Goal: Task Accomplishment & Management: Complete application form

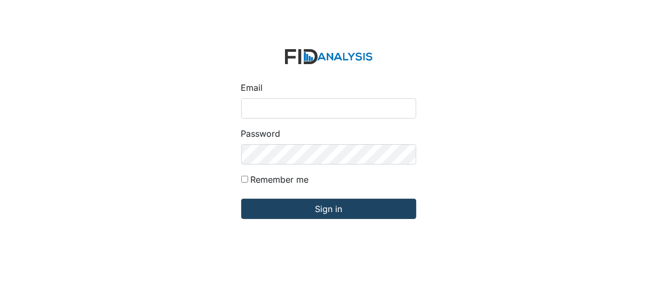
type input "[EMAIL_ADDRESS][DOMAIN_NAME]"
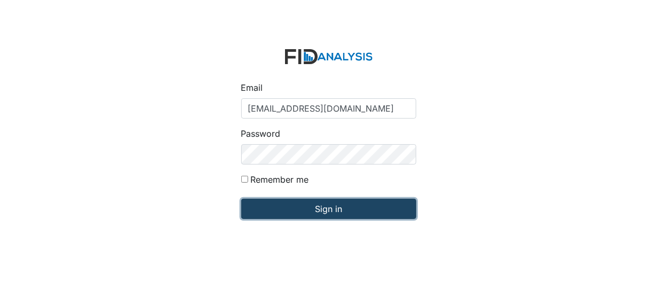
click at [281, 209] on input "Sign in" at bounding box center [328, 208] width 175 height 20
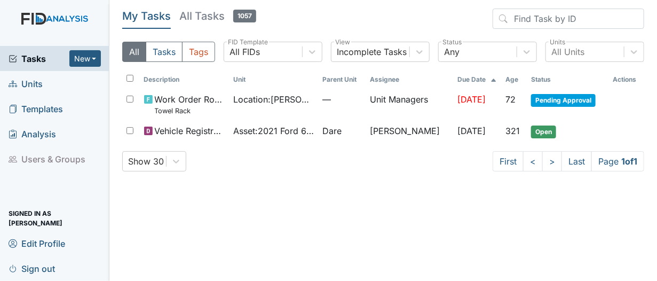
click at [49, 84] on link "Units" at bounding box center [54, 83] width 109 height 25
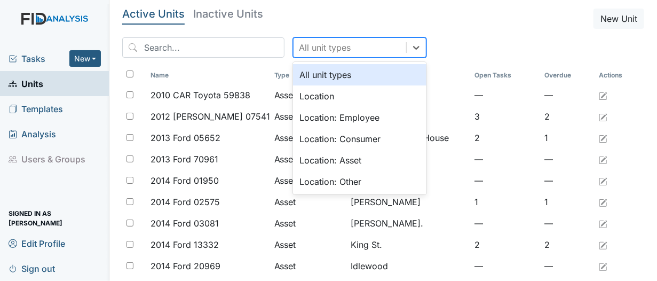
click at [336, 44] on div "All unit types" at bounding box center [349, 47] width 113 height 19
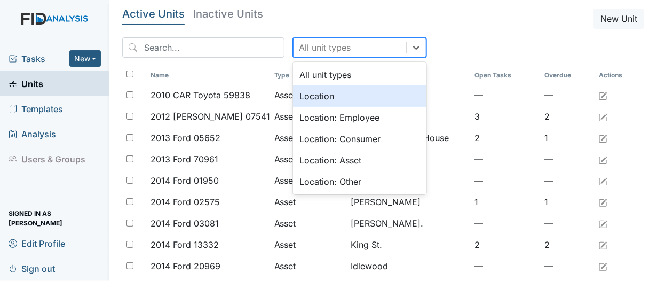
click at [306, 96] on div "Location" at bounding box center [359, 95] width 133 height 21
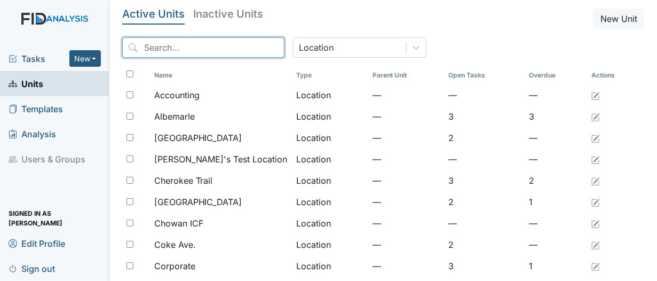
click at [241, 51] on input "search" at bounding box center [203, 47] width 162 height 20
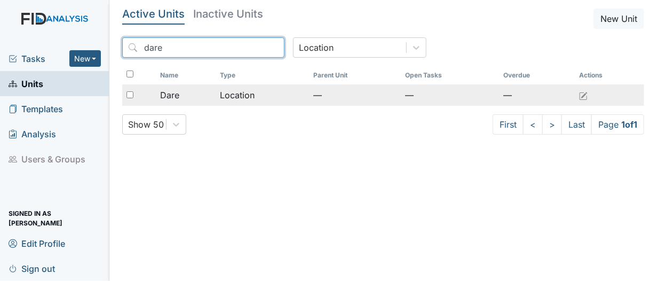
type input "dare"
click at [209, 96] on div "Dare" at bounding box center [185, 95] width 51 height 13
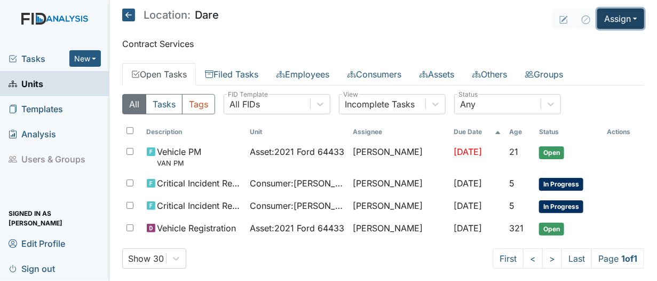
click at [624, 15] on button "Assign" at bounding box center [620, 19] width 47 height 20
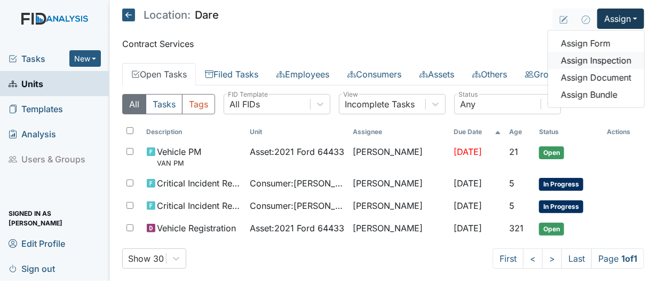
click at [569, 60] on link "Assign Inspection" at bounding box center [596, 60] width 96 height 17
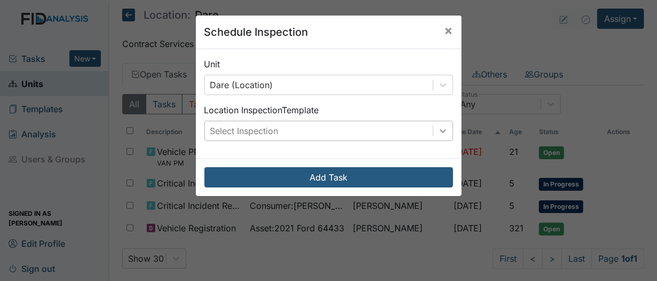
click at [438, 138] on div at bounding box center [442, 130] width 19 height 19
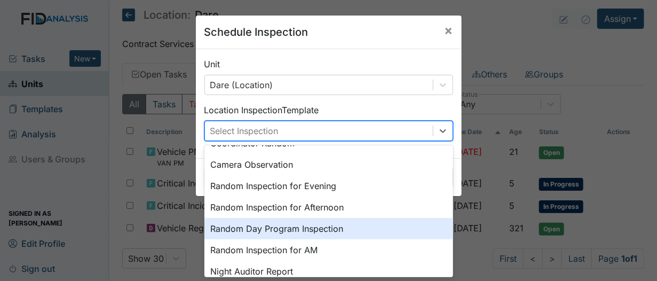
scroll to position [128, 0]
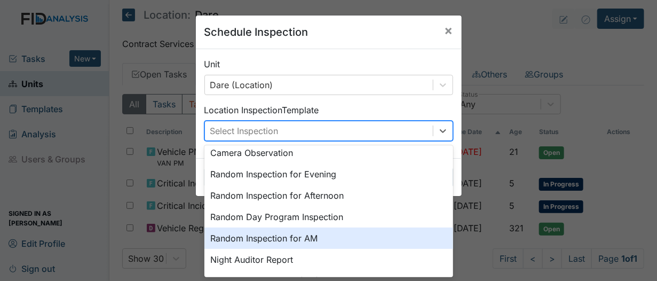
click at [429, 235] on div "Random Inspection for AM" at bounding box center [328, 237] width 249 height 21
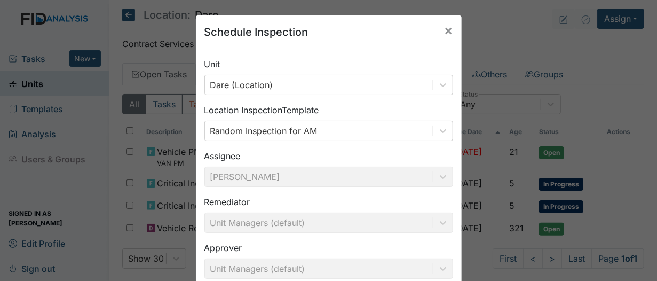
click at [457, 271] on div "Unit Dare (Location) Location Inspection Template Random Inspection for AM Assi…" at bounding box center [329, 195] width 266 height 292
click at [454, 276] on div "Unit Dare (Location) Location Inspection Template Random Inspection for AM Assi…" at bounding box center [329, 195] width 266 height 292
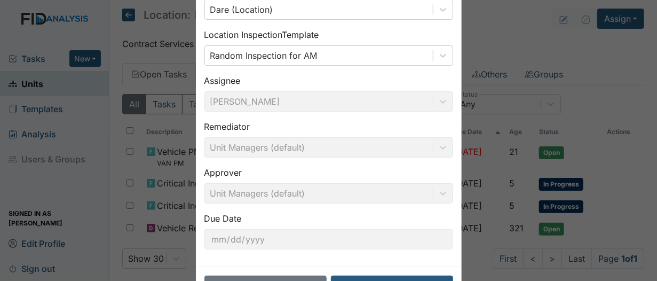
scroll to position [113, 0]
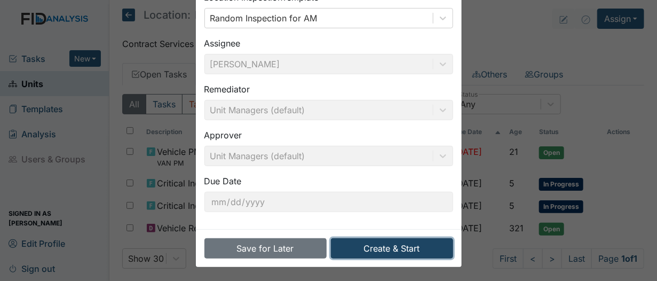
click at [379, 243] on button "Create & Start" at bounding box center [392, 248] width 122 height 20
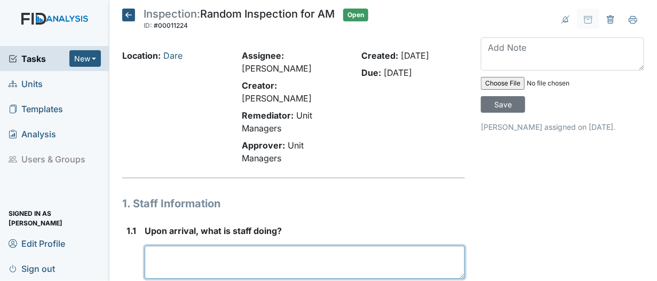
click at [182, 256] on textarea at bounding box center [305, 261] width 320 height 33
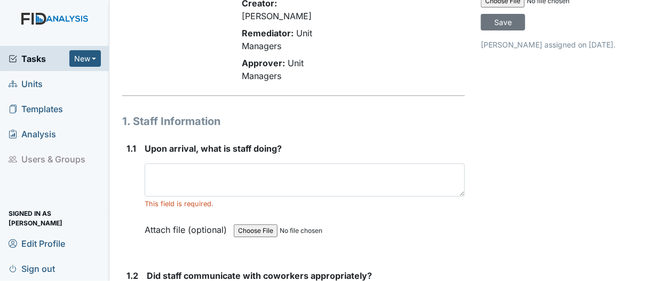
scroll to position [107, 0]
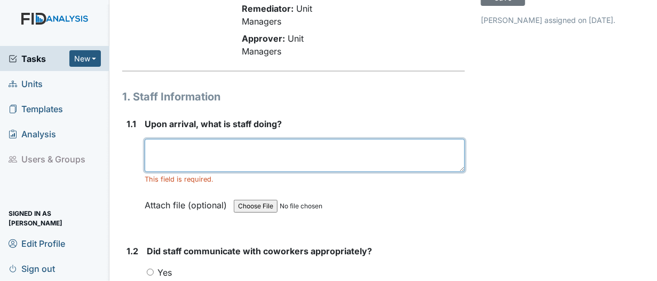
click at [177, 157] on textarea at bounding box center [305, 155] width 320 height 33
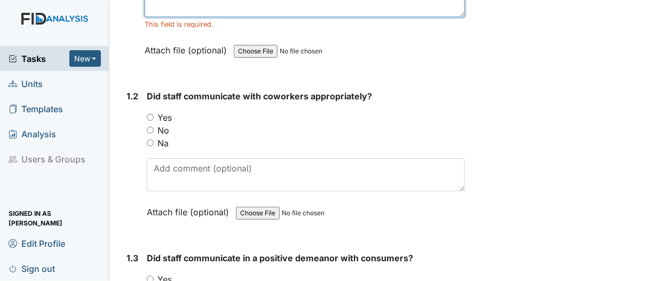
scroll to position [267, 0]
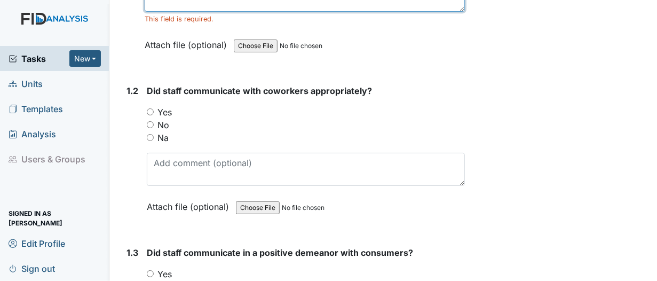
type textarea "No one was in the home, upon my arrival."
click at [150, 138] on input "Na" at bounding box center [150, 137] width 7 height 7
radio input "true"
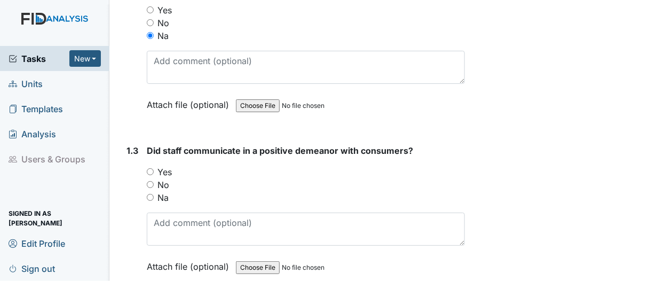
scroll to position [373, 0]
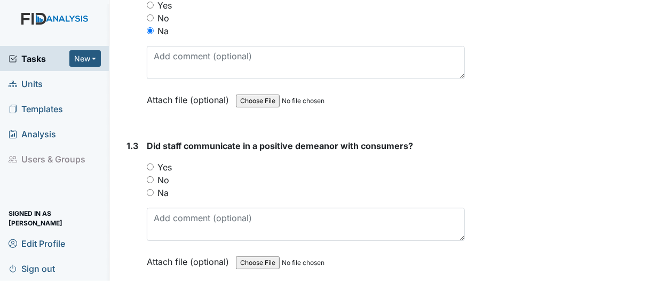
click at [149, 193] on input "Na" at bounding box center [150, 192] width 7 height 7
radio input "true"
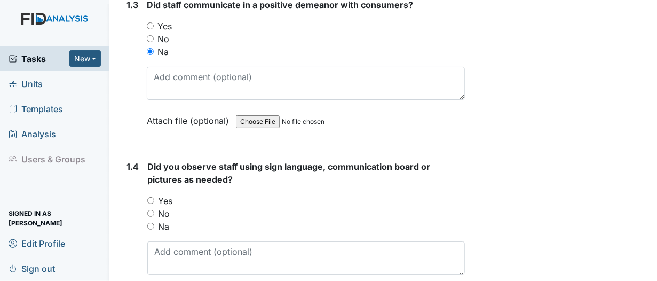
scroll to position [534, 0]
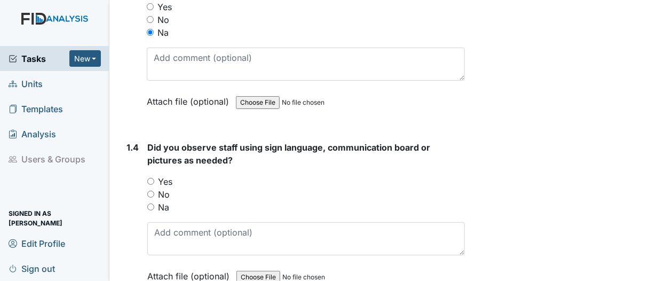
click at [150, 205] on input "Na" at bounding box center [150, 206] width 7 height 7
radio input "true"
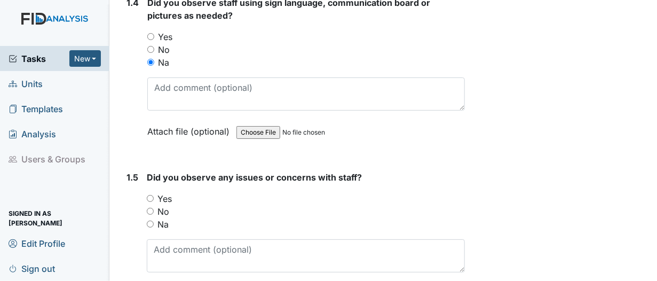
scroll to position [747, 0]
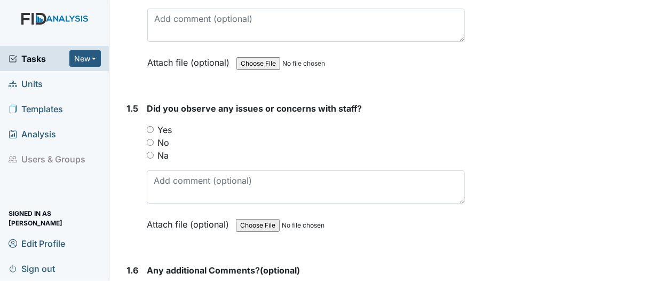
click at [150, 153] on input "Na" at bounding box center [150, 155] width 7 height 7
radio input "true"
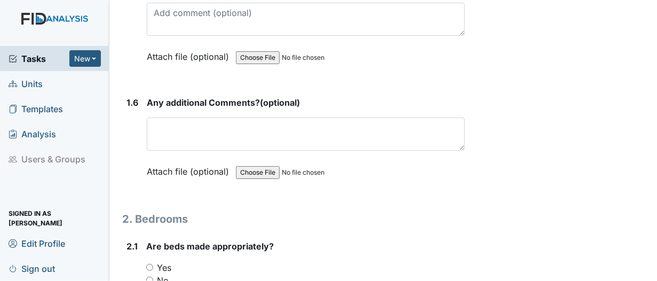
scroll to position [960, 0]
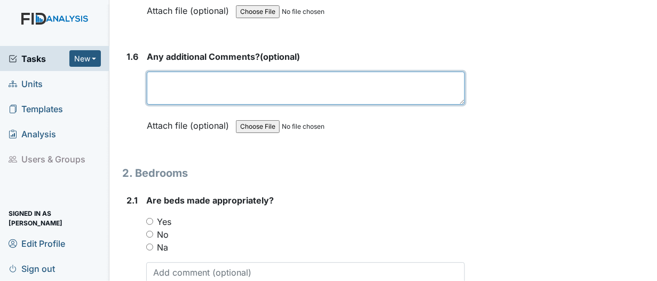
click at [184, 81] on textarea at bounding box center [306, 87] width 318 height 33
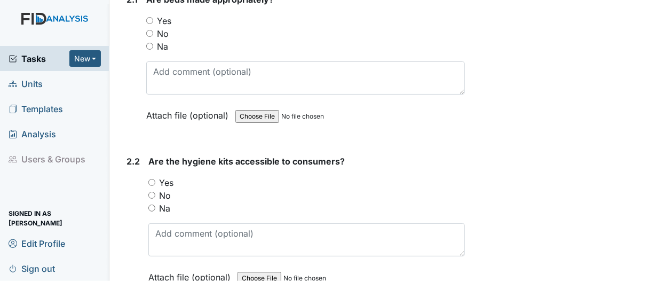
scroll to position [1174, 0]
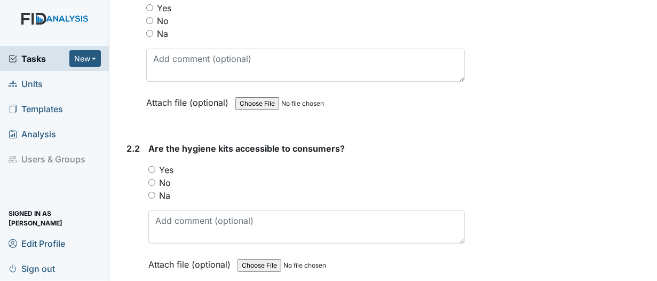
type textarea "N/A"
click at [150, 166] on input "Yes" at bounding box center [151, 169] width 7 height 7
radio input "true"
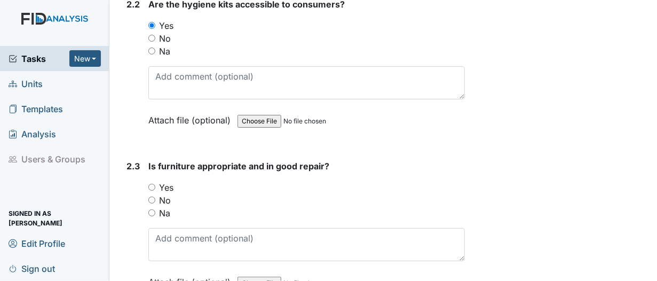
scroll to position [1334, 0]
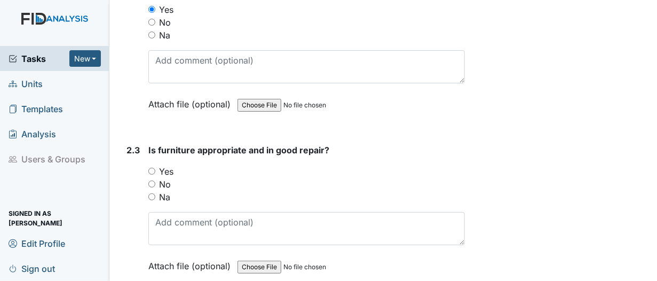
click at [154, 168] on input "Yes" at bounding box center [151, 171] width 7 height 7
radio input "true"
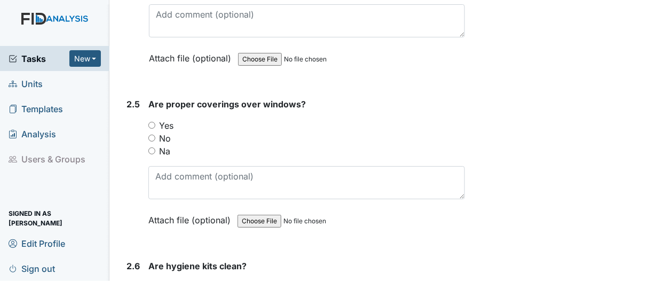
scroll to position [1707, 0]
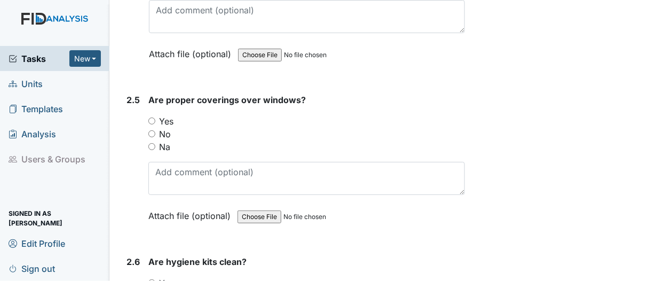
click at [152, 117] on input "Yes" at bounding box center [151, 120] width 7 height 7
radio input "true"
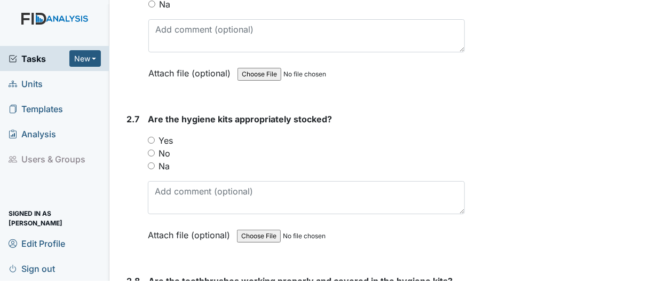
scroll to position [2027, 0]
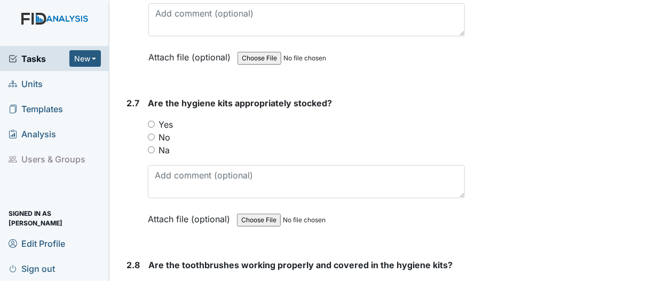
click at [151, 121] on input "Yes" at bounding box center [151, 124] width 7 height 7
radio input "true"
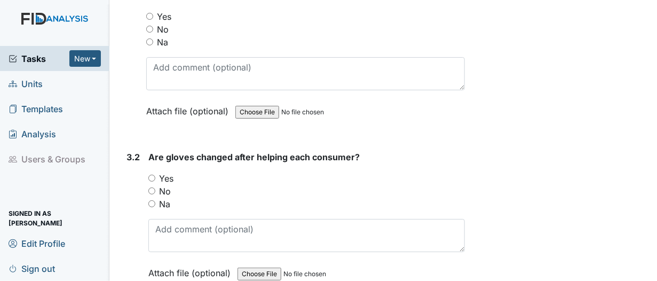
scroll to position [2988, 0]
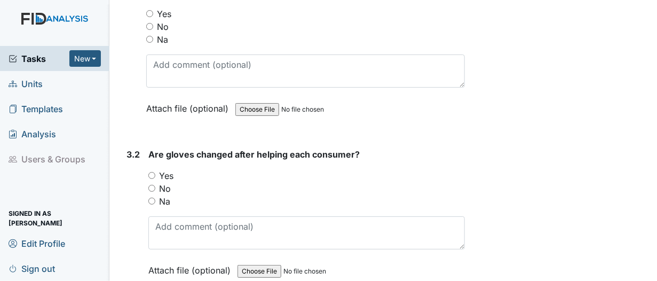
click at [154, 197] on input "Na" at bounding box center [151, 200] width 7 height 7
radio input "true"
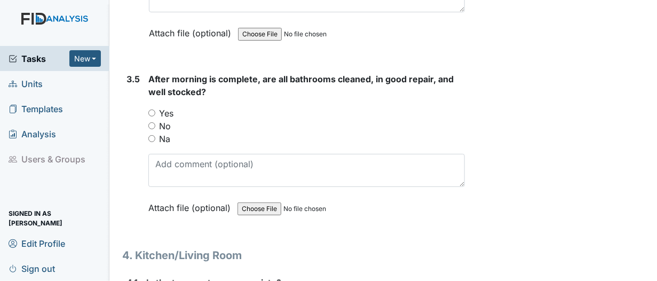
scroll to position [3681, 0]
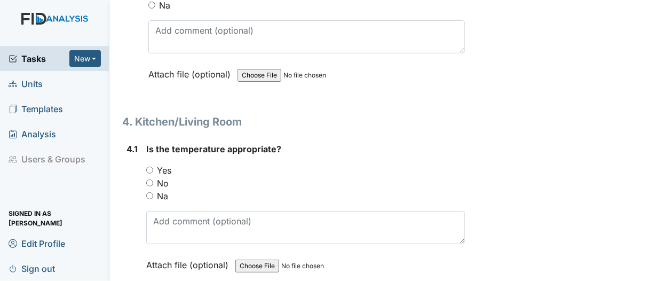
click at [149, 166] on input "Yes" at bounding box center [149, 169] width 7 height 7
radio input "true"
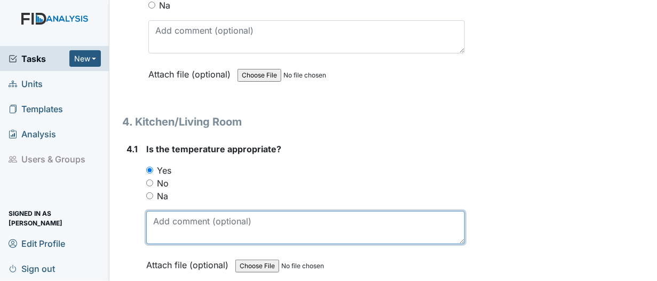
click at [174, 211] on textarea at bounding box center [305, 227] width 319 height 33
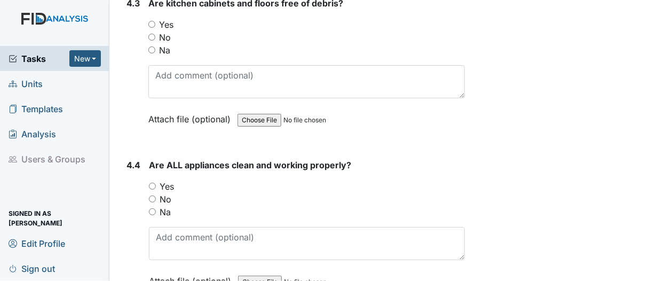
scroll to position [4161, 0]
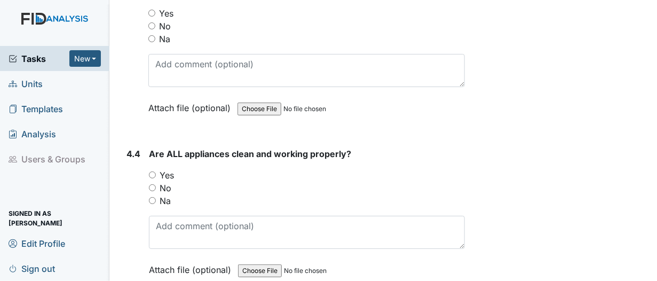
type textarea "72 Degrees"
click at [150, 171] on input "Yes" at bounding box center [152, 174] width 7 height 7
radio input "true"
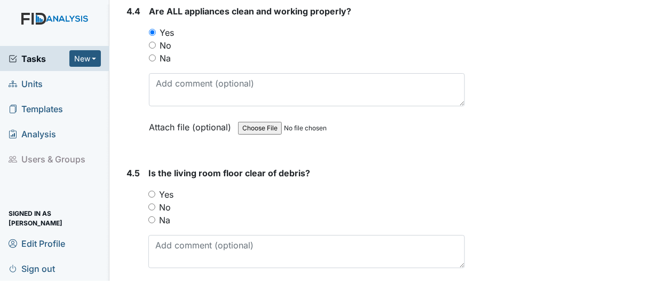
scroll to position [4322, 0]
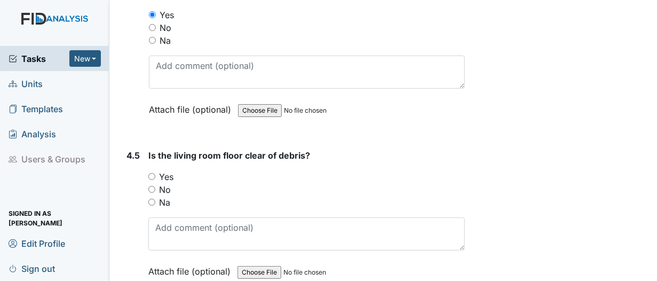
click at [152, 173] on input "Yes" at bounding box center [151, 176] width 7 height 7
radio input "true"
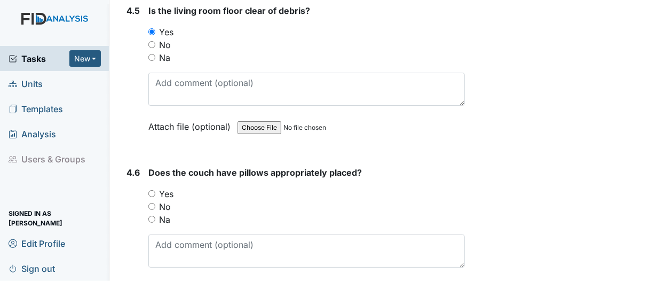
scroll to position [4535, 0]
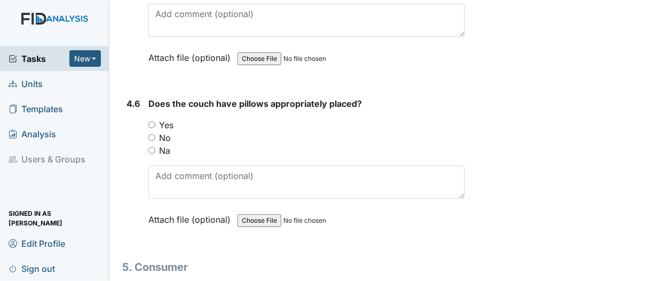
click at [152, 121] on input "Yes" at bounding box center [151, 124] width 7 height 7
radio input "true"
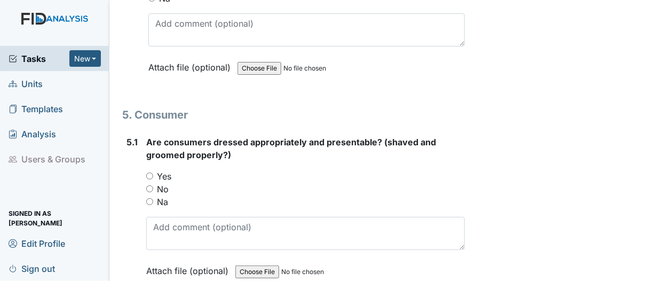
scroll to position [4695, 0]
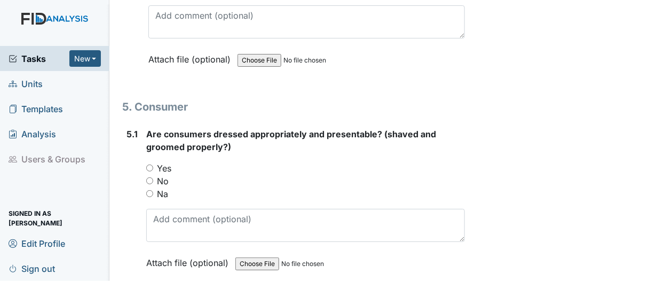
click at [147, 190] on input "Na" at bounding box center [149, 193] width 7 height 7
radio input "true"
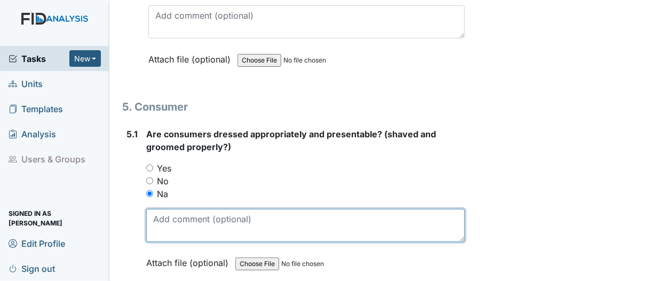
click at [160, 209] on textarea at bounding box center [305, 225] width 319 height 33
type textarea "N"
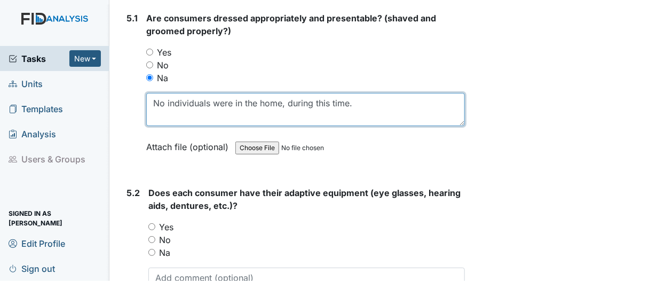
scroll to position [4855, 0]
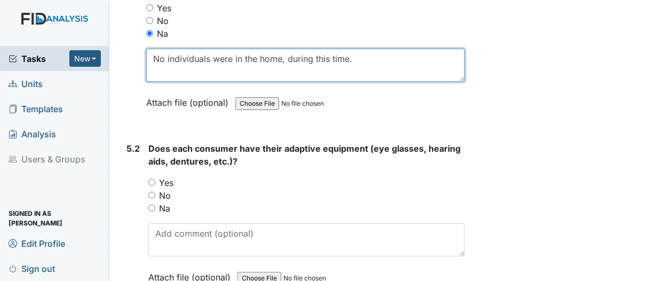
type textarea "No individuals were in the home, during this time."
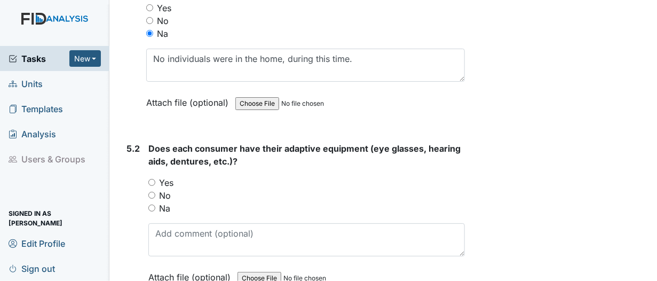
click at [150, 204] on input "Na" at bounding box center [151, 207] width 7 height 7
radio input "true"
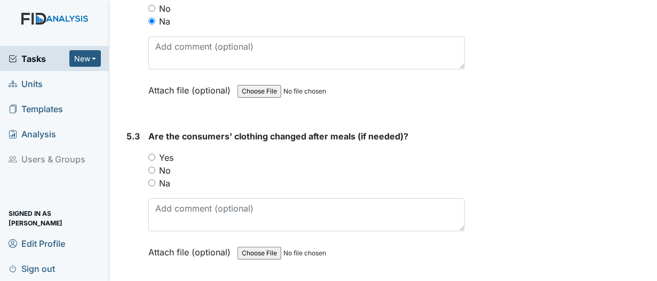
scroll to position [5068, 0]
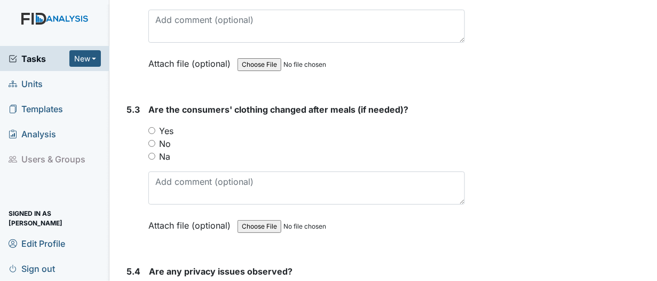
click at [152, 153] on input "Na" at bounding box center [151, 156] width 7 height 7
radio input "true"
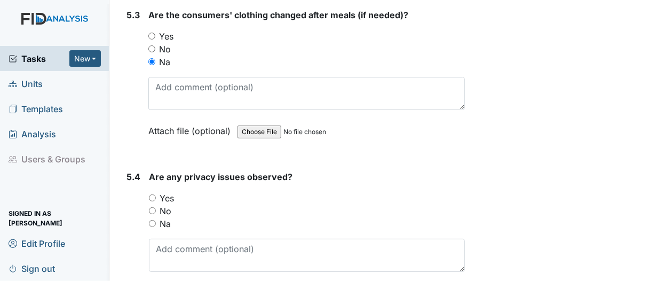
scroll to position [5175, 0]
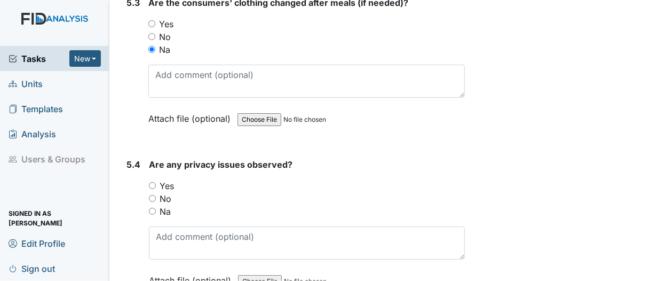
click at [152, 208] on input "Na" at bounding box center [152, 211] width 7 height 7
radio input "true"
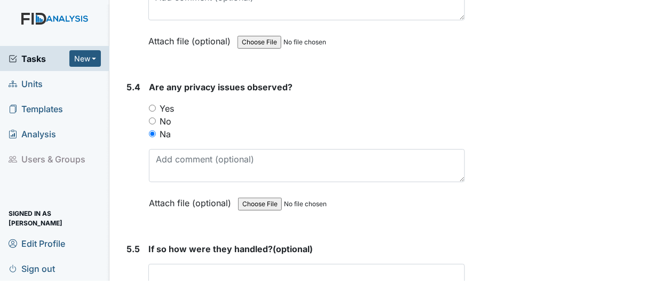
scroll to position [5282, 0]
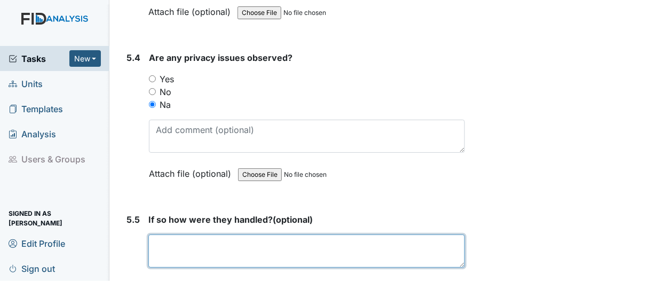
click at [174, 234] on textarea at bounding box center [306, 250] width 316 height 33
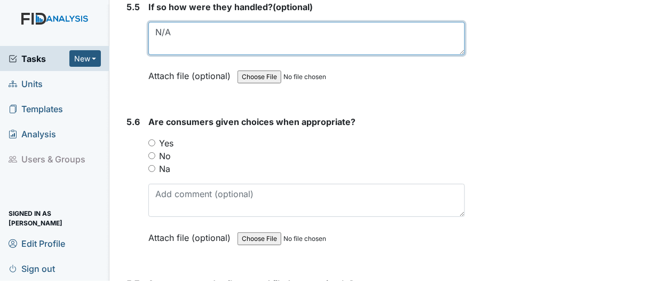
scroll to position [5495, 0]
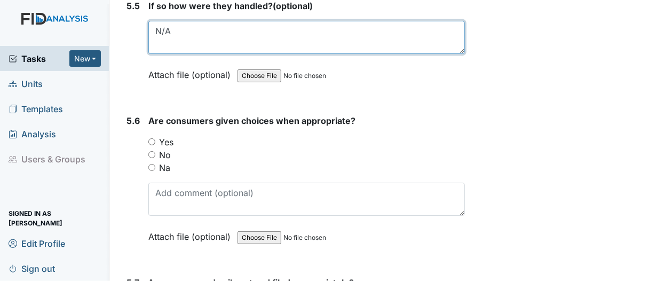
type textarea "N/A"
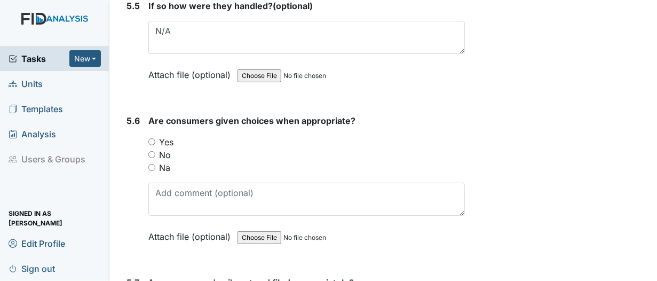
click at [152, 164] on input "Na" at bounding box center [151, 167] width 7 height 7
radio input "true"
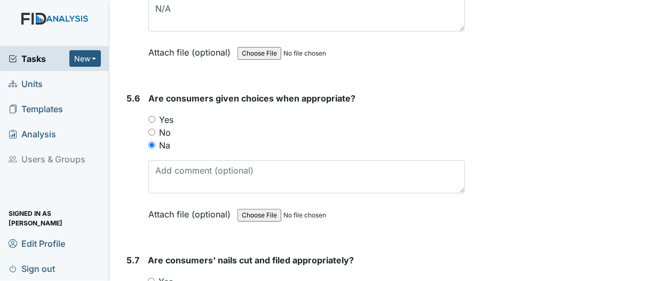
scroll to position [5602, 0]
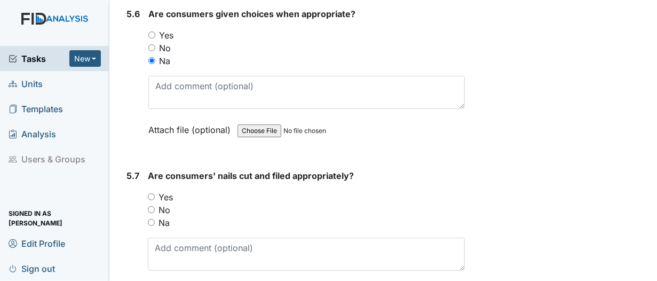
click at [149, 219] on input "Na" at bounding box center [151, 222] width 7 height 7
radio input "true"
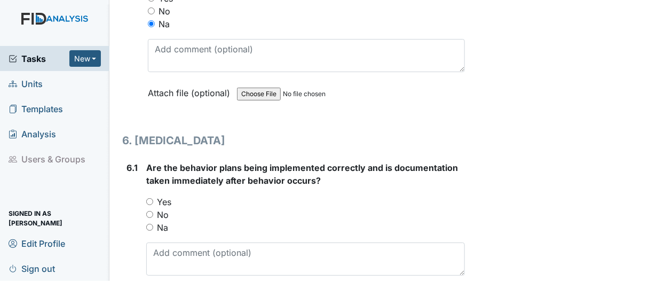
scroll to position [5815, 0]
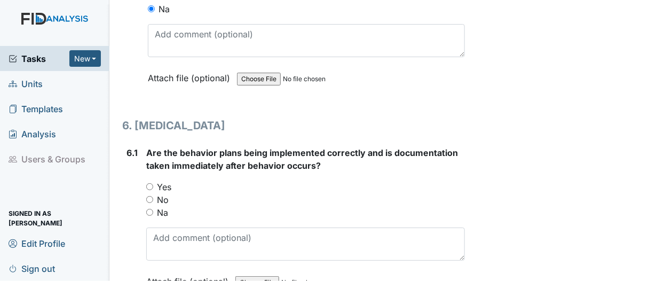
click at [148, 209] on input "Na" at bounding box center [149, 212] width 7 height 7
radio input "true"
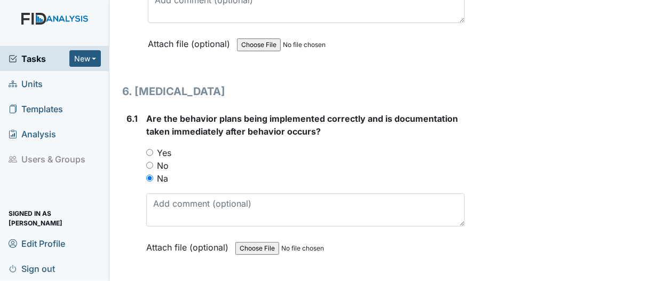
scroll to position [5922, 0]
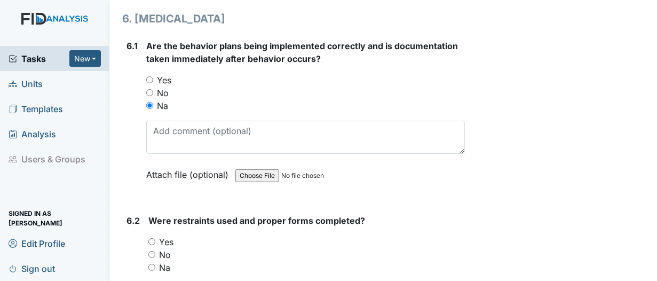
click at [150, 264] on input "Na" at bounding box center [151, 267] width 7 height 7
radio input "true"
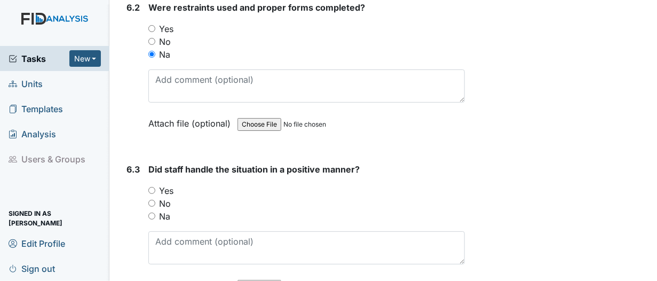
scroll to position [6136, 0]
click at [150, 212] on input "Na" at bounding box center [151, 215] width 7 height 7
radio input "true"
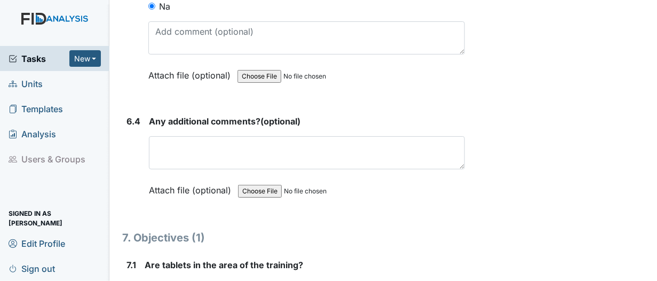
scroll to position [6349, 0]
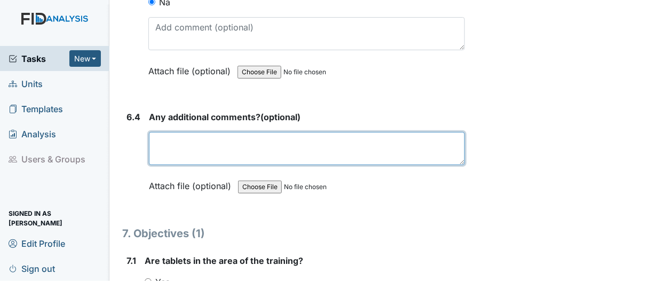
click at [165, 132] on textarea at bounding box center [307, 148] width 316 height 33
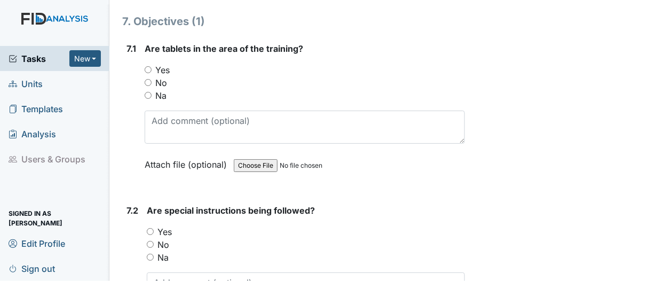
scroll to position [6562, 0]
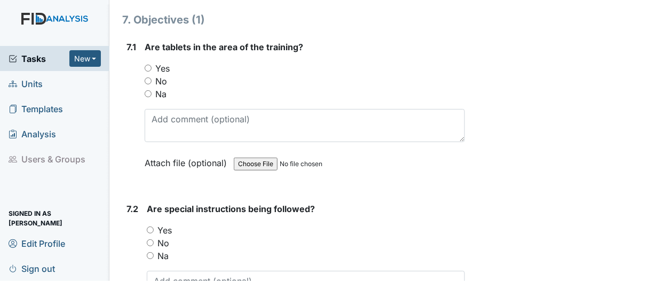
type textarea "N/A"
click at [146, 90] on input "Na" at bounding box center [148, 93] width 7 height 7
radio input "true"
click at [150, 252] on input "Na" at bounding box center [150, 255] width 7 height 7
radio input "true"
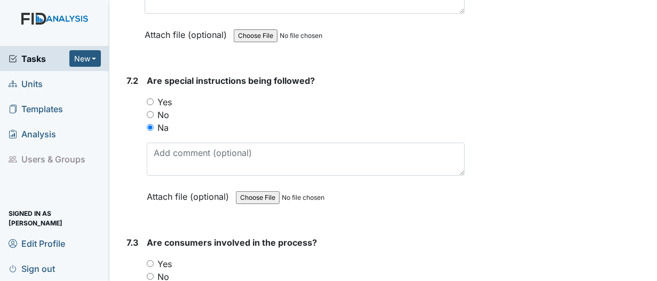
scroll to position [6722, 0]
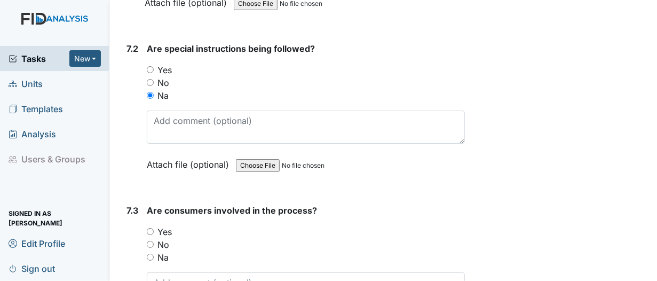
click at [148, 253] on input "Na" at bounding box center [150, 256] width 7 height 7
radio input "true"
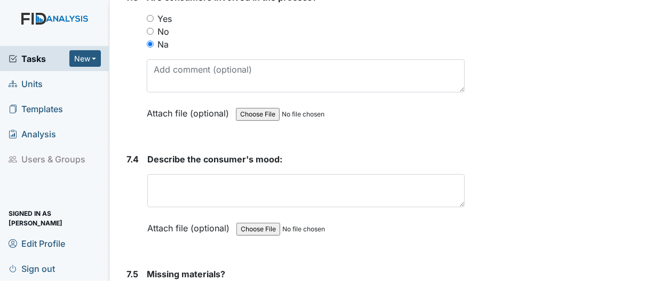
scroll to position [6936, 0]
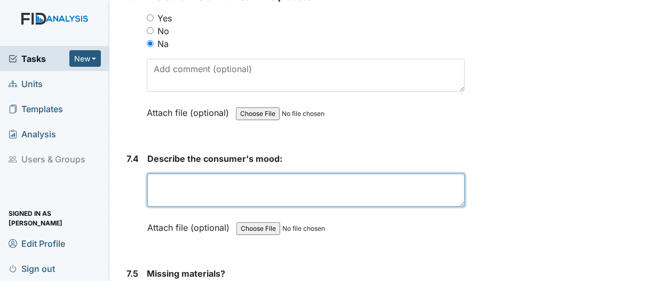
click at [166, 173] on textarea at bounding box center [305, 189] width 317 height 33
type textarea "N/A"
drag, startPoint x: 188, startPoint y: 153, endPoint x: 155, endPoint y: 153, distance: 33.6
click at [155, 173] on textarea "N/A" at bounding box center [305, 189] width 317 height 33
type textarea "n"
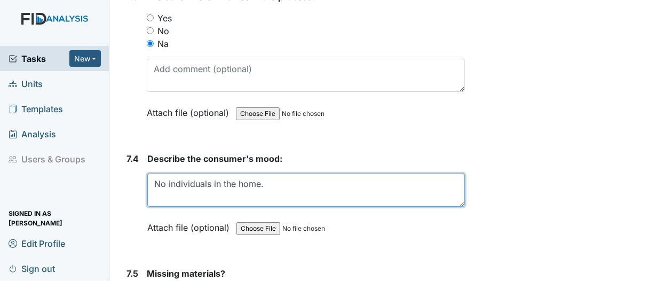
type textarea "No individuals in the home."
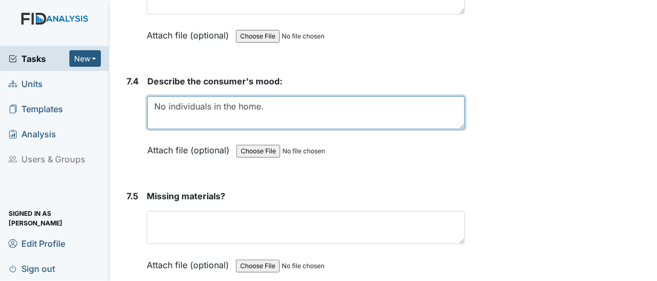
scroll to position [7043, 0]
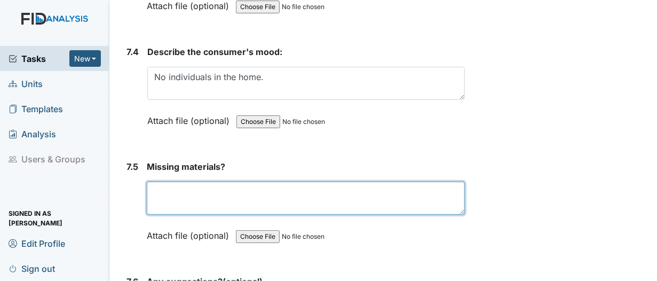
click at [179, 181] on textarea at bounding box center [306, 197] width 318 height 33
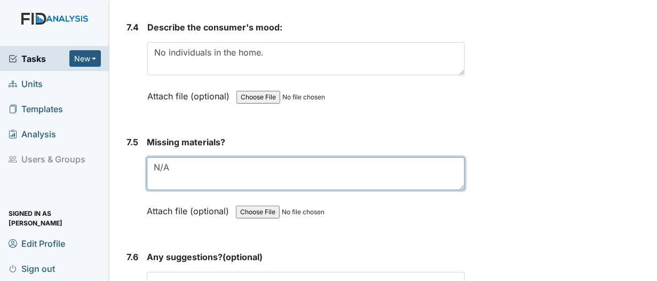
scroll to position [7203, 0]
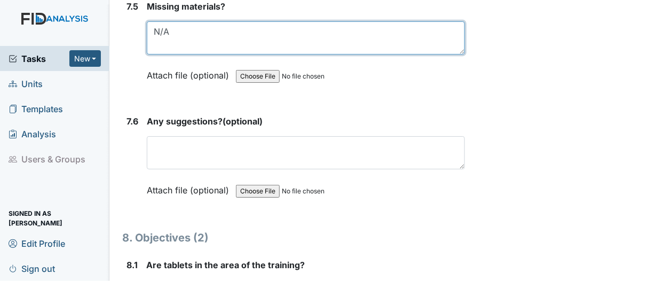
type textarea "N/A"
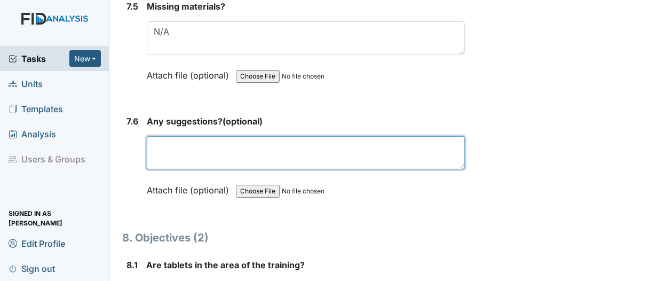
click at [185, 136] on textarea at bounding box center [306, 152] width 318 height 33
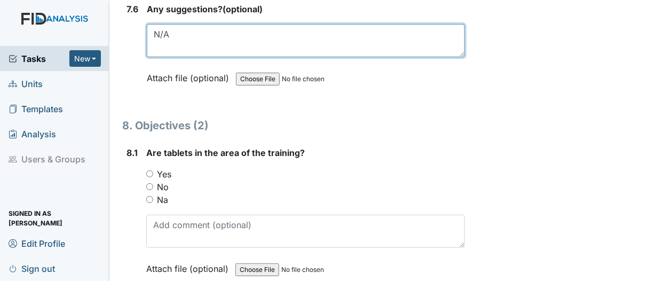
scroll to position [7363, 0]
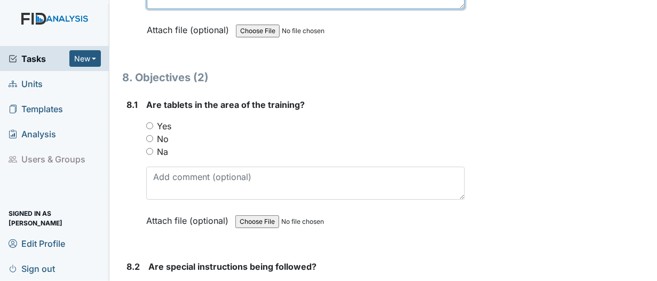
type textarea "N/A"
click at [148, 148] on input "Na" at bounding box center [149, 151] width 7 height 7
radio input "true"
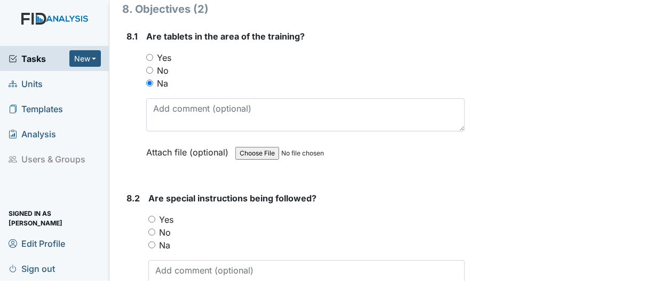
scroll to position [7469, 0]
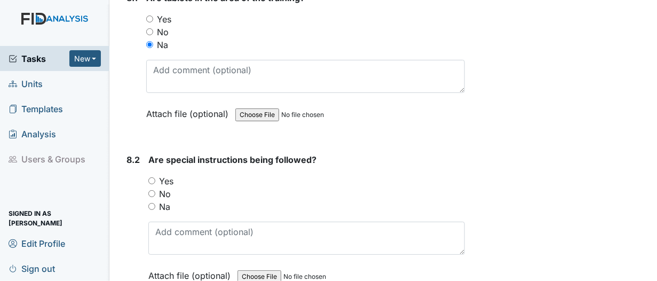
click at [153, 203] on input "Na" at bounding box center [151, 206] width 7 height 7
radio input "true"
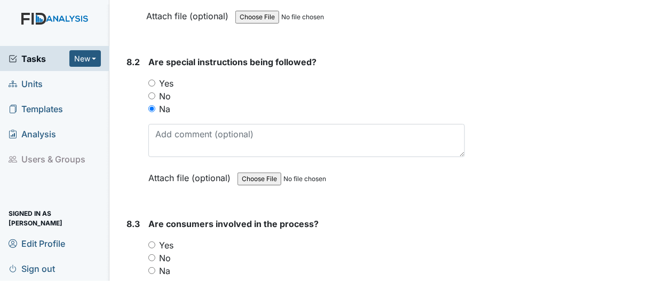
scroll to position [7576, 0]
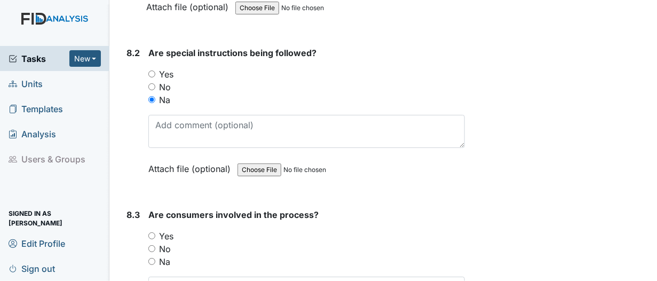
click at [150, 258] on input "Na" at bounding box center [151, 261] width 7 height 7
radio input "true"
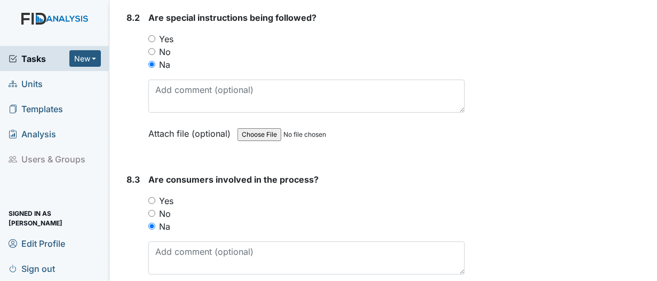
scroll to position [7789, 0]
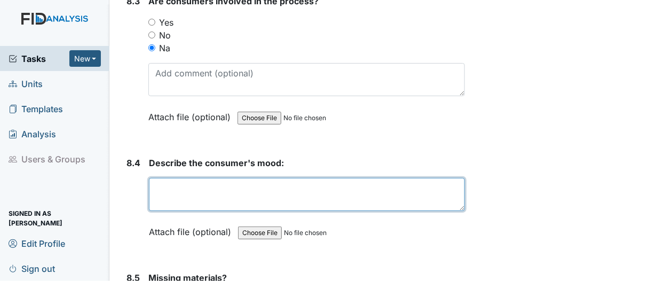
click at [170, 178] on textarea at bounding box center [307, 194] width 316 height 33
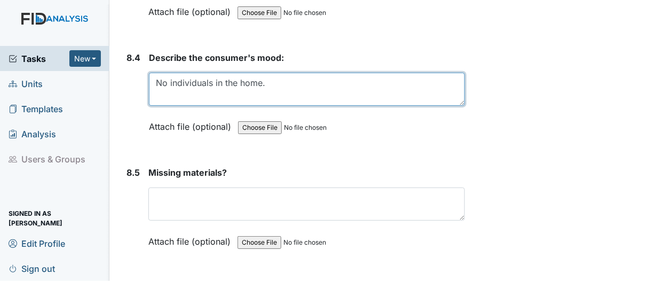
scroll to position [7896, 0]
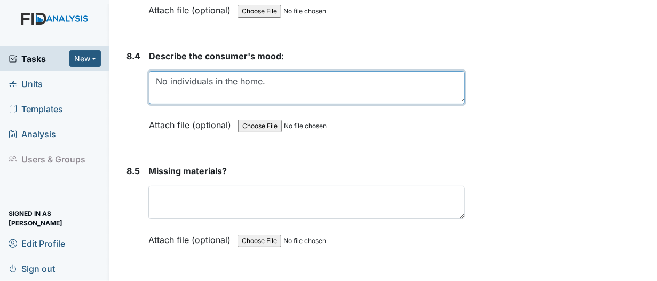
type textarea "No individuals in the home."
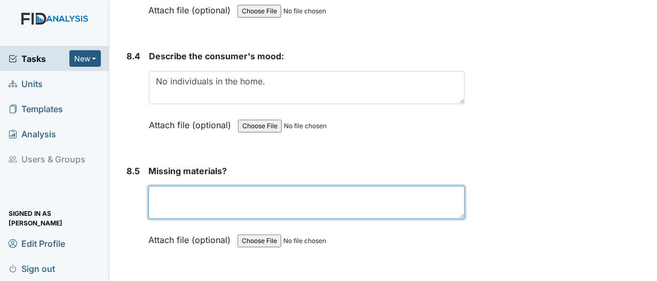
click at [199, 186] on textarea at bounding box center [306, 202] width 316 height 33
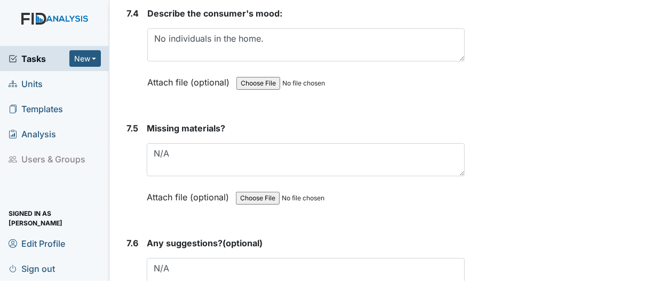
scroll to position [7043, 0]
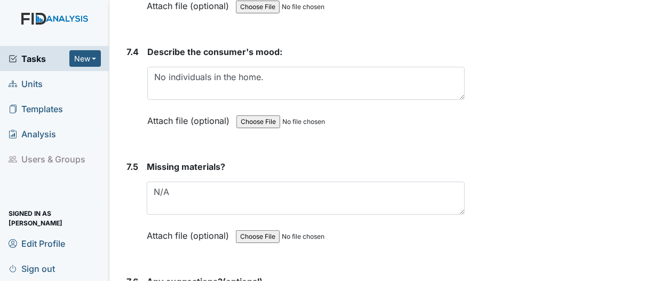
type textarea "No"
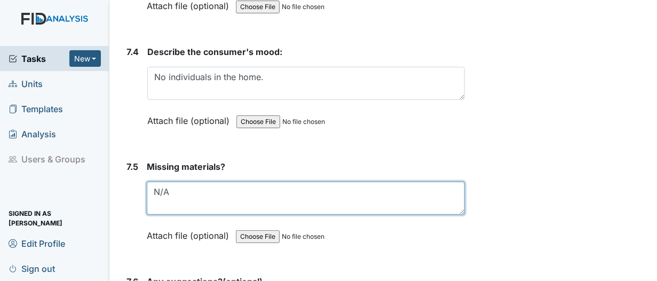
click at [184, 181] on textarea "N/A" at bounding box center [306, 197] width 318 height 33
type textarea "N"
type textarea "No"
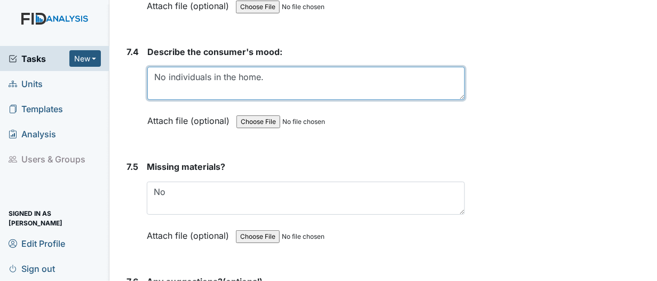
drag, startPoint x: 289, startPoint y: 46, endPoint x: 155, endPoint y: 47, distance: 133.4
click at [133, 45] on div "7.4 Describe the consumer's mood: No individuals in the home. This field is req…" at bounding box center [293, 94] width 343 height 98
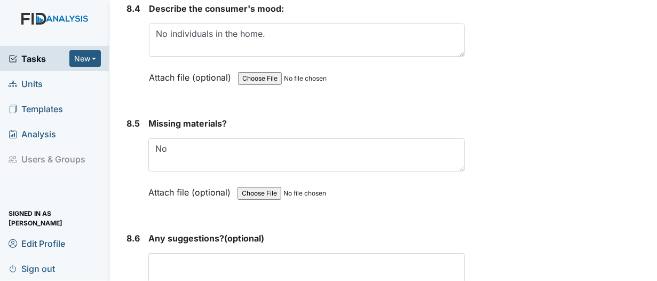
scroll to position [7949, 0]
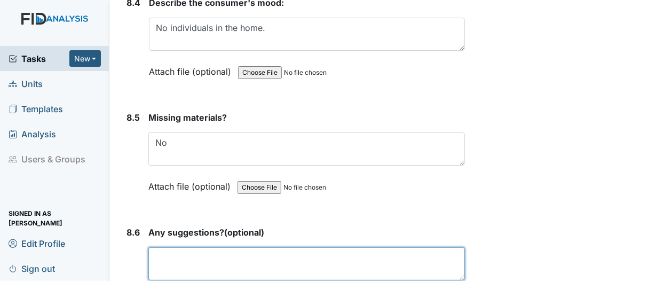
click at [176, 247] on textarea at bounding box center [306, 263] width 316 height 33
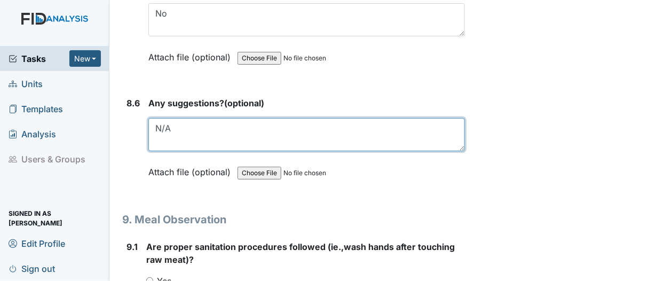
scroll to position [8110, 0]
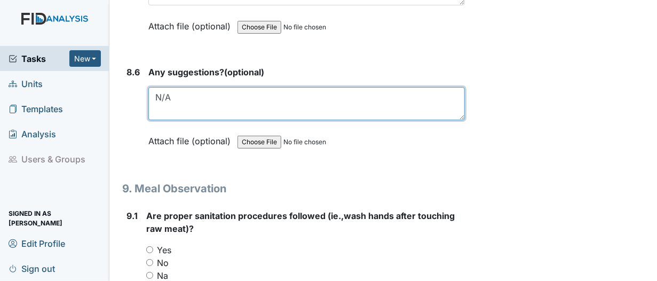
type textarea "N/A"
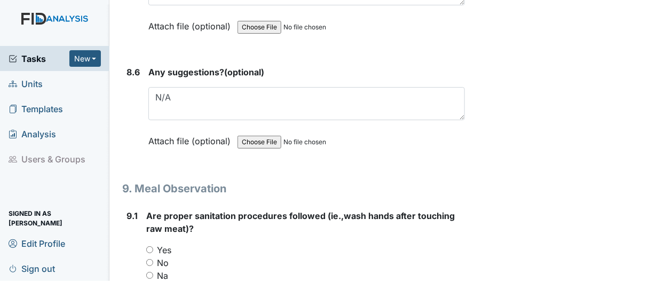
click at [149, 272] on input "Na" at bounding box center [149, 275] width 7 height 7
radio input "true"
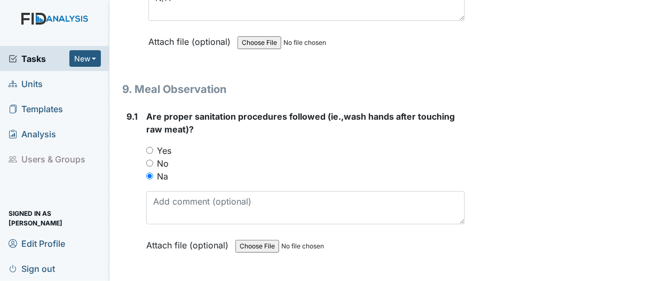
scroll to position [8216, 0]
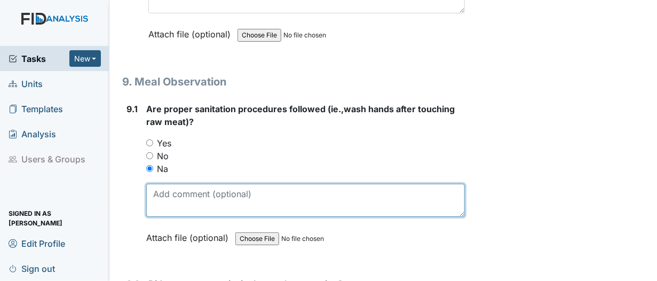
paste textarea "No individuals in the home."
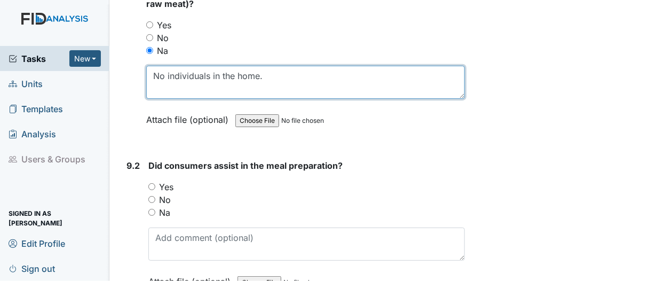
scroll to position [8376, 0]
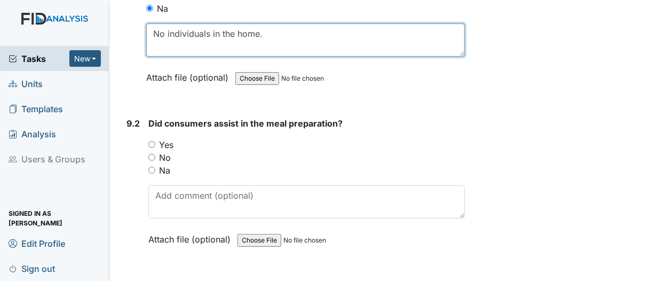
type textarea "No individuals in the home."
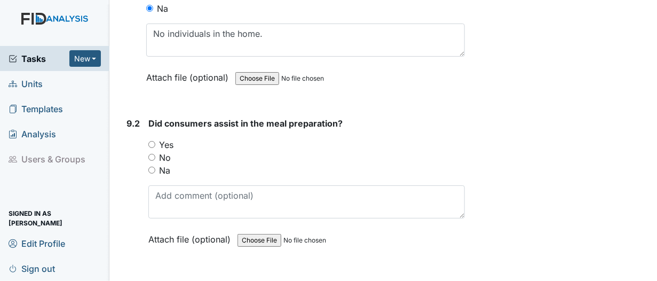
click at [152, 166] on input "Na" at bounding box center [151, 169] width 7 height 7
radio input "true"
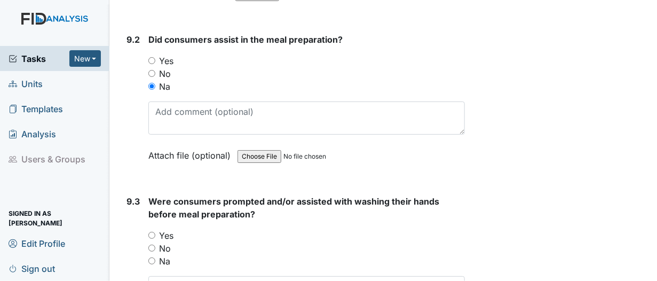
scroll to position [8430, 0]
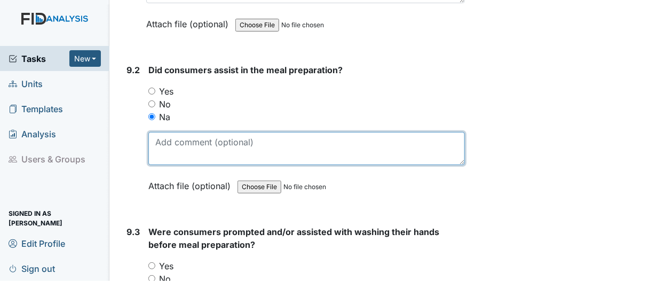
click at [166, 132] on textarea at bounding box center [306, 148] width 316 height 33
drag, startPoint x: 259, startPoint y: 102, endPoint x: 132, endPoint y: 86, distance: 128.0
click at [132, 86] on div "9.2 Did consumers assist in the meal preparation? You must select one of the be…" at bounding box center [293, 135] width 343 height 145
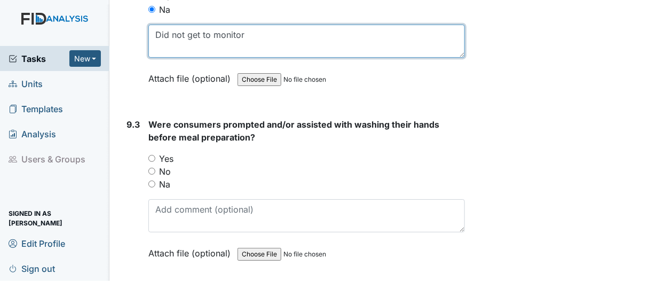
scroll to position [8536, 0]
type textarea "Did not get to monitor"
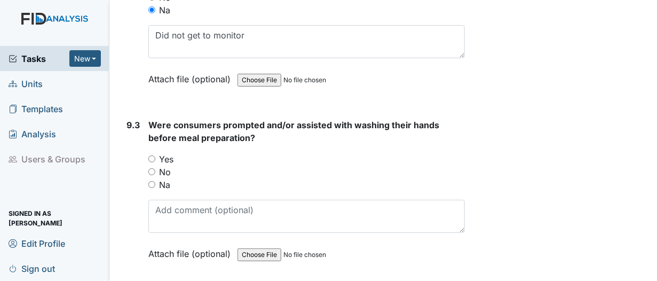
click at [152, 181] on input "Na" at bounding box center [151, 184] width 7 height 7
radio input "true"
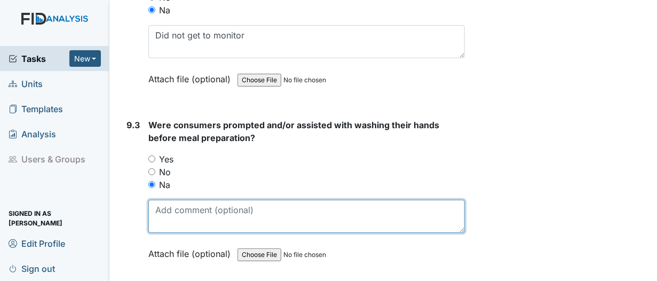
paste textarea "Did not get to monitor"
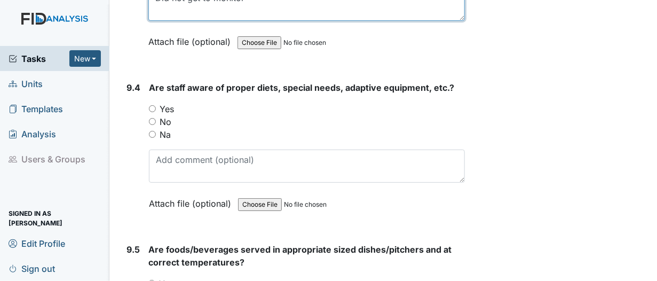
scroll to position [8750, 0]
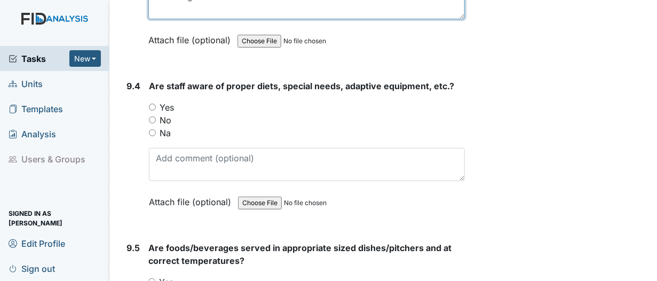
type textarea "Did not get to monitor"
click at [152, 104] on input "Yes" at bounding box center [152, 107] width 7 height 7
radio input "true"
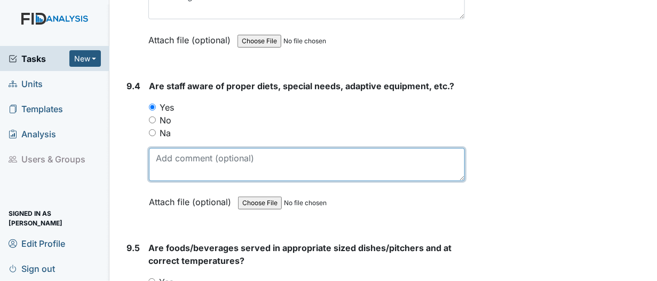
click at [177, 148] on textarea at bounding box center [307, 164] width 316 height 33
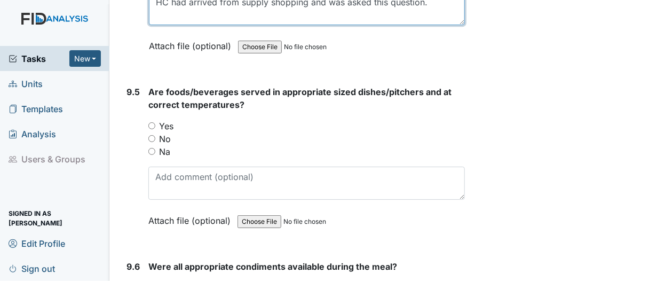
scroll to position [8910, 0]
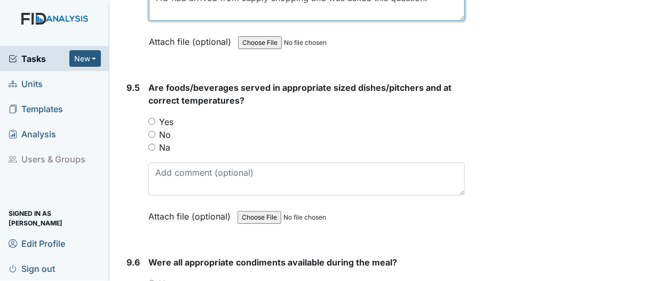
type textarea "HC had arrived from supply shopping and was asked this question."
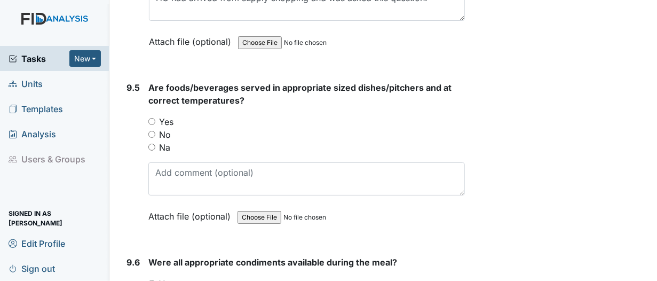
click at [151, 144] on input "Na" at bounding box center [151, 147] width 7 height 7
radio input "true"
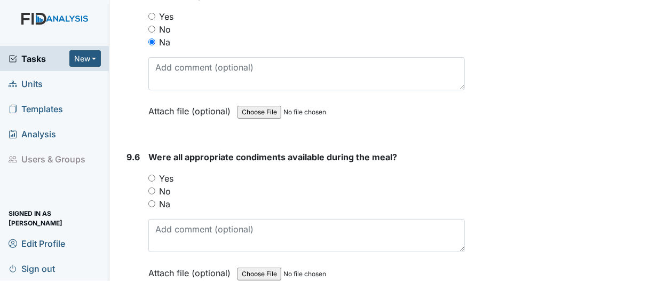
scroll to position [9017, 0]
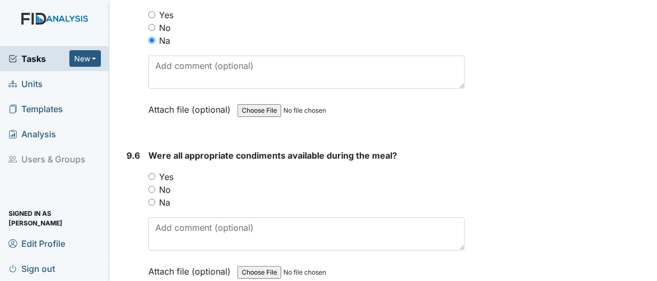
click at [150, 198] on input "Na" at bounding box center [151, 201] width 7 height 7
radio input "true"
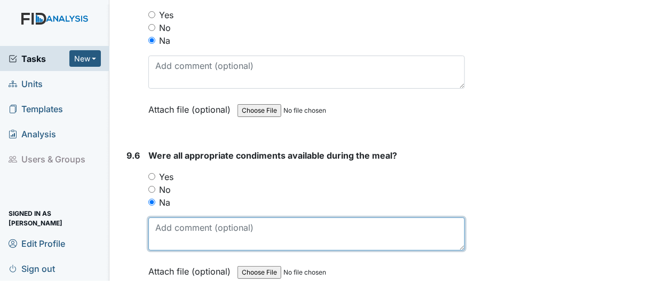
click at [158, 217] on textarea at bounding box center [306, 233] width 316 height 33
paste textarea "Did not get to monitor"
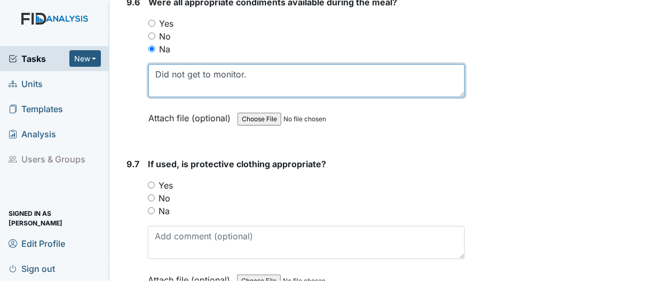
scroll to position [9177, 0]
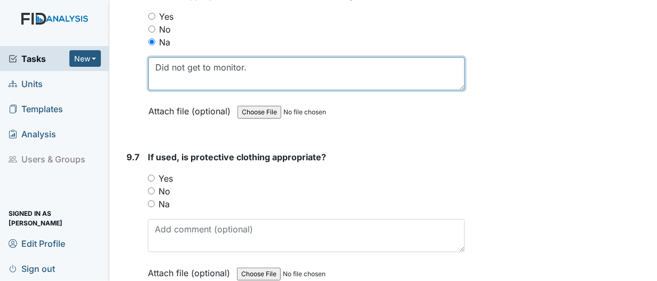
type textarea "Did not get to monitor."
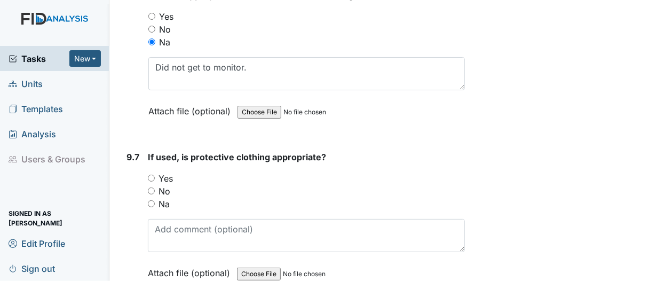
click at [152, 200] on input "Na" at bounding box center [151, 203] width 7 height 7
radio input "true"
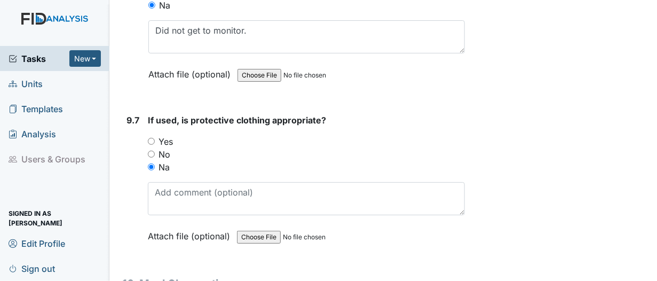
scroll to position [9337, 0]
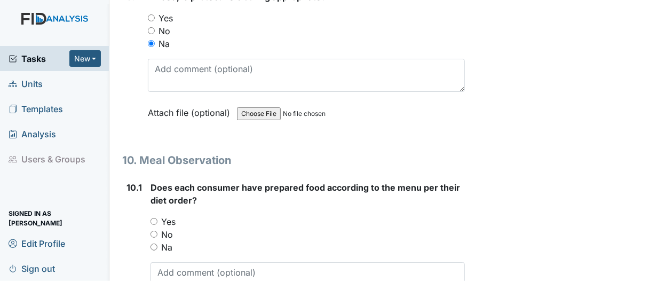
click at [152, 243] on input "Na" at bounding box center [153, 246] width 7 height 7
radio input "true"
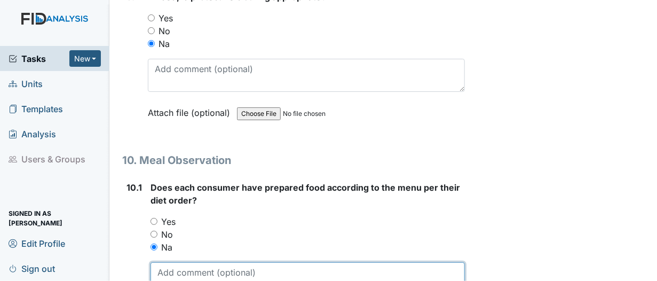
paste textarea "Did not get to monitor"
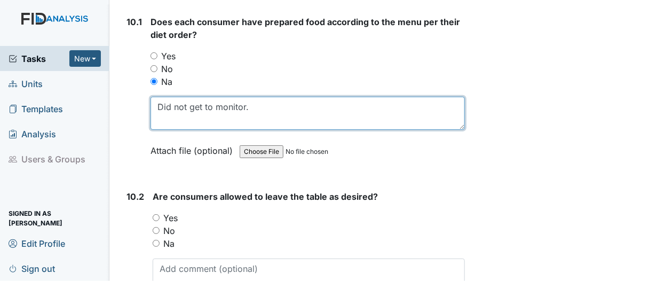
scroll to position [9550, 0]
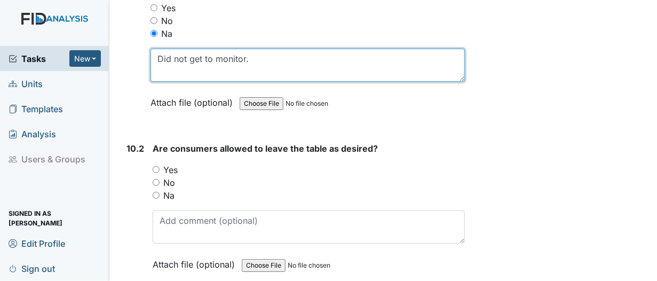
type textarea "Did not get to monitor."
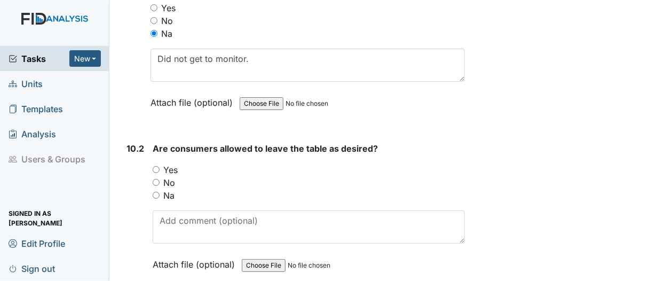
click at [155, 192] on input "Na" at bounding box center [156, 195] width 7 height 7
radio input "true"
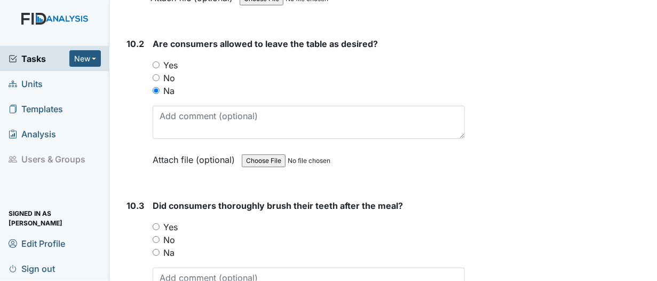
scroll to position [9657, 0]
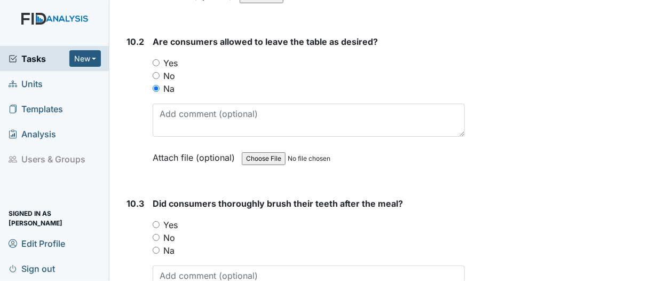
click at [154, 246] on input "Na" at bounding box center [156, 249] width 7 height 7
radio input "true"
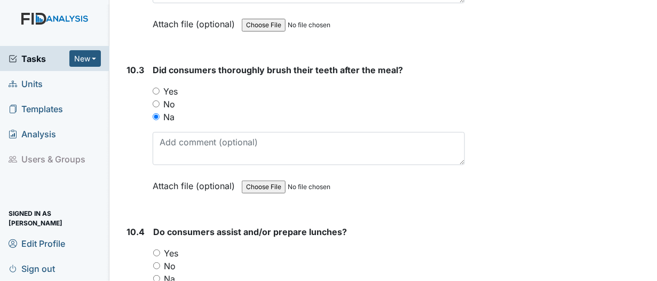
scroll to position [9817, 0]
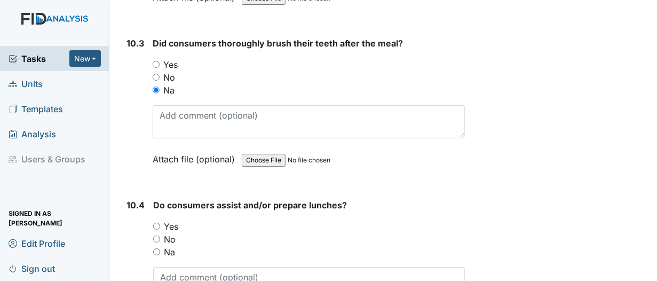
click at [157, 248] on input "Na" at bounding box center [156, 251] width 7 height 7
radio input "true"
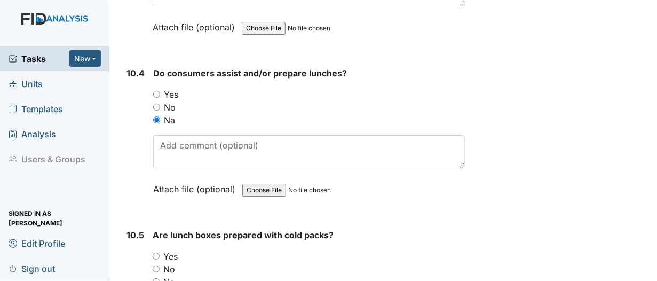
scroll to position [10030, 0]
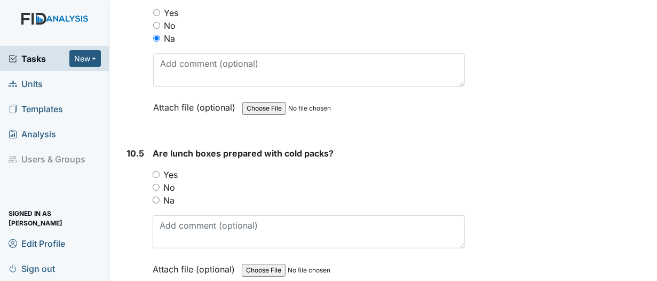
click at [154, 196] on input "Na" at bounding box center [156, 199] width 7 height 7
radio input "true"
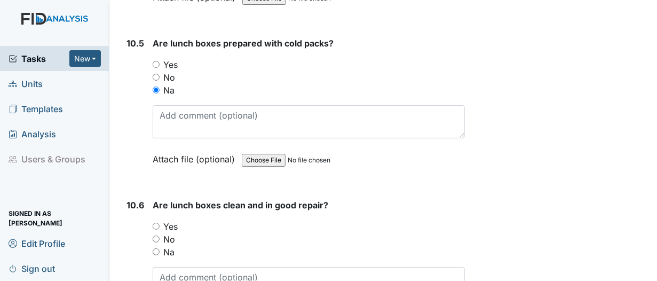
scroll to position [10190, 0]
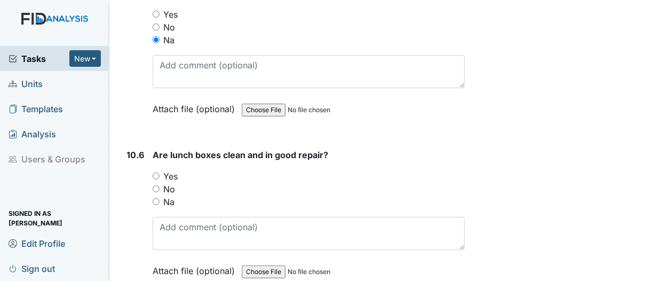
click at [156, 198] on input "Na" at bounding box center [156, 201] width 7 height 7
radio input "true"
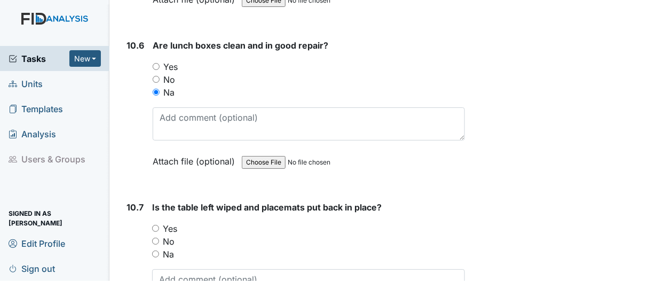
scroll to position [10350, 0]
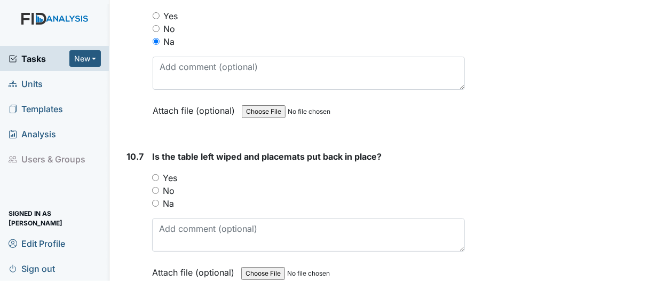
click at [158, 174] on input "Yes" at bounding box center [155, 177] width 7 height 7
radio input "true"
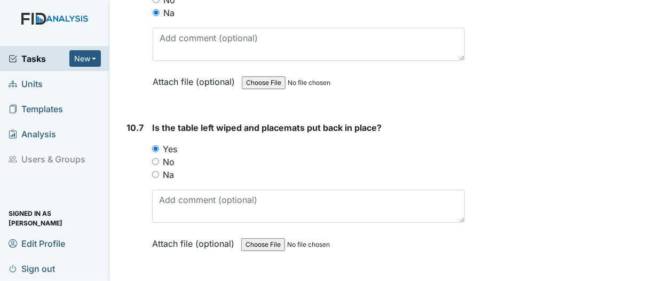
scroll to position [10510, 0]
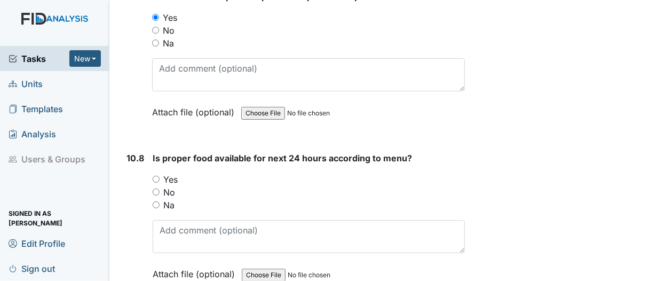
click at [156, 176] on input "Yes" at bounding box center [156, 179] width 7 height 7
radio input "true"
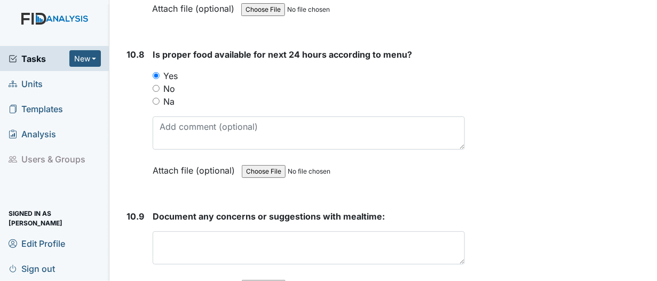
scroll to position [10617, 0]
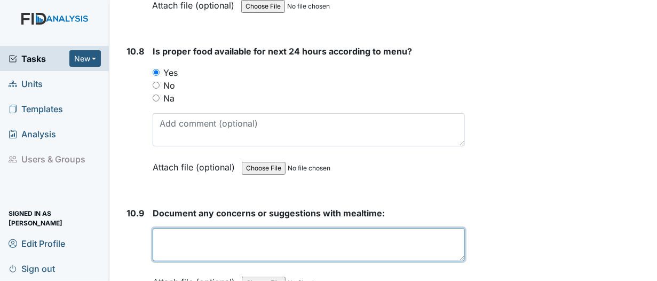
click at [174, 228] on textarea at bounding box center [309, 244] width 312 height 33
paste textarea "Did not get to monitor"
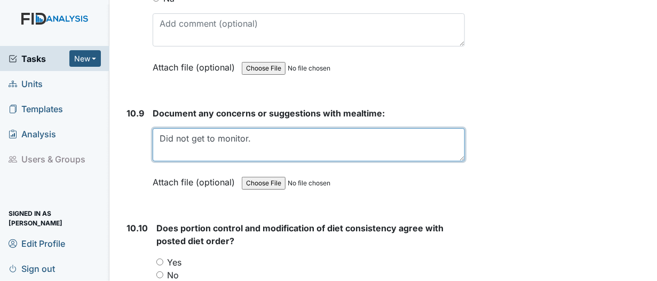
scroll to position [10724, 0]
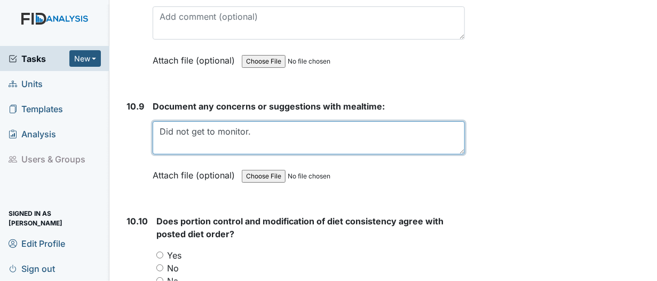
type textarea "Did not get to monitor."
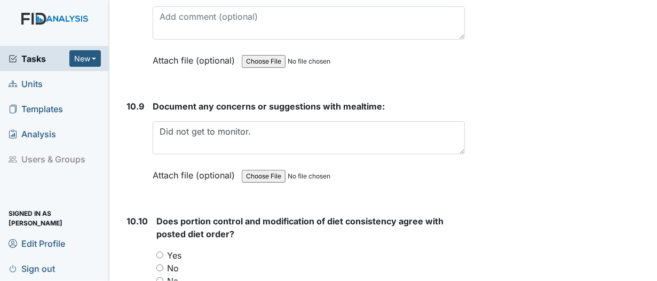
click at [156, 277] on input "Na" at bounding box center [159, 280] width 7 height 7
radio input "true"
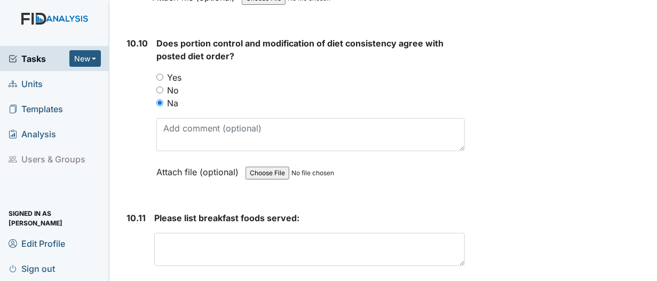
scroll to position [10937, 0]
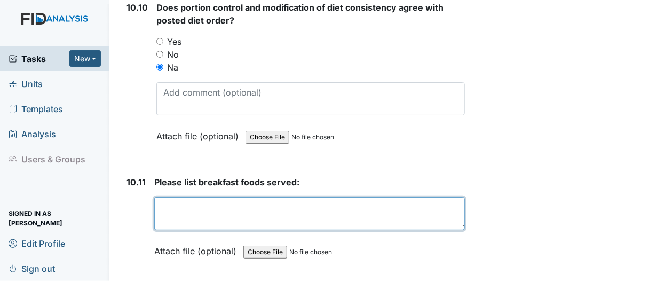
click at [182, 197] on textarea at bounding box center [309, 213] width 311 height 33
paste textarea "Did not get to monitor"
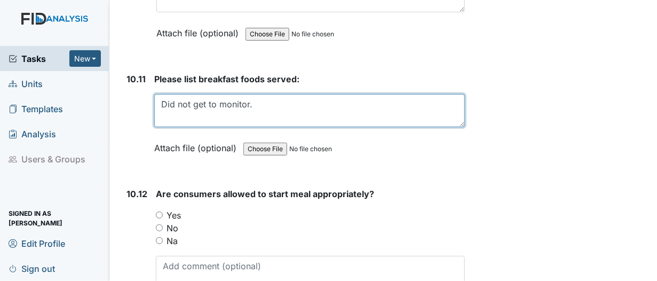
scroll to position [11097, 0]
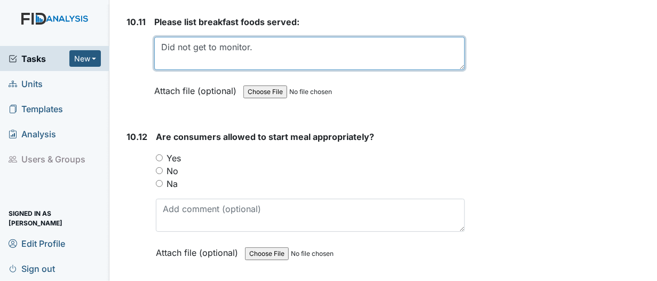
type textarea "Did not get to monitor."
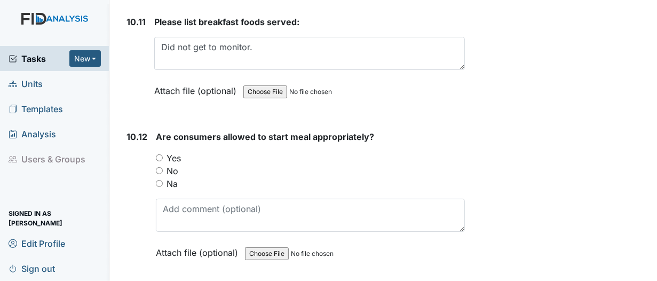
click at [156, 180] on input "Na" at bounding box center [159, 183] width 7 height 7
radio input "true"
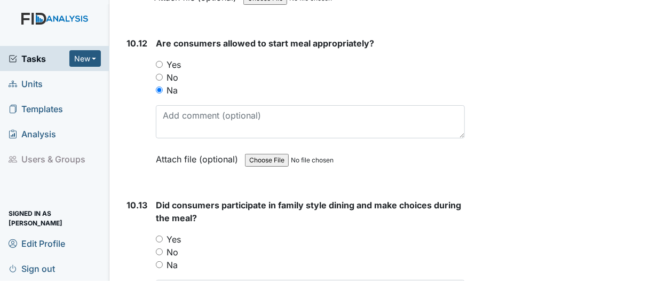
scroll to position [11204, 0]
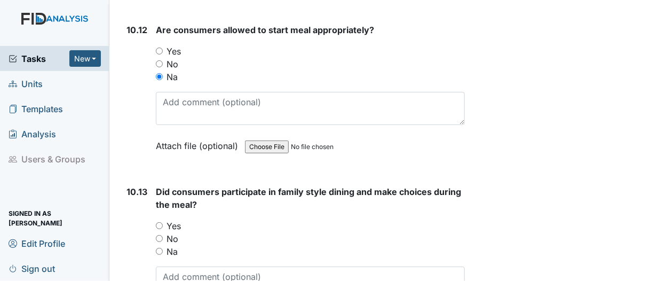
click at [157, 248] on input "Na" at bounding box center [159, 251] width 7 height 7
radio input "true"
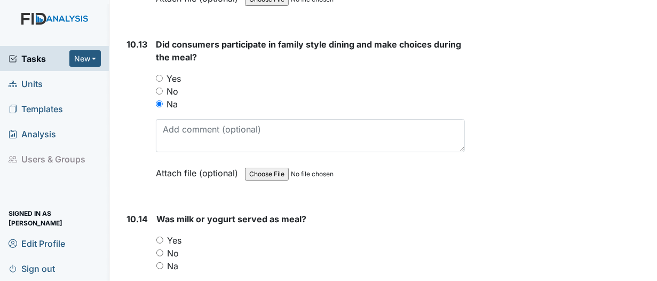
scroll to position [11417, 0]
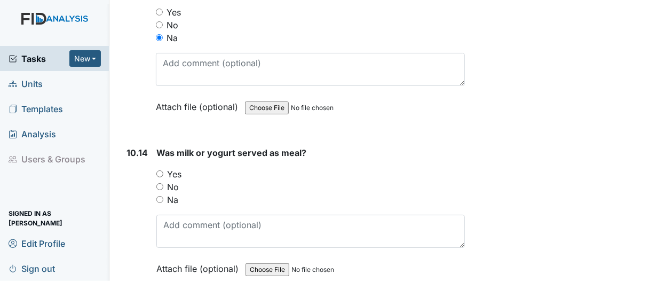
click at [159, 196] on input "Na" at bounding box center [159, 199] width 7 height 7
radio input "true"
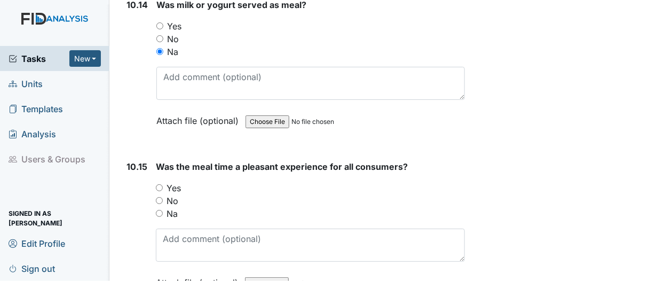
scroll to position [11577, 0]
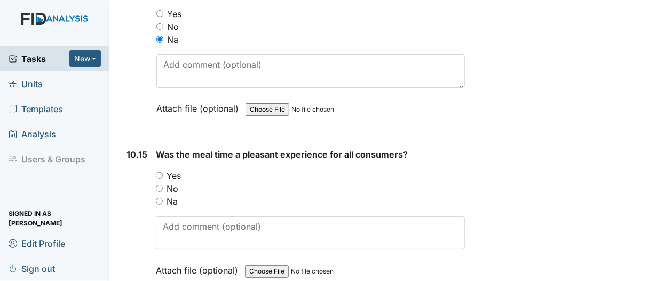
click at [157, 197] on input "Na" at bounding box center [159, 200] width 7 height 7
radio input "true"
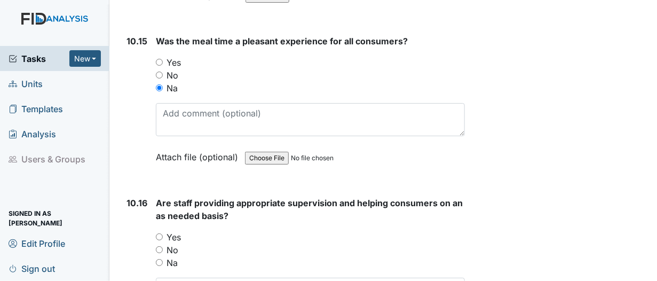
scroll to position [11738, 0]
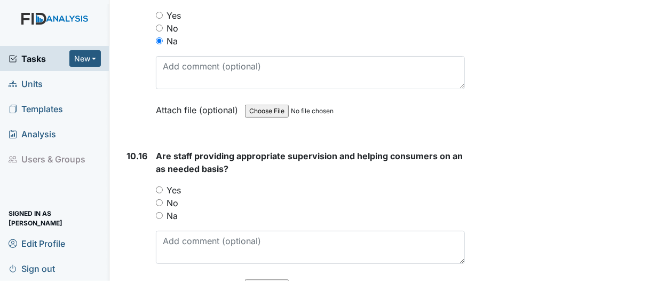
click at [160, 212] on input "Na" at bounding box center [159, 215] width 7 height 7
radio input "true"
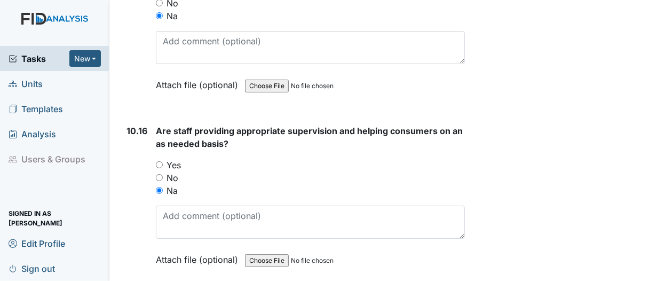
scroll to position [11898, 0]
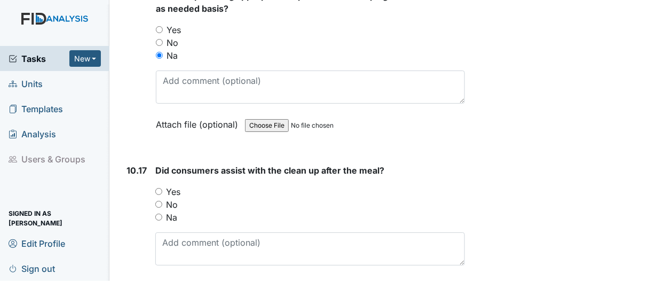
click at [160, 213] on input "Na" at bounding box center [158, 216] width 7 height 7
radio input "true"
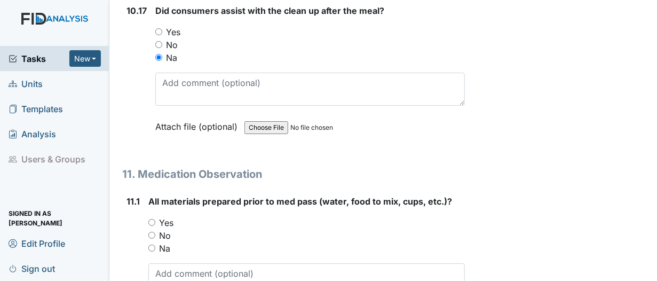
scroll to position [12058, 0]
click at [154, 244] on input "Na" at bounding box center [151, 247] width 7 height 7
radio input "true"
click at [166, 262] on textarea at bounding box center [306, 278] width 316 height 33
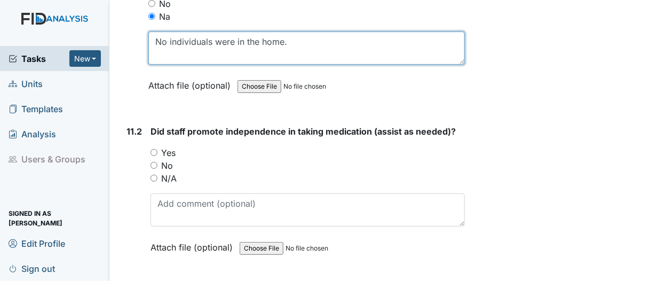
scroll to position [12324, 0]
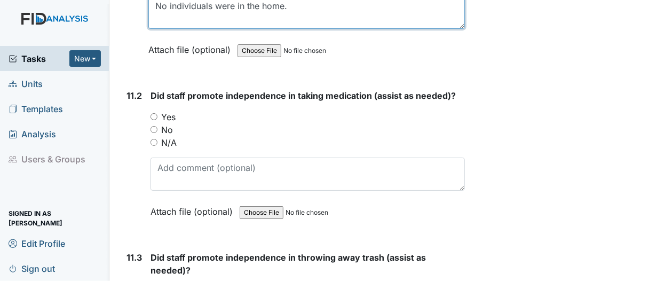
type textarea "No individuals were in the home."
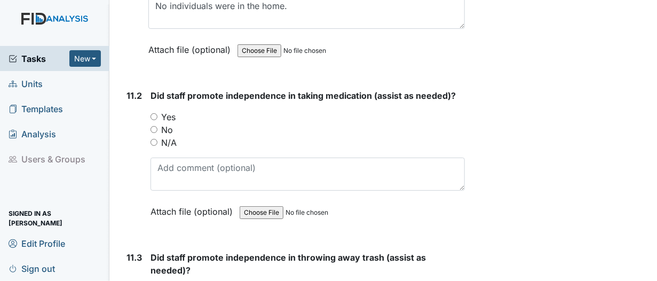
click at [153, 139] on input "N/A" at bounding box center [153, 142] width 7 height 7
radio input "true"
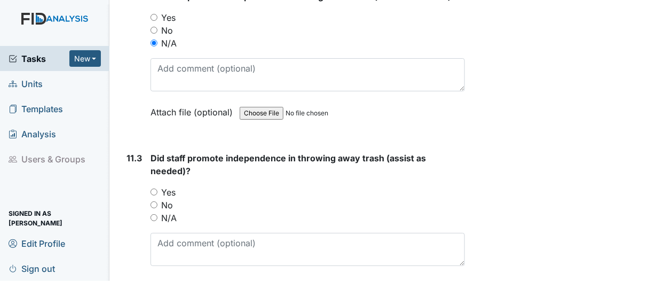
scroll to position [12431, 0]
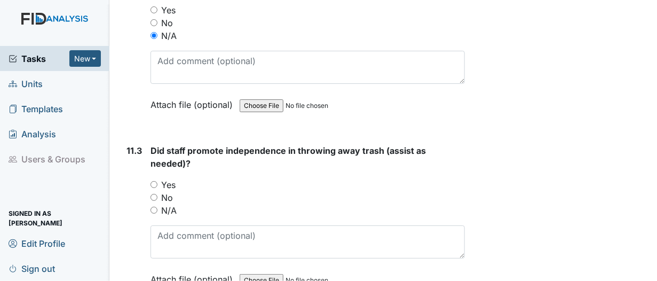
click at [153, 206] on input "N/A" at bounding box center [153, 209] width 7 height 7
radio input "true"
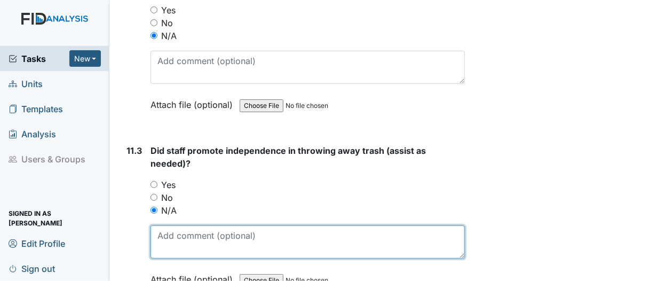
paste textarea "Did not get to monitor"
type textarea "Did not get to monitor."
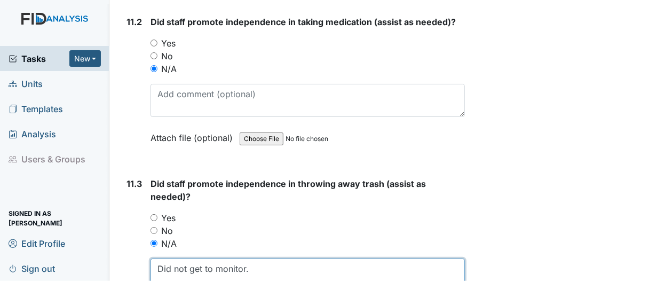
scroll to position [12378, 0]
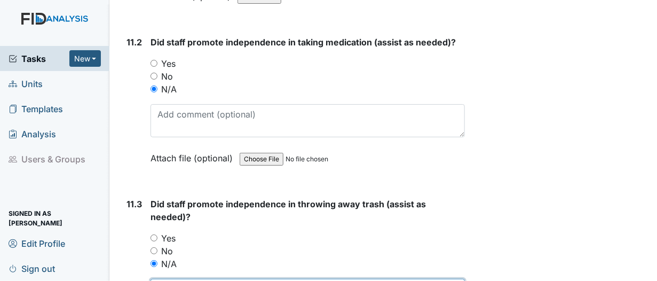
drag, startPoint x: 260, startPoint y: 228, endPoint x: 93, endPoint y: 211, distance: 167.8
click at [102, 214] on div "Tasks New Form Inspection Document Bundle Units Templates Analysis Users & Grou…" at bounding box center [328, 140] width 657 height 281
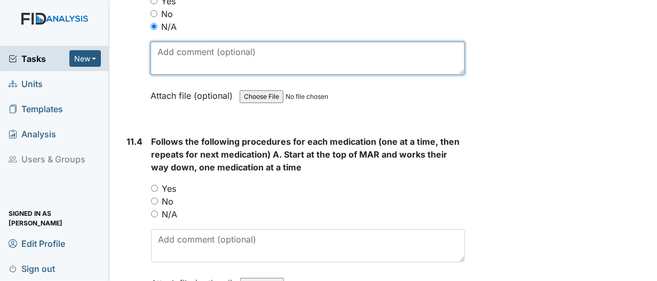
scroll to position [12644, 0]
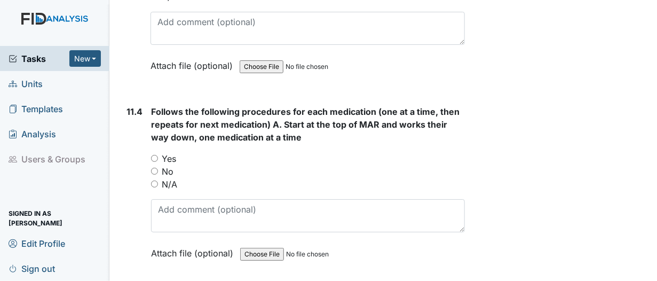
click at [154, 180] on input "N/A" at bounding box center [154, 183] width 7 height 7
radio input "true"
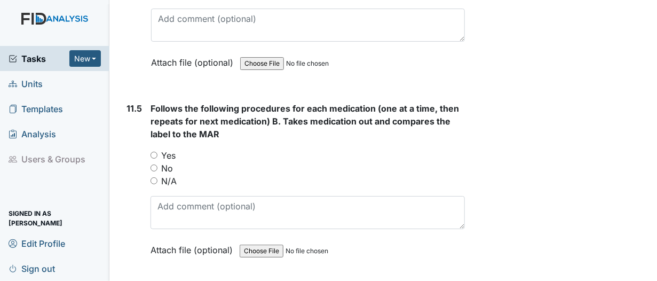
scroll to position [12858, 0]
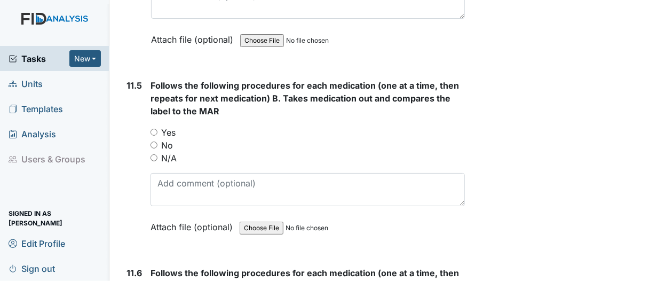
click at [154, 154] on input "N/A" at bounding box center [153, 157] width 7 height 7
radio input "true"
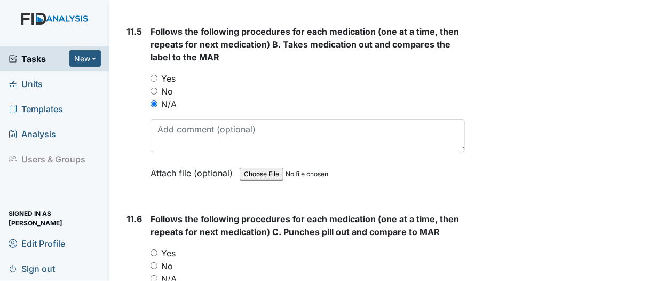
scroll to position [12911, 0]
click at [154, 275] on input "N/A" at bounding box center [153, 278] width 7 height 7
radio input "true"
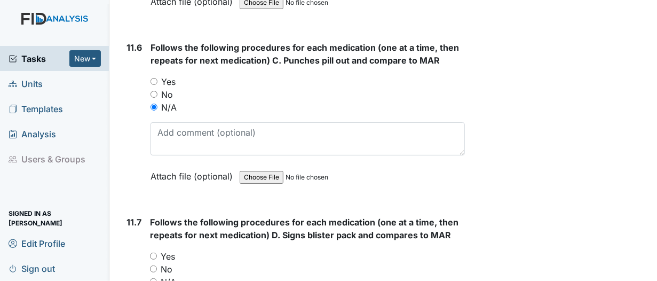
scroll to position [13125, 0]
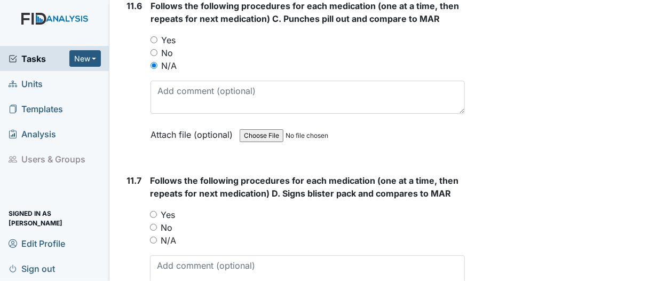
click at [154, 211] on input "Yes" at bounding box center [153, 214] width 7 height 7
radio input "true"
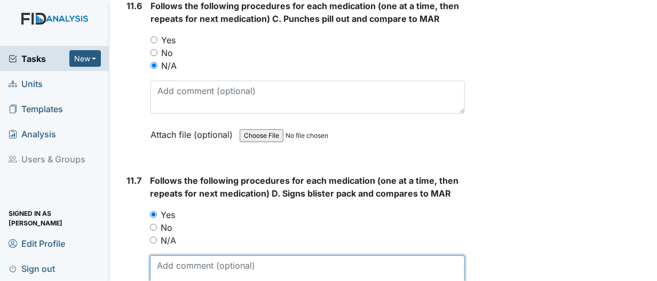
click at [182, 255] on textarea at bounding box center [307, 271] width 315 height 33
type textarea "B"
paste textarea "Did not get to monitor"
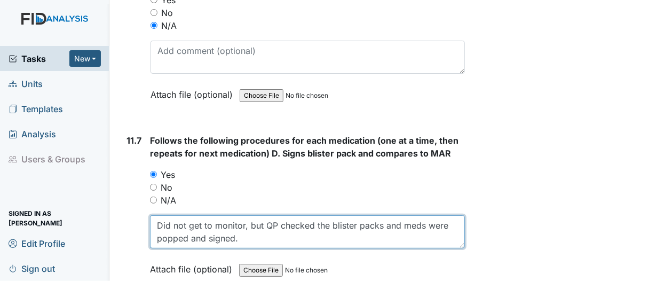
scroll to position [13178, 0]
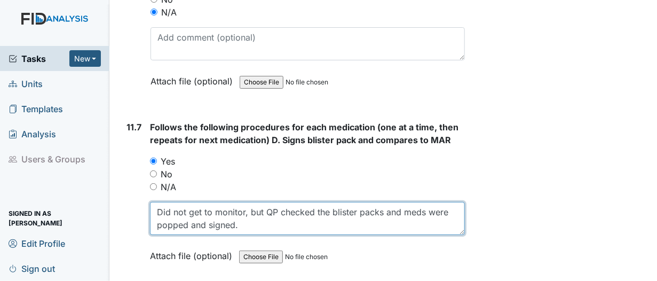
drag, startPoint x: 154, startPoint y: 149, endPoint x: 257, endPoint y: 172, distance: 105.6
click at [257, 202] on textarea "Did not get to monitor, but QP checked the blister packs and meds were popped a…" at bounding box center [307, 218] width 315 height 33
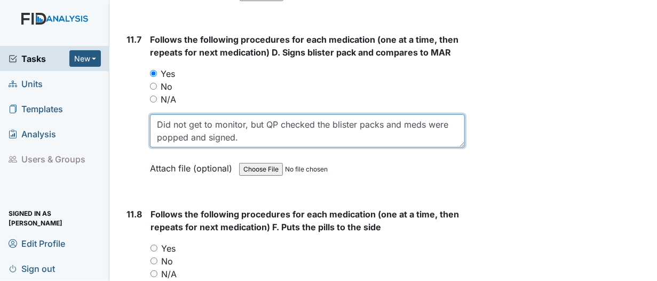
scroll to position [13285, 0]
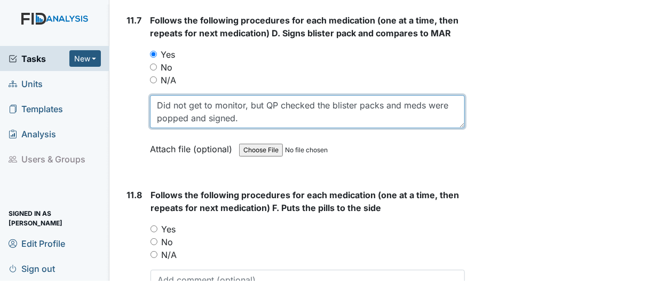
type textarea "Did not get to monitor, but QP checked the blister packs and meds were popped a…"
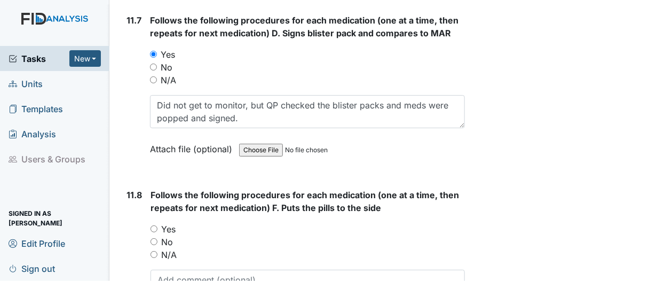
click at [156, 251] on input "N/A" at bounding box center [153, 254] width 7 height 7
radio input "true"
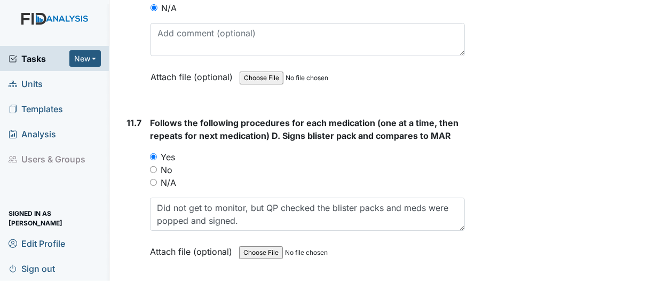
scroll to position [13178, 0]
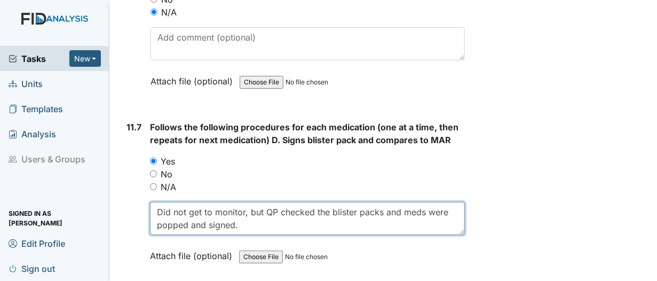
click at [230, 202] on textarea "Did not get to monitor, but QP checked the blister packs and meds were popped a…" at bounding box center [307, 218] width 315 height 33
click at [239, 202] on textarea "Did not get to monitor, but QP checked the blister packs and meds were popped a…" at bounding box center [307, 218] width 315 height 33
drag, startPoint x: 239, startPoint y: 162, endPoint x: 196, endPoint y: 164, distance: 42.7
click at [196, 202] on textarea "Did not get to monitor, but QP checked the blister packs and meds were popped a…" at bounding box center [307, 218] width 315 height 33
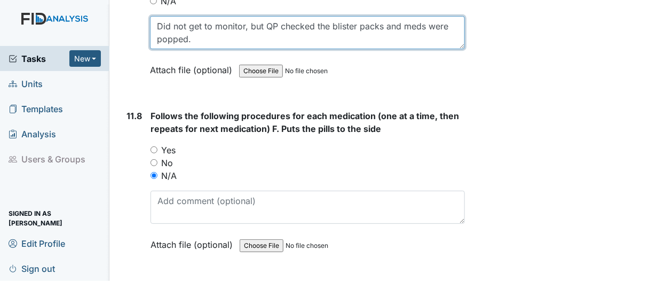
scroll to position [13445, 0]
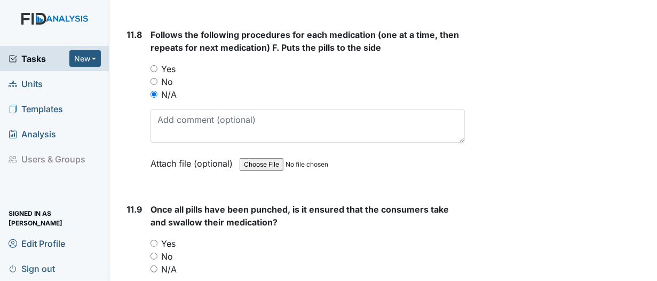
type textarea "Did not get to monitor, but QP checked the blister packs and meds were popped."
click at [154, 265] on input "N/A" at bounding box center [153, 268] width 7 height 7
radio input "true"
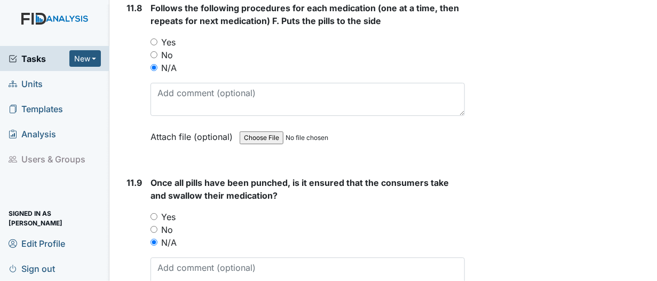
scroll to position [13605, 0]
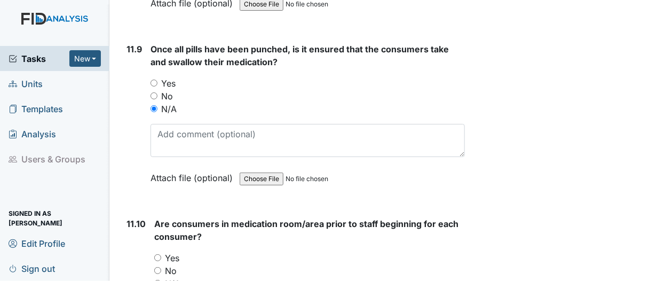
click at [156, 280] on input "N/A" at bounding box center [157, 283] width 7 height 7
radio input "true"
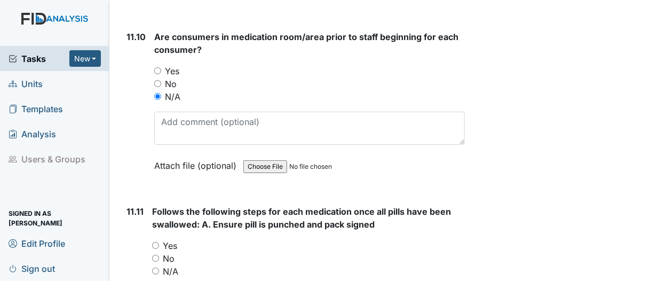
scroll to position [13818, 0]
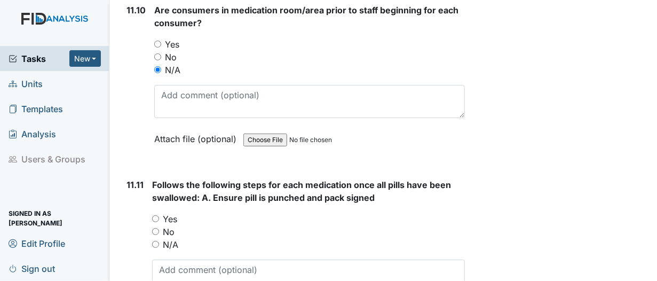
click at [155, 241] on input "N/A" at bounding box center [155, 244] width 7 height 7
radio input "true"
click at [164, 259] on textarea at bounding box center [308, 275] width 313 height 33
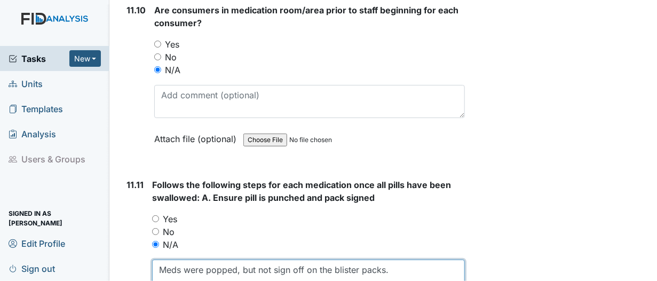
drag, startPoint x: 158, startPoint y: 206, endPoint x: 408, endPoint y: 216, distance: 250.4
click at [408, 259] on textarea "Meds were popped, but not sign off on the blister packs." at bounding box center [308, 275] width 313 height 33
click at [237, 259] on textarea "Meds were popped, but not sign off on the blister packs." at bounding box center [308, 275] width 313 height 33
click at [367, 259] on textarea "Meds were popped and signed off on the MAR, but not sign off on the blister pac…" at bounding box center [308, 275] width 313 height 33
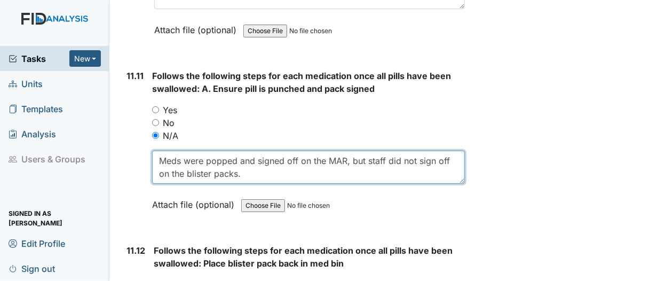
scroll to position [13978, 0]
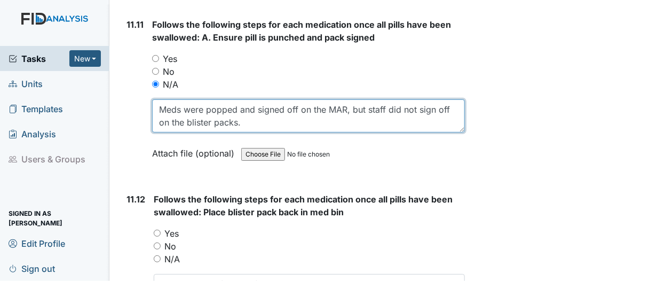
type textarea "Meds were popped and signed off on the MAR, but staff did not sign off on the b…"
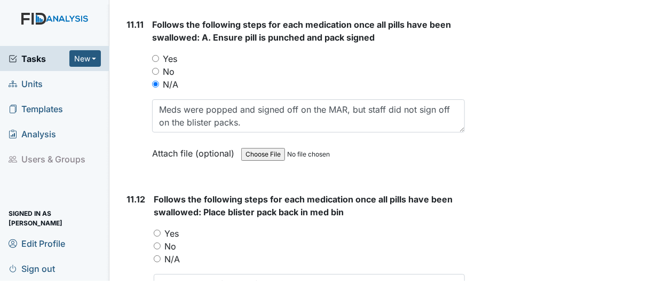
click at [156, 255] on input "N/A" at bounding box center [157, 258] width 7 height 7
radio input "true"
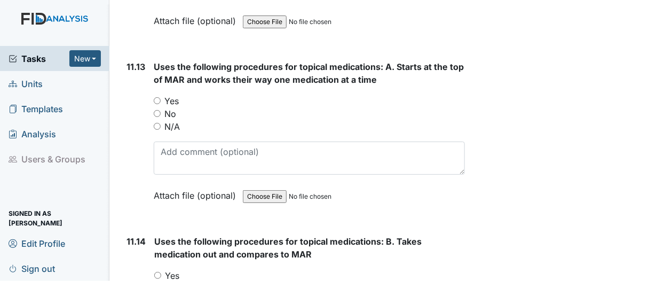
scroll to position [14298, 0]
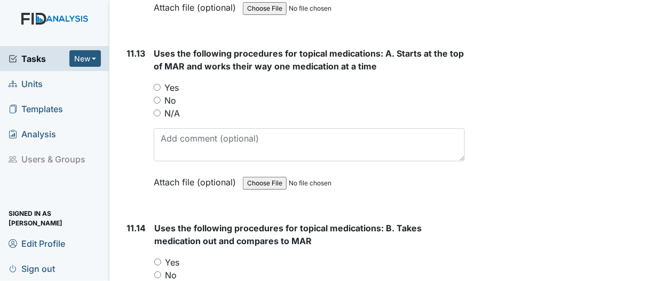
radio input "true"
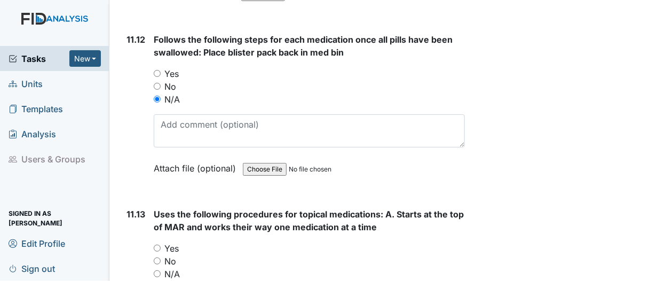
scroll to position [14138, 0]
click at [157, 269] on input "N/A" at bounding box center [157, 272] width 7 height 7
radio input "true"
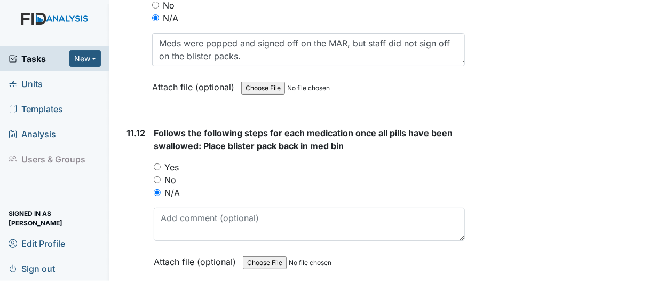
scroll to position [14032, 0]
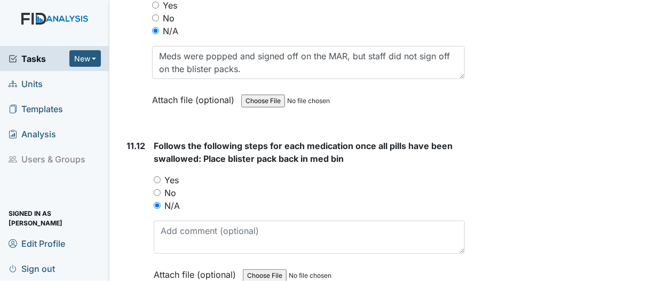
click at [157, 176] on input "Yes" at bounding box center [157, 179] width 7 height 7
radio input "true"
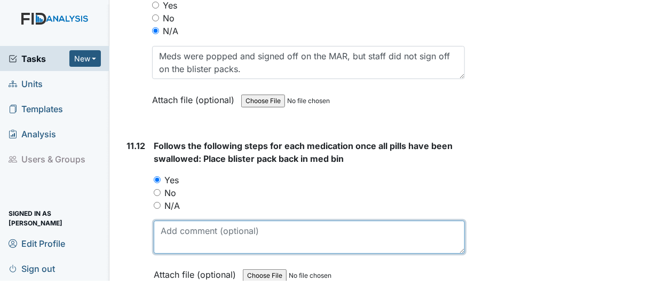
click at [169, 220] on textarea at bounding box center [309, 236] width 311 height 33
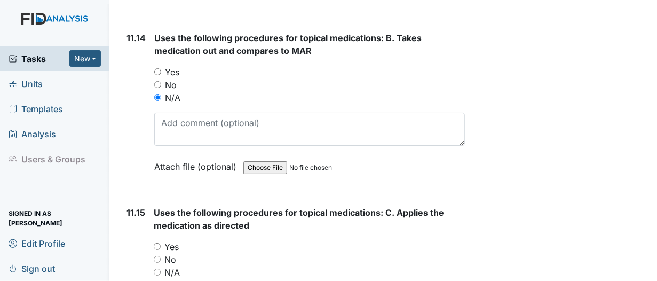
scroll to position [14458, 0]
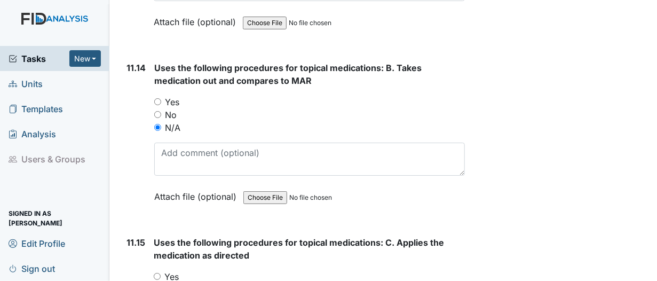
type textarea "Medication was put back into the bins."
radio input "true"
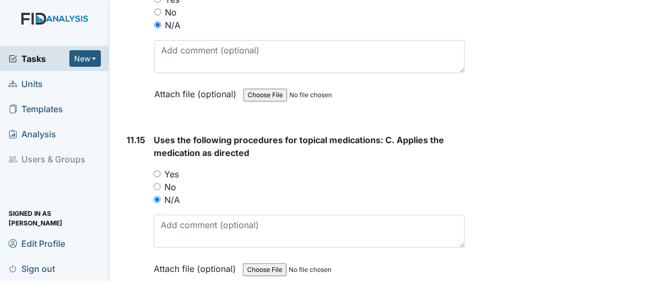
scroll to position [14619, 0]
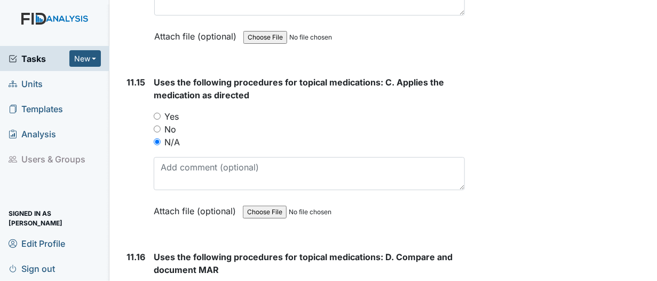
radio input "true"
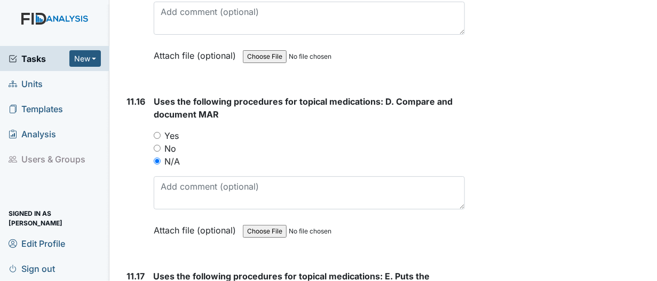
scroll to position [14779, 0]
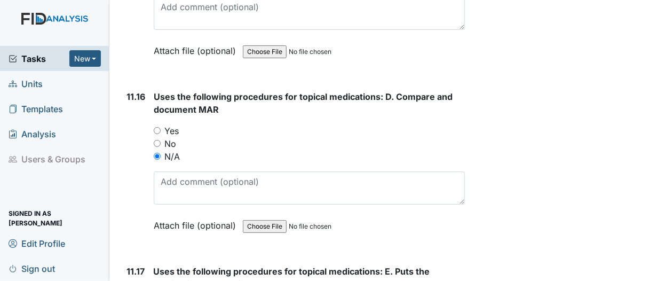
radio input "true"
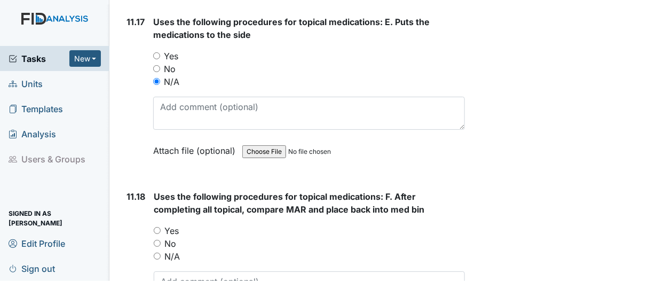
scroll to position [15045, 0]
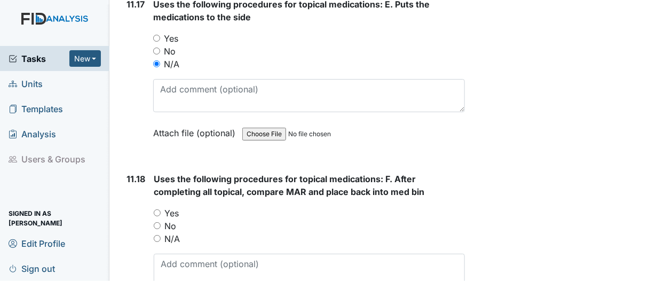
click at [157, 235] on input "N/A" at bounding box center [157, 238] width 7 height 7
radio input "true"
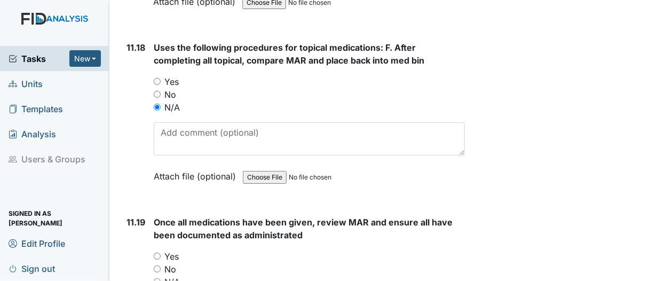
scroll to position [15205, 0]
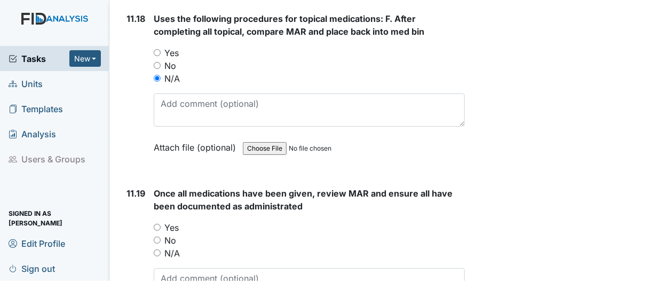
click at [155, 224] on input "Yes" at bounding box center [157, 227] width 7 height 7
radio input "true"
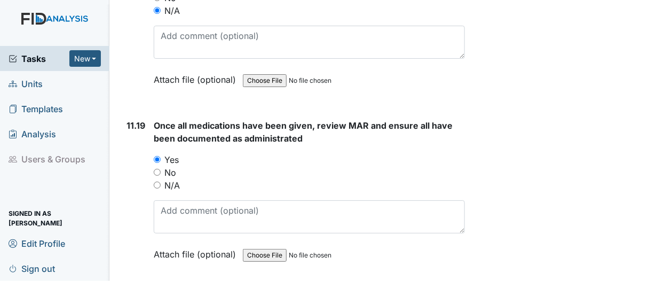
scroll to position [15365, 0]
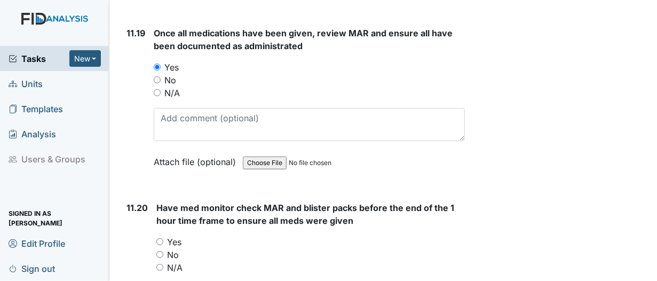
click at [161, 238] on input "Yes" at bounding box center [159, 241] width 7 height 7
radio input "true"
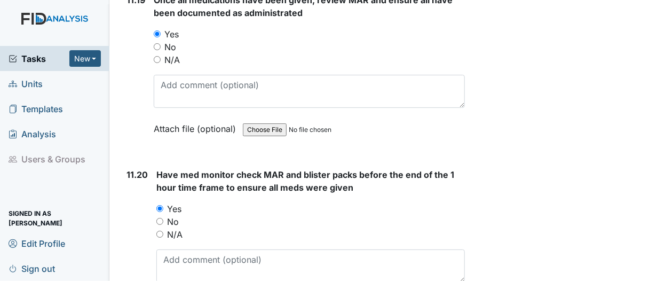
scroll to position [15526, 0]
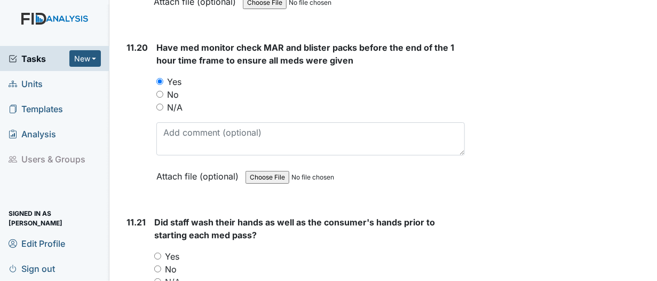
click at [157, 278] on input "N/A" at bounding box center [157, 281] width 7 height 7
radio input "true"
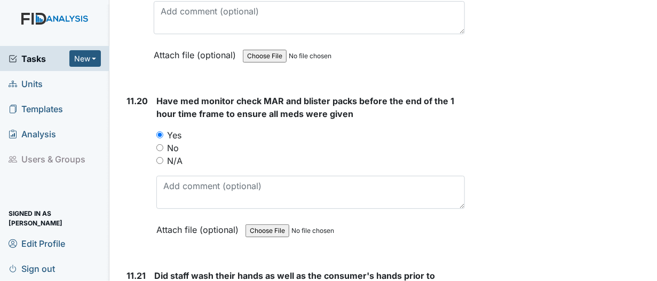
radio input "true"
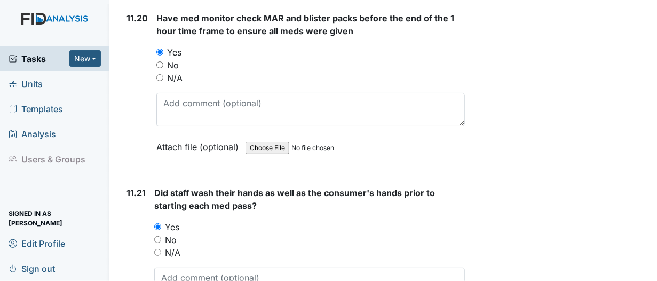
scroll to position [15579, 0]
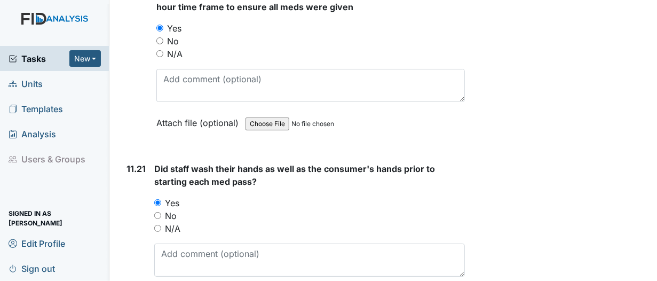
click at [157, 225] on input "N/A" at bounding box center [157, 228] width 7 height 7
radio input "true"
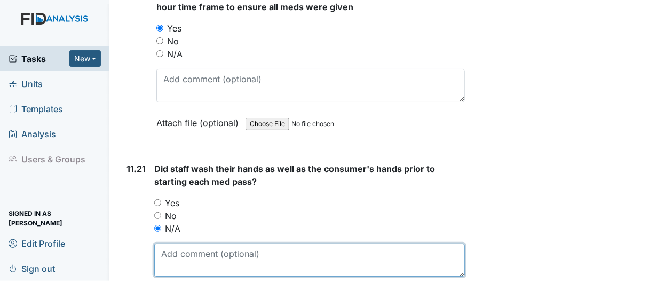
click at [175, 243] on textarea at bounding box center [309, 259] width 311 height 33
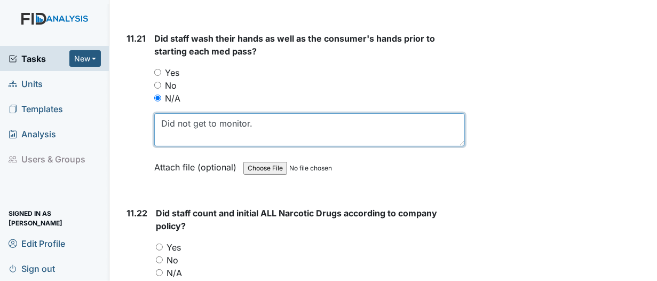
scroll to position [15739, 0]
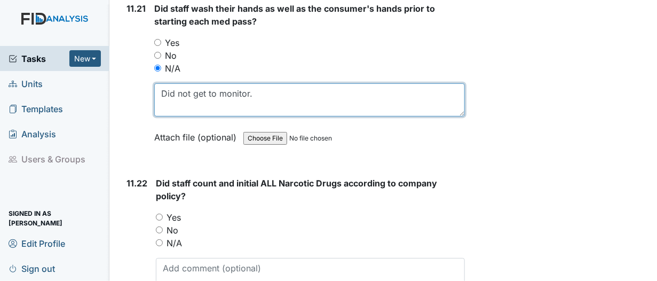
type textarea "Did not get to monitor."
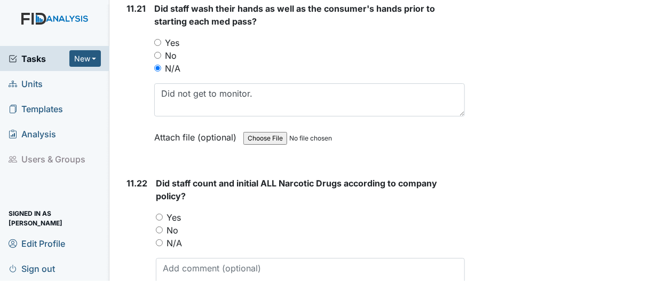
click at [159, 213] on input "Yes" at bounding box center [159, 216] width 7 height 7
radio input "true"
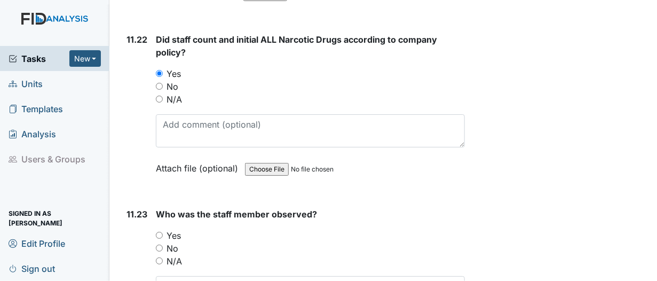
scroll to position [15899, 0]
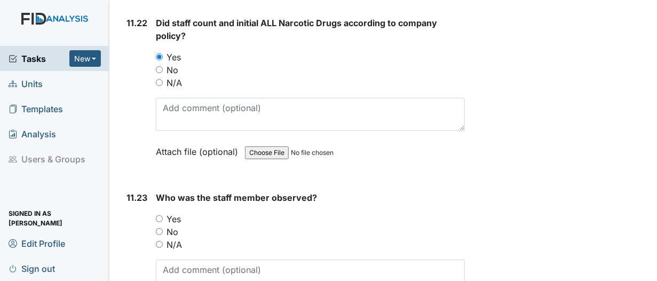
click at [160, 241] on input "N/A" at bounding box center [159, 244] width 7 height 7
radio input "true"
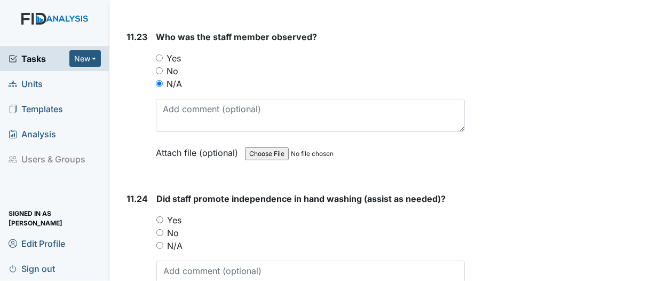
scroll to position [16112, 0]
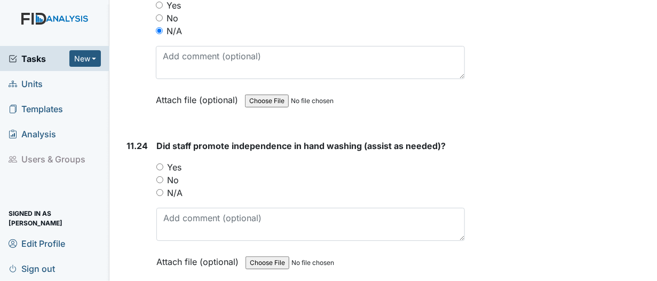
click at [159, 189] on input "N/A" at bounding box center [159, 192] width 7 height 7
radio input "true"
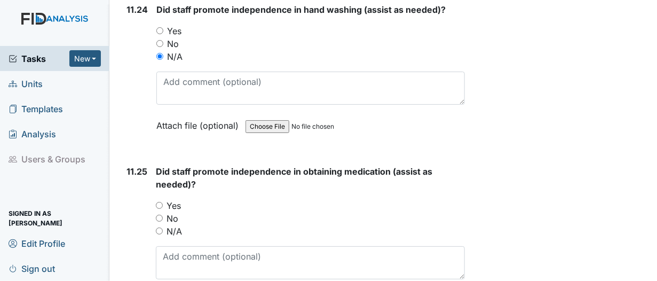
scroll to position [16272, 0]
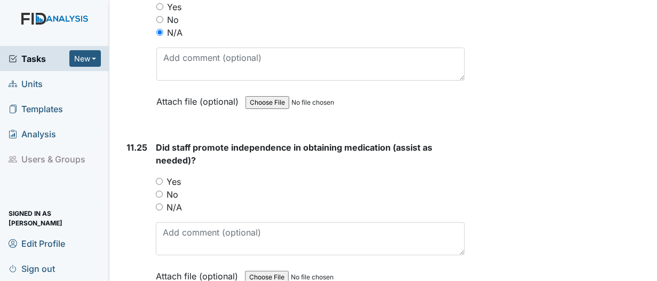
click at [162, 203] on input "N/A" at bounding box center [159, 206] width 7 height 7
radio input "true"
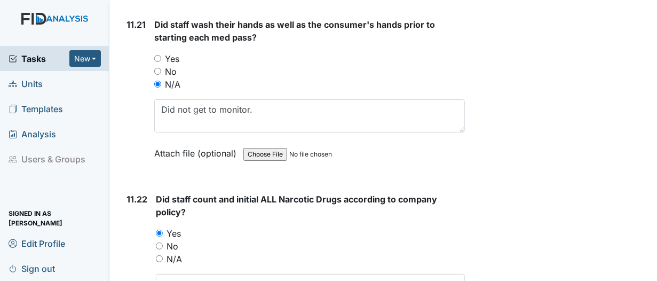
scroll to position [15686, 0]
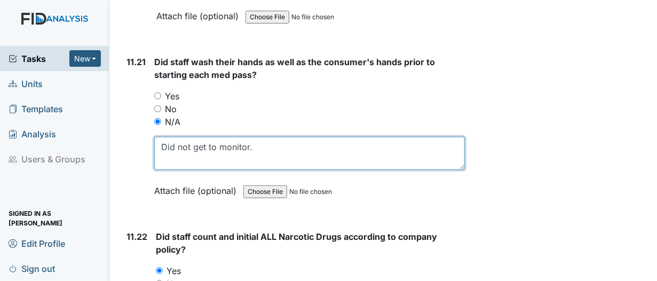
drag, startPoint x: 274, startPoint y: 73, endPoint x: 149, endPoint y: 75, distance: 124.9
click at [129, 74] on div "11.21 Did staff wash their hands as well as the consumer's hands prior to start…" at bounding box center [293, 133] width 343 height 157
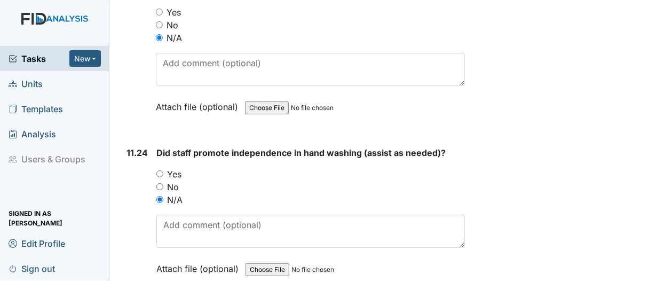
scroll to position [16112, 0]
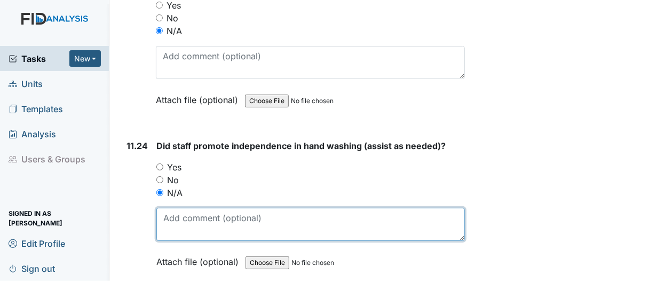
click at [165, 208] on textarea at bounding box center [310, 224] width 308 height 33
paste textarea "Did not get to monitor."
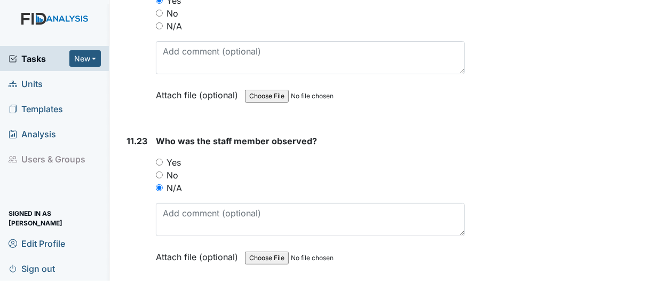
scroll to position [15952, 0]
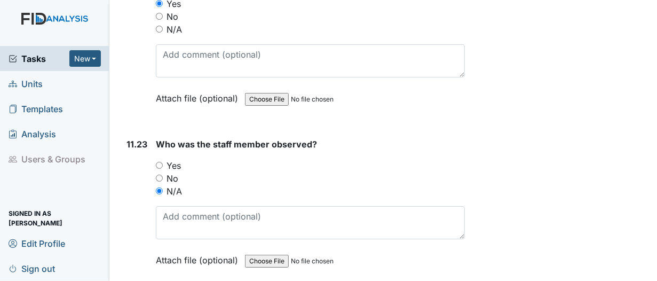
type textarea "Did not get to monitor."
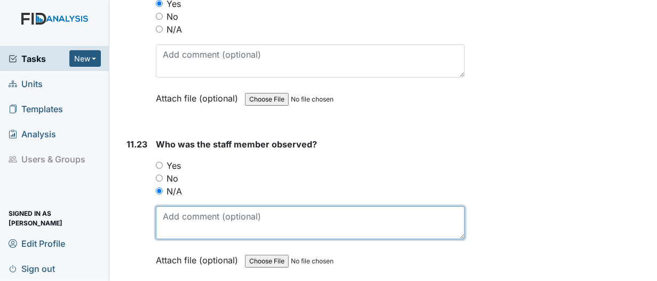
click at [166, 206] on textarea at bounding box center [310, 222] width 309 height 33
paste textarea "Did not get to monitor."
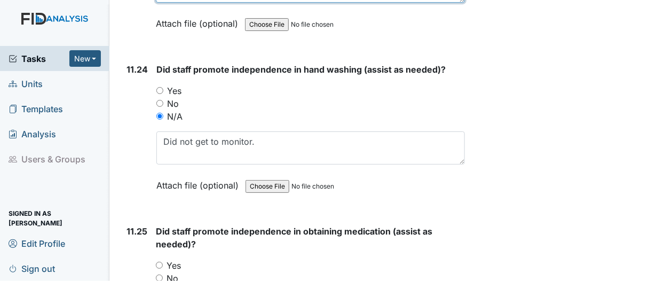
scroll to position [16272, 0]
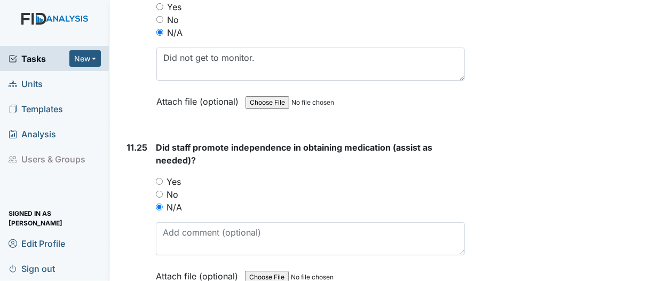
type textarea "Did not get to monitor."
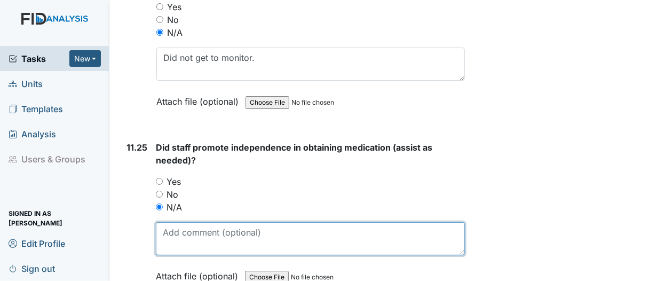
paste textarea "Did not get to monitor."
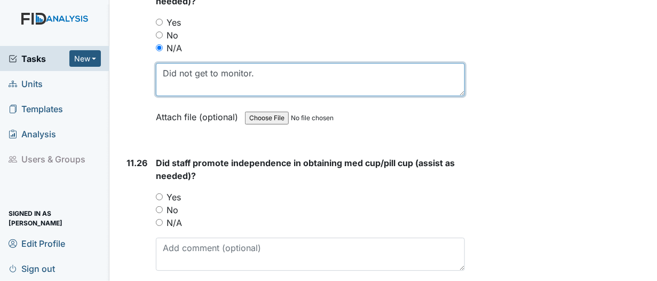
scroll to position [16486, 0]
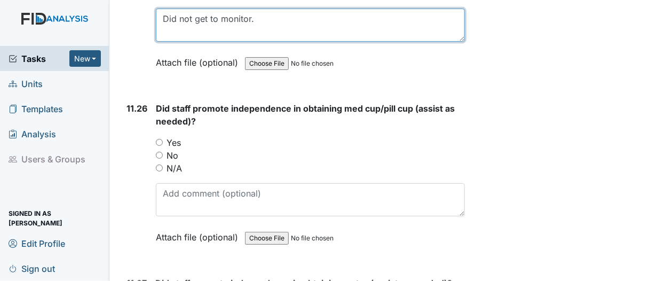
type textarea "Did not get to monitor."
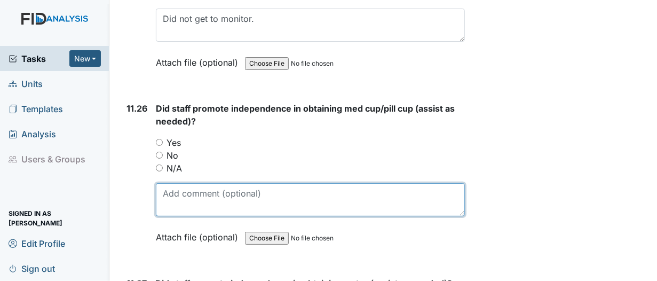
click at [173, 183] on textarea at bounding box center [310, 199] width 309 height 33
paste textarea "Did not get to monitor."
type textarea "Did not get to monitor."
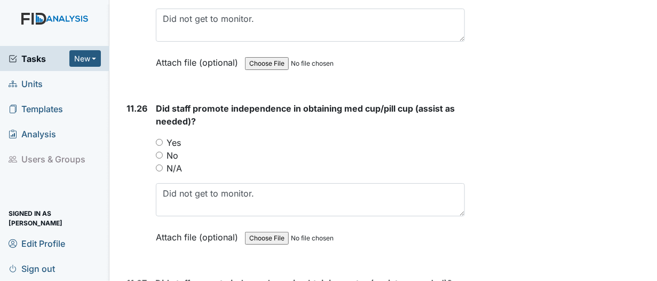
click at [160, 164] on input "N/A" at bounding box center [159, 167] width 7 height 7
radio input "true"
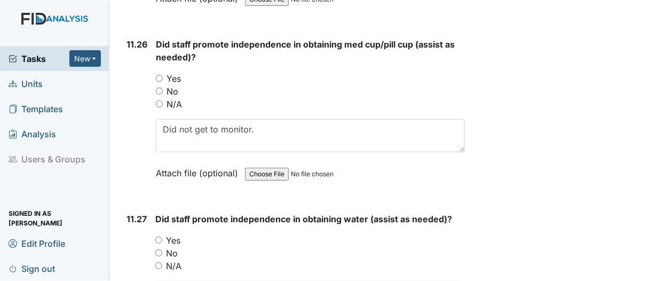
scroll to position [16539, 0]
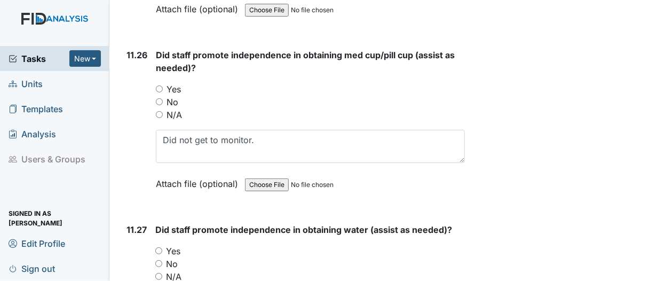
click at [158, 111] on input "N/A" at bounding box center [159, 114] width 7 height 7
radio input "true"
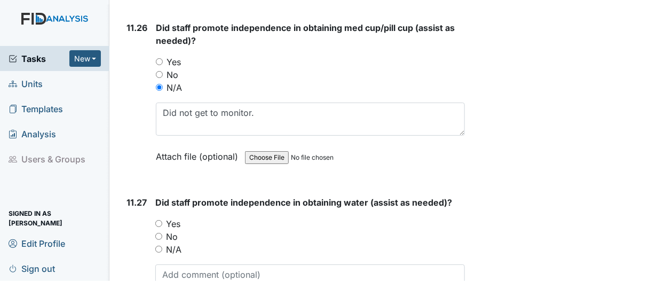
scroll to position [16646, 0]
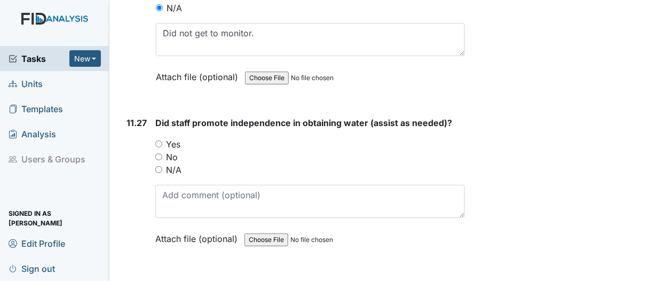
click at [158, 166] on input "N/A" at bounding box center [158, 169] width 7 height 7
radio input "true"
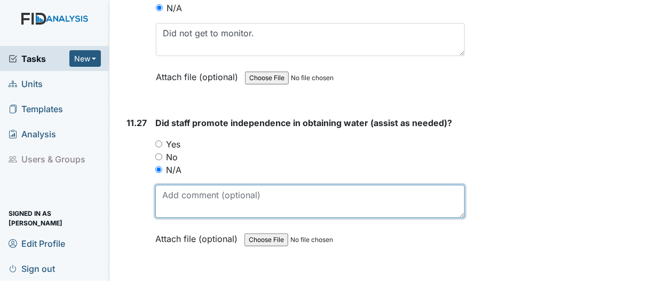
click at [165, 185] on textarea at bounding box center [309, 201] width 309 height 33
paste textarea "Did not get to monitor."
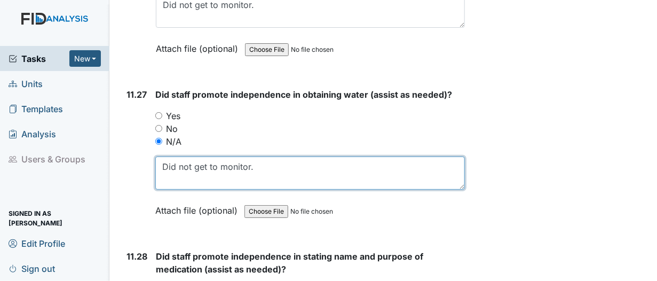
scroll to position [16753, 0]
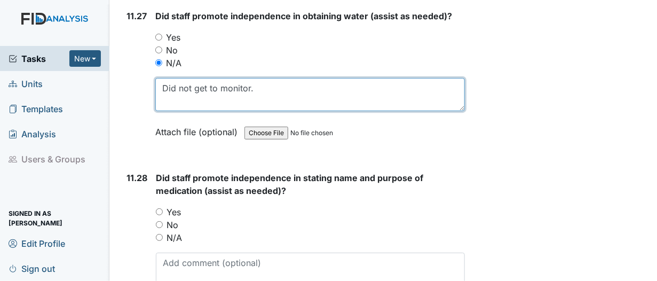
type textarea "Did not get to monitor."
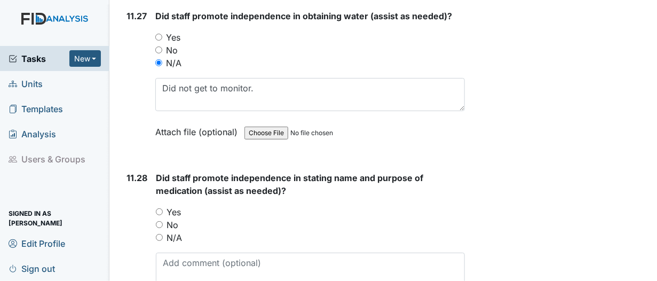
click at [158, 234] on input "N/A" at bounding box center [159, 237] width 7 height 7
radio input "true"
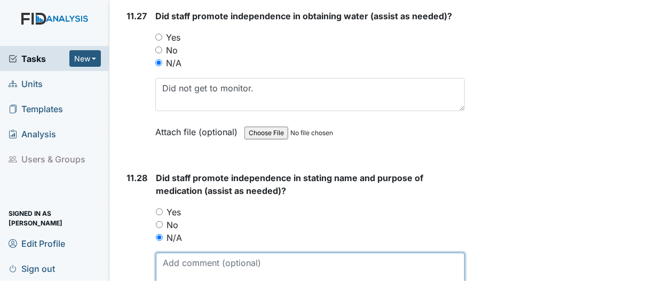
click at [168, 252] on textarea at bounding box center [310, 268] width 309 height 33
paste textarea "Did not get to monitor."
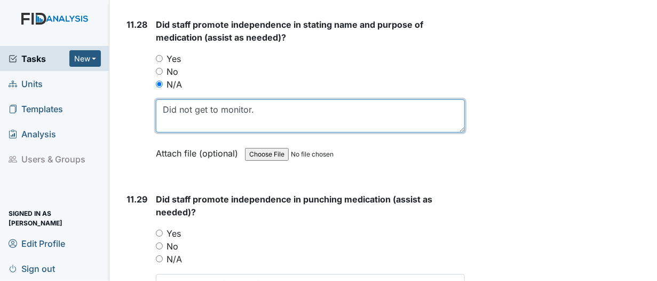
scroll to position [16913, 0]
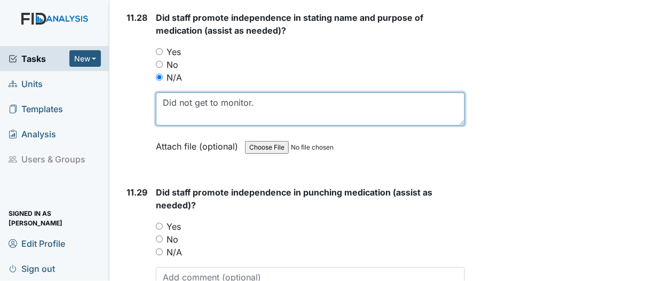
type textarea "Did not get to monitor."
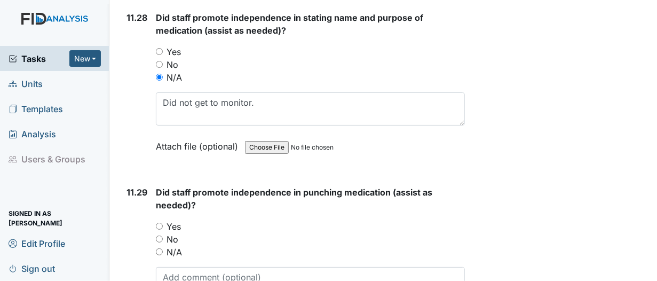
click at [158, 248] on input "N/A" at bounding box center [159, 251] width 7 height 7
radio input "true"
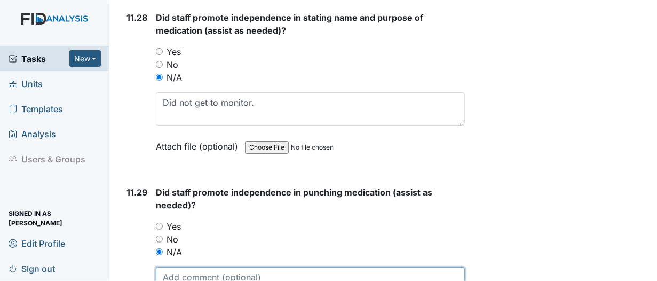
click at [166, 267] on textarea at bounding box center [310, 283] width 309 height 33
paste textarea "Did not get to monitor."
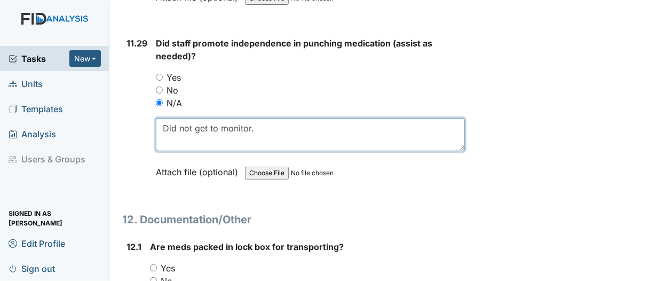
scroll to position [17073, 0]
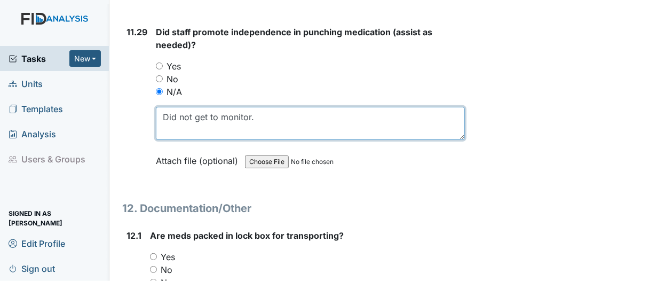
type textarea "Did not get to monitor."
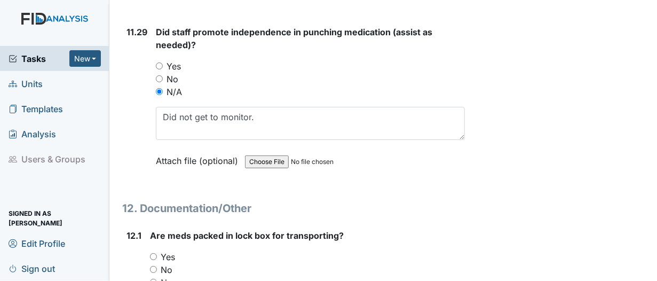
click at [154, 278] on input "Na" at bounding box center [153, 281] width 7 height 7
radio input "true"
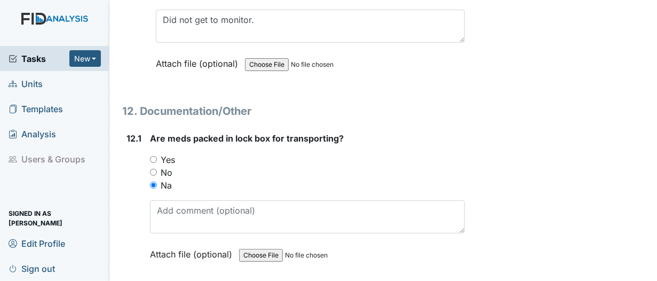
scroll to position [17233, 0]
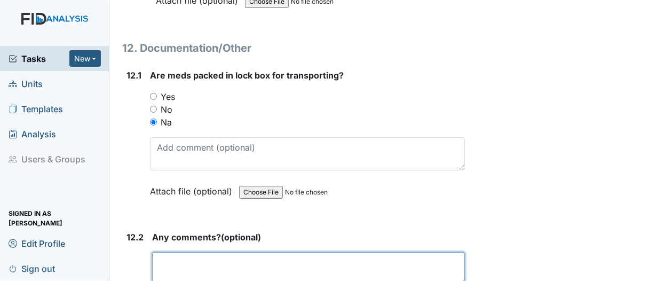
click at [172, 252] on textarea at bounding box center [308, 268] width 313 height 33
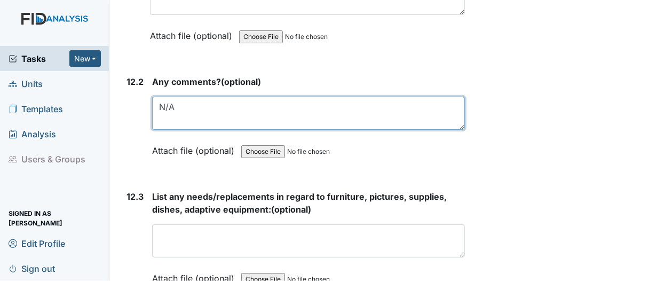
scroll to position [17393, 0]
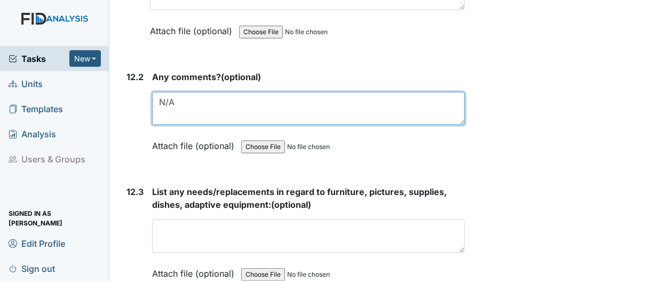
type textarea "N/A"
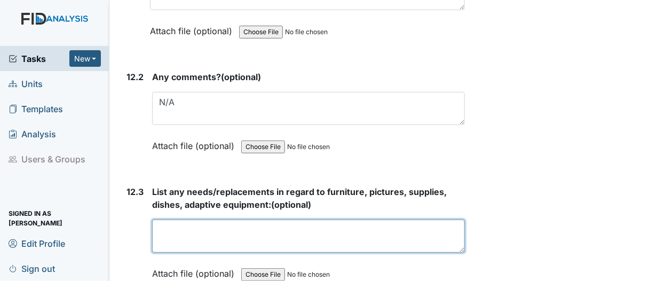
click at [167, 219] on textarea at bounding box center [308, 235] width 313 height 33
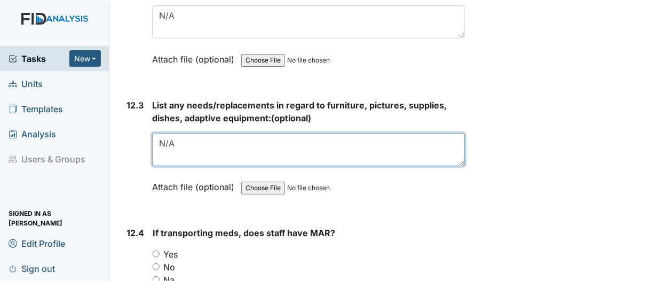
scroll to position [17553, 0]
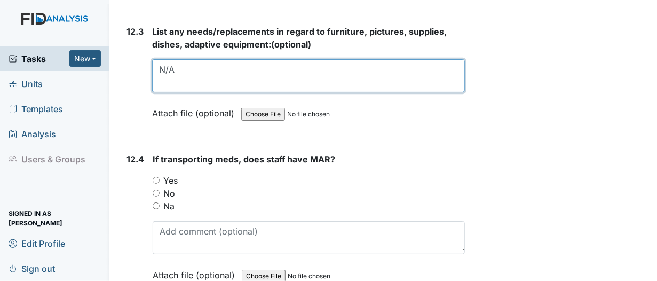
type textarea "N/A"
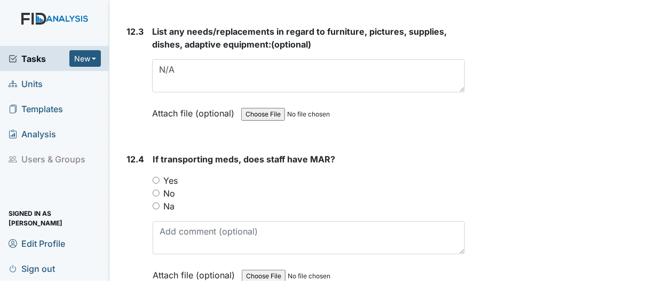
click at [152, 153] on div "12.4 If transporting meds, does staff have MAR? You must select one of the belo…" at bounding box center [293, 225] width 343 height 145
click at [157, 202] on input "Na" at bounding box center [156, 205] width 7 height 7
radio input "true"
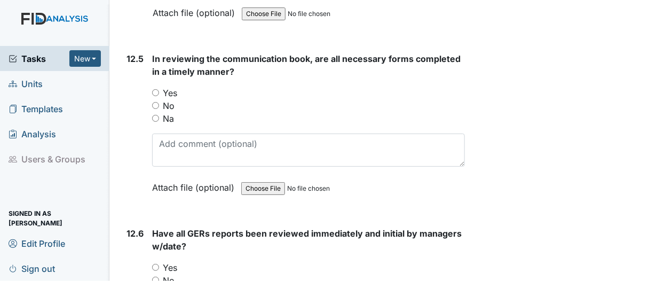
scroll to position [17820, 0]
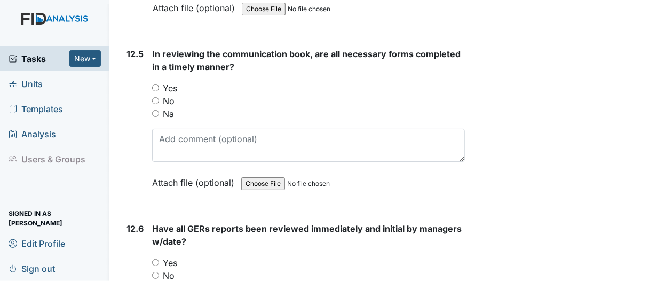
click at [155, 259] on input "Yes" at bounding box center [155, 262] width 7 height 7
radio input "true"
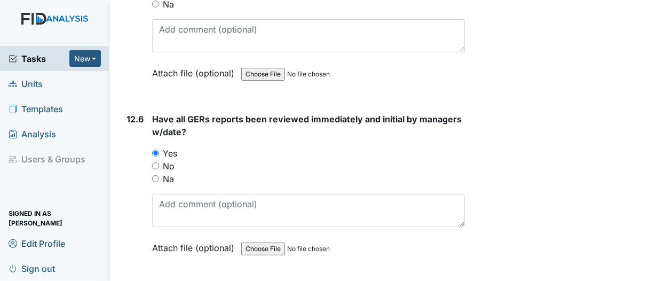
scroll to position [17980, 0]
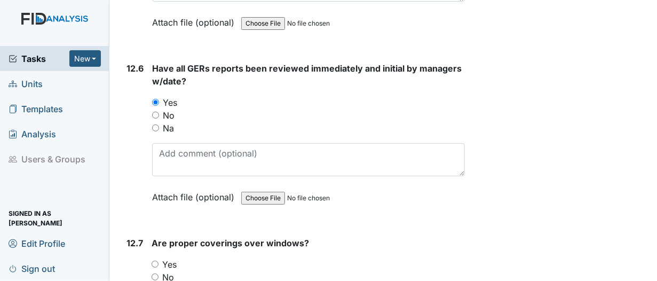
click at [155, 260] on input "Yes" at bounding box center [155, 263] width 7 height 7
radio input "true"
click at [155, 260] on input "Yes" at bounding box center [155, 263] width 7 height 7
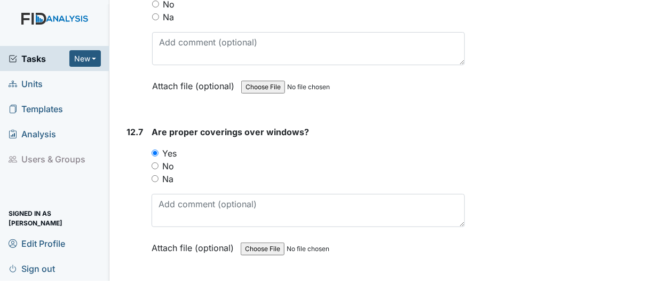
scroll to position [18140, 0]
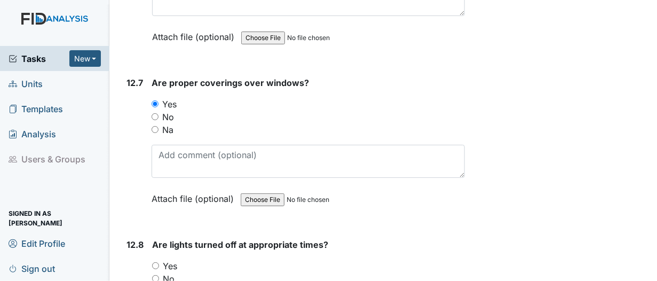
click at [156, 262] on input "Yes" at bounding box center [155, 265] width 7 height 7
radio input "true"
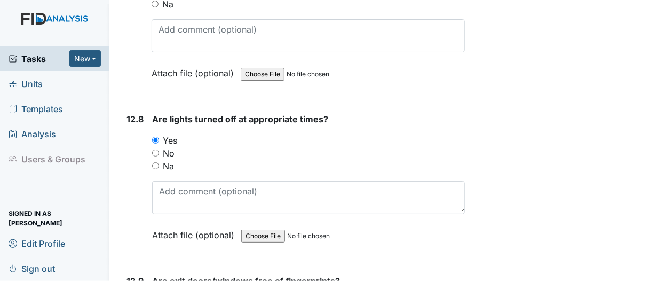
scroll to position [18300, 0]
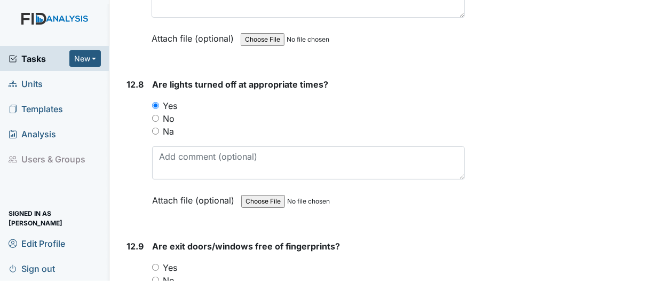
click at [155, 264] on input "Yes" at bounding box center [155, 267] width 7 height 7
radio input "true"
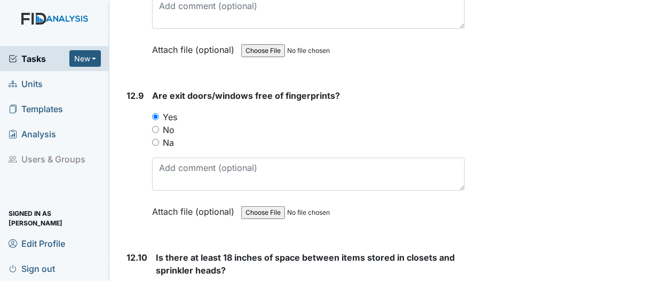
scroll to position [18460, 0]
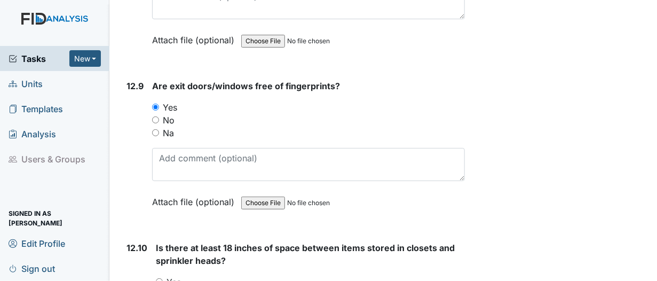
click at [158, 278] on input "Yes" at bounding box center [159, 281] width 7 height 7
radio input "true"
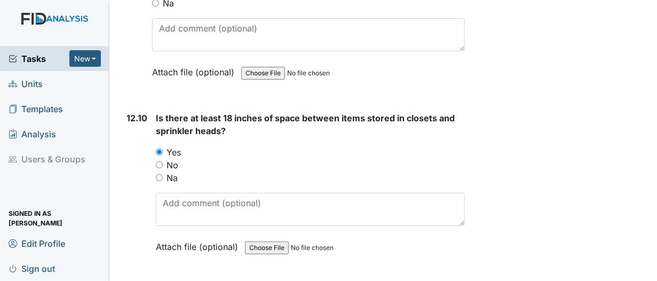
scroll to position [18620, 0]
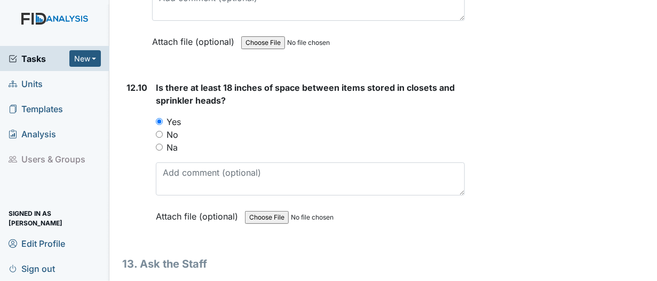
drag, startPoint x: 168, startPoint y: 231, endPoint x: 159, endPoint y: 240, distance: 12.1
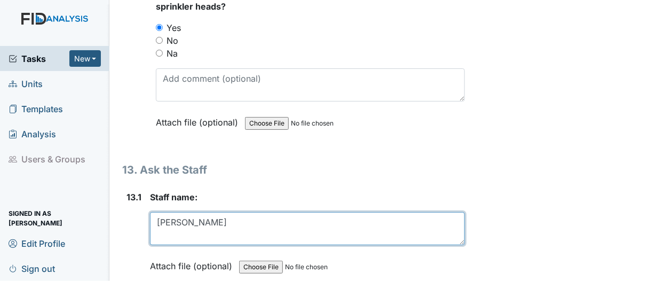
scroll to position [18727, 0]
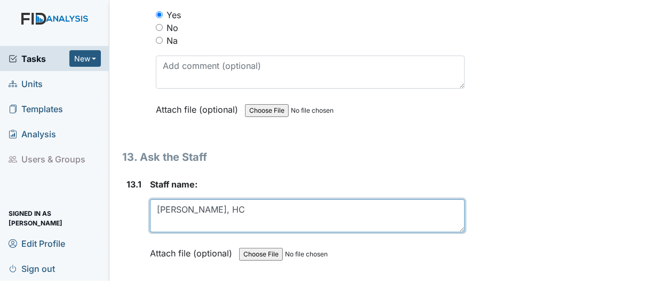
type textarea "Shelisha Bishop, HC"
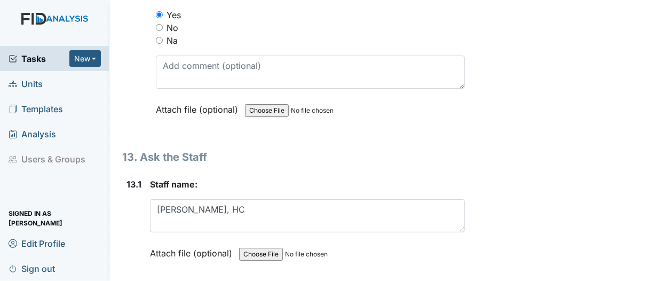
type textarea "e"
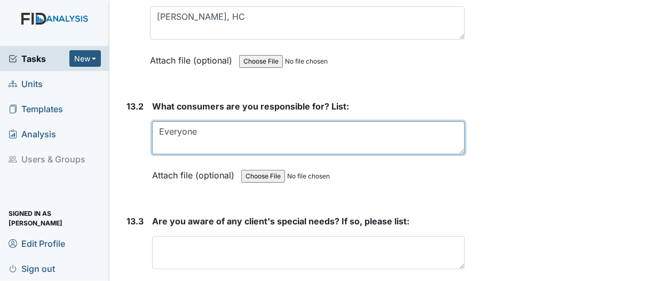
scroll to position [18940, 0]
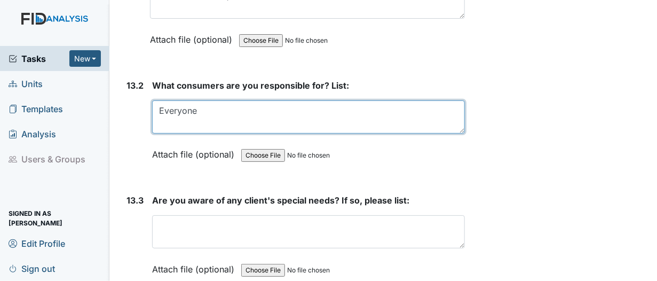
type textarea "Everyone"
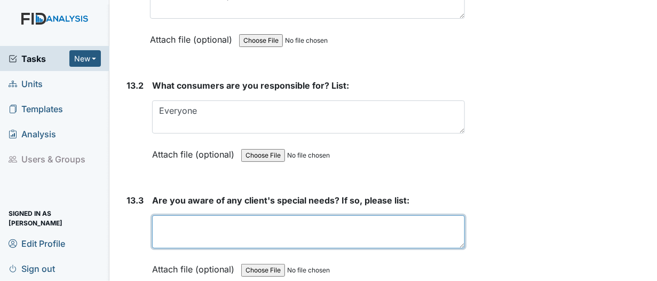
click at [171, 215] on textarea at bounding box center [308, 231] width 313 height 33
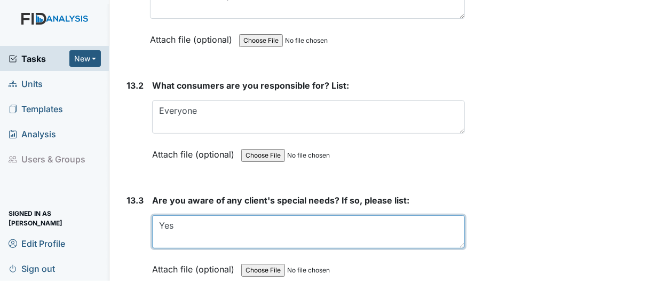
click at [182, 215] on textarea "Yes" at bounding box center [308, 231] width 313 height 33
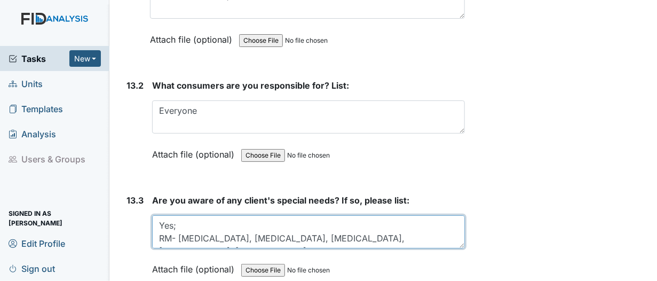
scroll to position [8, 0]
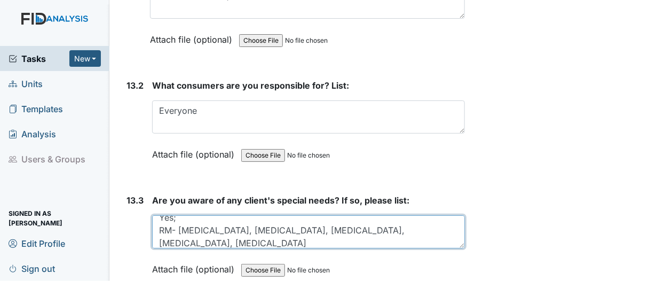
drag, startPoint x: 180, startPoint y: 139, endPoint x: 433, endPoint y: 139, distance: 252.9
click at [433, 215] on textarea "Yes; RM- Bactrim, Penicillin, Augmentin, Succinylcholine, Erythromycin JM-" at bounding box center [308, 231] width 313 height 33
click at [181, 215] on textarea "Yes; RM- Bactrim, Penicillin, Augmentin, Succinylcholine, Erythromycin JM-" at bounding box center [308, 231] width 313 height 33
paste textarea "Bactrim, Penicillin, Augmentin, Succinylcholine, Erythromycin"
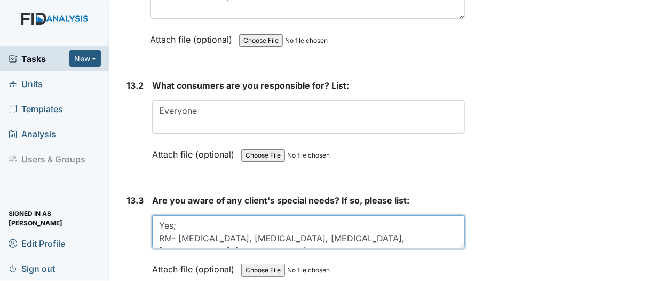
click at [195, 215] on textarea "Yes; RM- Bactrim, Penicillin, Augmentin, Succinylcholine, Erythromycin JM- Bact…" at bounding box center [308, 231] width 313 height 33
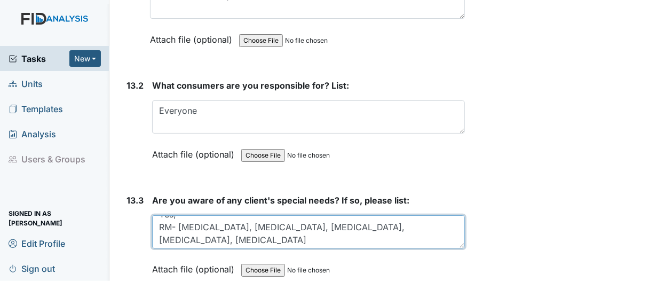
scroll to position [12, 0]
click at [428, 215] on textarea "Yes; RM- Bactrim, Penicillin, Augmentin, Succinylcholine, Erythromycin JM- Bact…" at bounding box center [308, 231] width 313 height 33
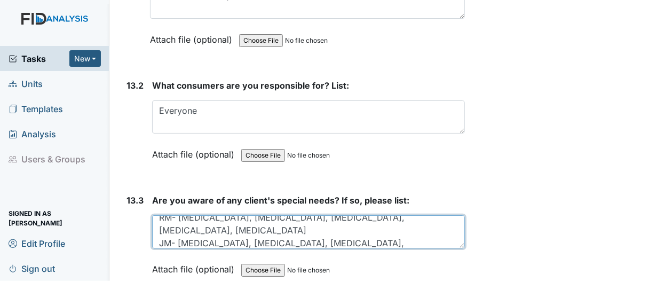
type textarea "Yes; RM- Bactrim, Penicillin, Augmentin, Succinylcholine, Erythromycin JM- Bact…"
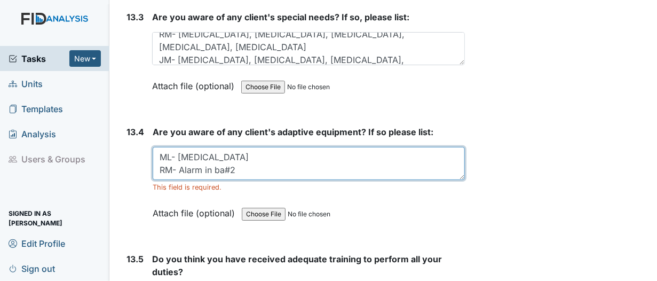
scroll to position [19153, 0]
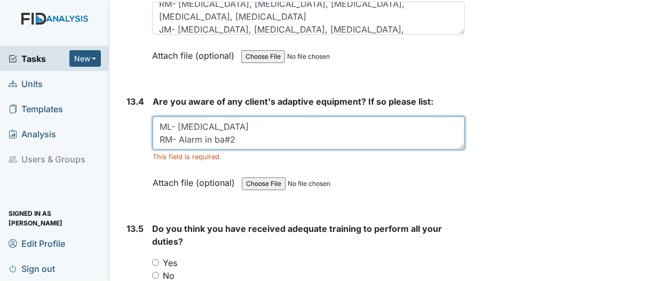
type textarea "ML- CPAP RM- Alarm in ba#2"
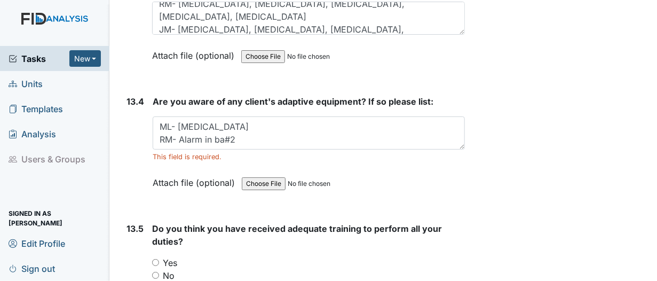
click at [155, 259] on input "Yes" at bounding box center [155, 262] width 7 height 7
radio input "true"
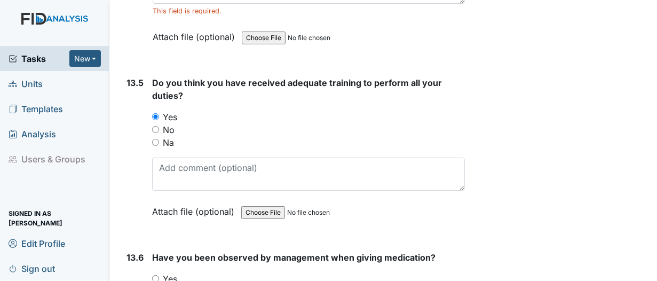
scroll to position [19314, 0]
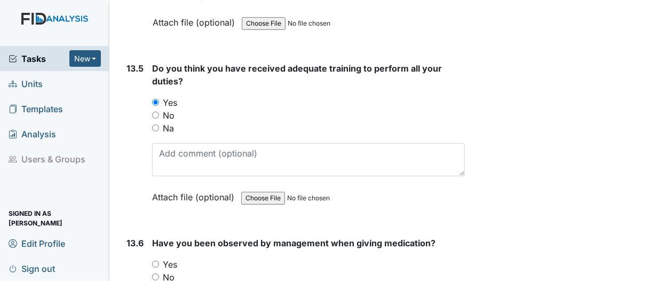
click at [155, 260] on input "Yes" at bounding box center [155, 263] width 7 height 7
radio input "true"
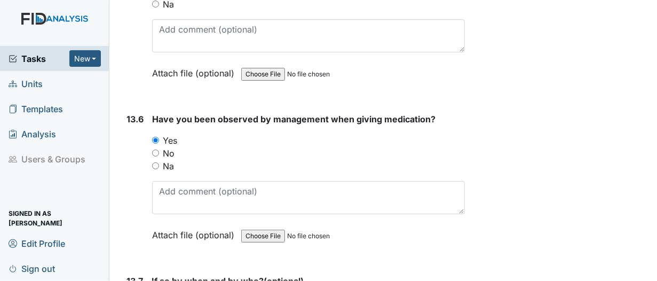
scroll to position [19474, 0]
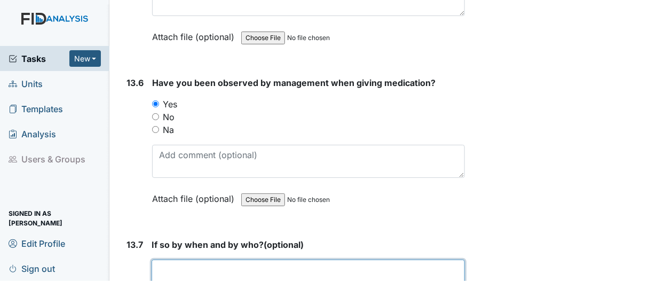
click at [179, 259] on textarea at bounding box center [308, 275] width 313 height 33
click at [160, 259] on textarea "Vakesha Winslow, QP" at bounding box center [308, 275] width 313 height 33
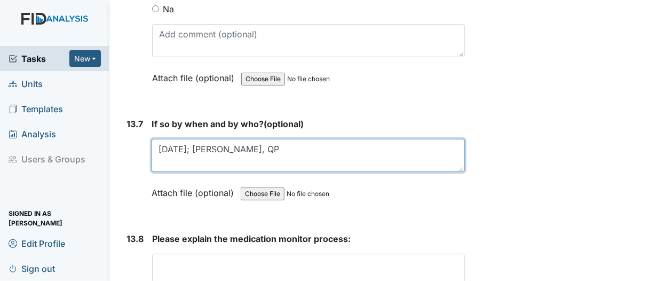
scroll to position [19634, 0]
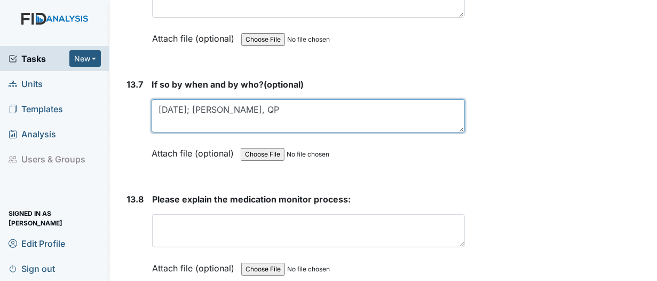
type textarea "June 2025; Vakesha Winslow, QP"
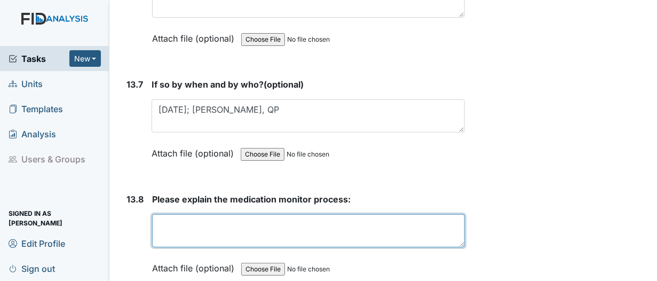
click at [168, 214] on textarea at bounding box center [308, 230] width 313 height 33
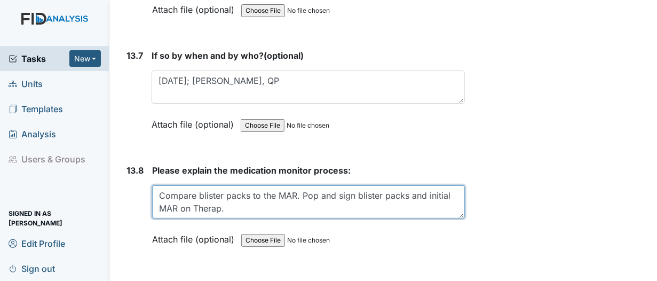
scroll to position [19794, 0]
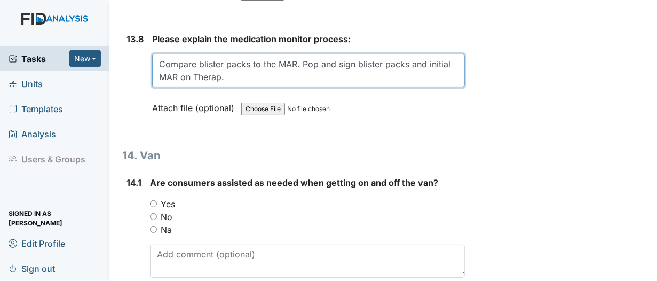
type textarea "Compare blister packs to the MAR. Pop and sign blister packs and initial MAR on…"
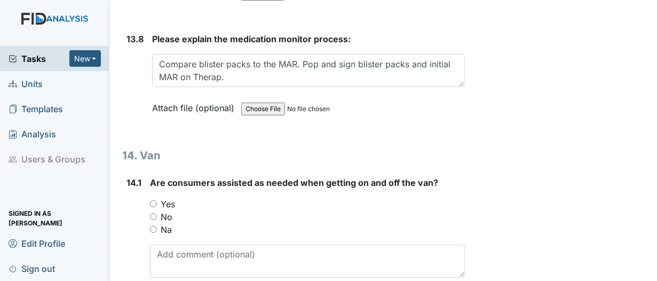
click at [153, 226] on input "Na" at bounding box center [153, 229] width 7 height 7
radio input "true"
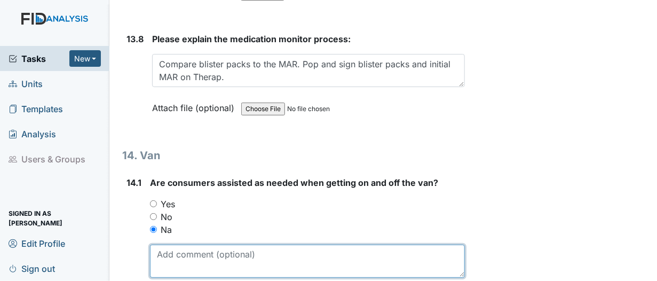
paste textarea "Bactrim, Penicillin, Augmentin, Succinylcholine, Erythromycin"
type textarea "Bactrim, Penicillin, Augmentin, Succinylcholine, Erythromycin"
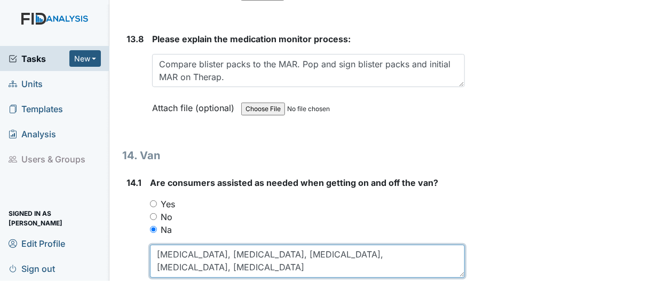
drag, startPoint x: 156, startPoint y: 159, endPoint x: 485, endPoint y: 156, distance: 329.2
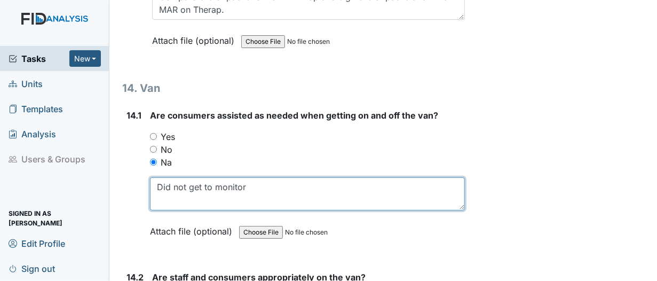
scroll to position [19900, 0]
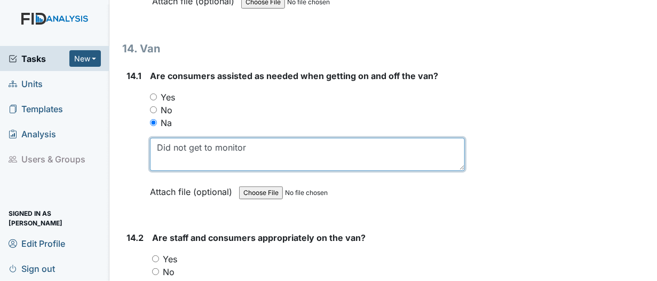
type textarea "Did not get to monitor"
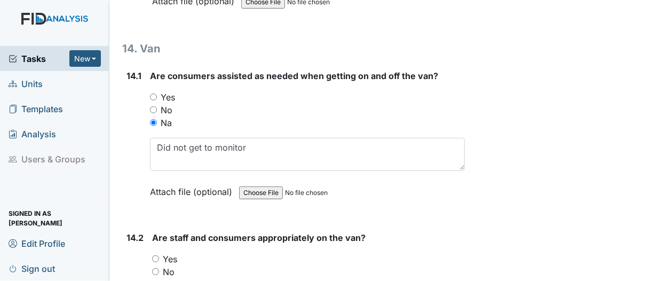
click at [154, 280] on input "Na" at bounding box center [155, 284] width 7 height 7
radio input "true"
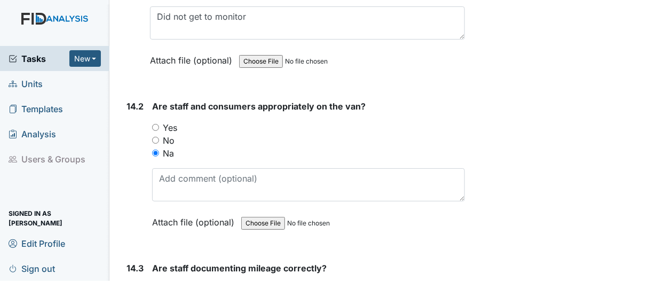
scroll to position [20114, 0]
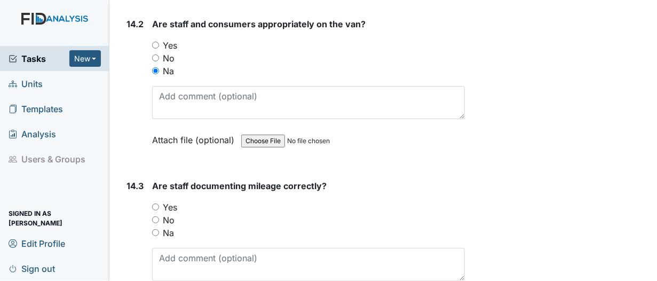
click at [155, 203] on input "Yes" at bounding box center [155, 206] width 7 height 7
radio input "true"
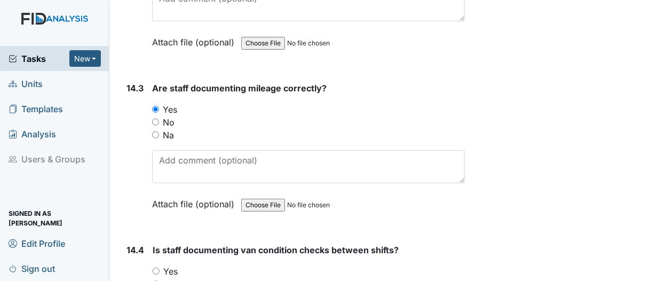
scroll to position [20221, 0]
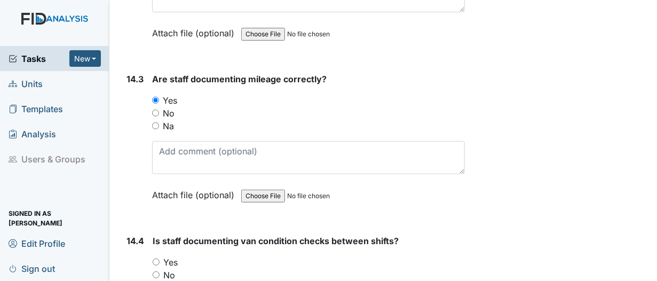
click at [156, 258] on input "Yes" at bounding box center [156, 261] width 7 height 7
radio input "true"
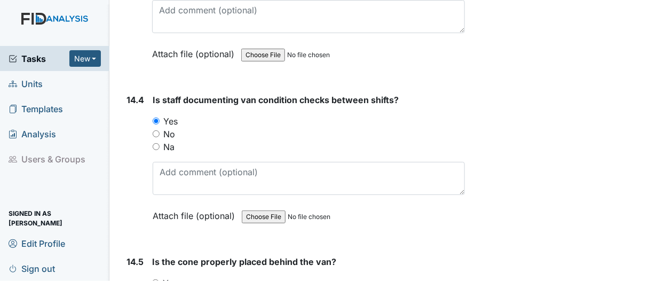
scroll to position [20381, 0]
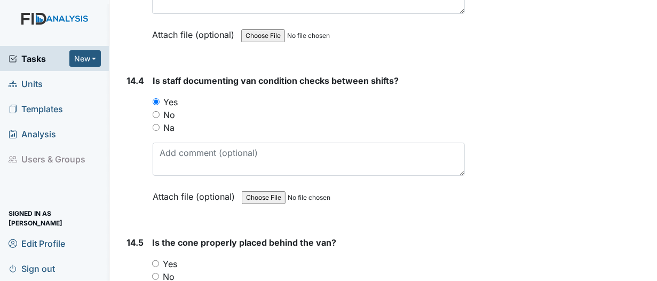
drag, startPoint x: 156, startPoint y: 166, endPoint x: 162, endPoint y: 174, distance: 9.6
click at [156, 260] on input "Yes" at bounding box center [155, 263] width 7 height 7
radio input "true"
drag, startPoint x: 189, startPoint y: 232, endPoint x: 204, endPoint y: 238, distance: 16.3
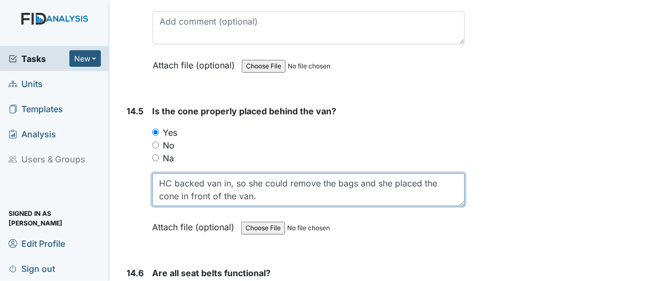
scroll to position [20594, 0]
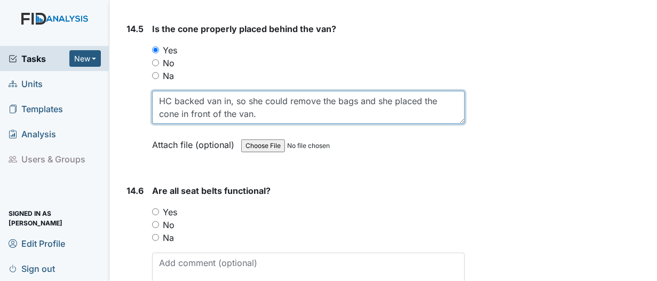
type textarea "HC backed van in, so she could remove the bags and she placed the cone in front…"
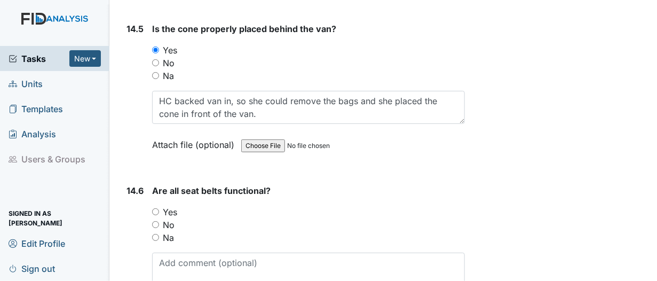
click at [154, 208] on input "Yes" at bounding box center [155, 211] width 7 height 7
radio input "true"
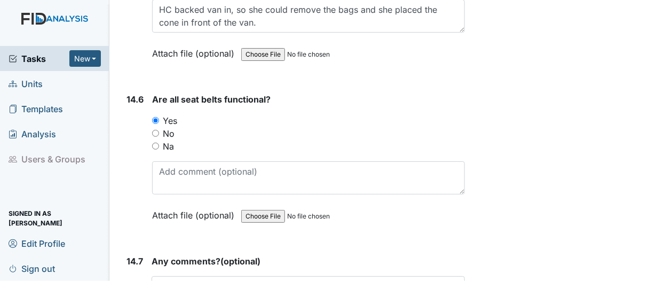
scroll to position [20701, 0]
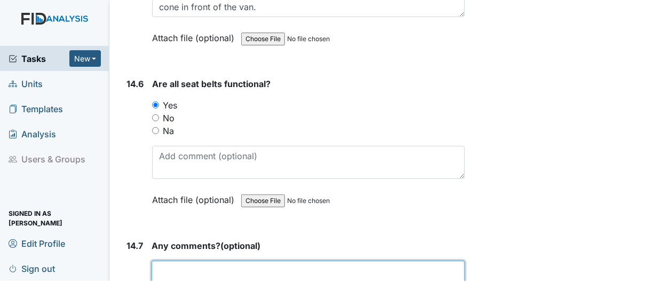
click at [177, 260] on textarea at bounding box center [308, 276] width 313 height 33
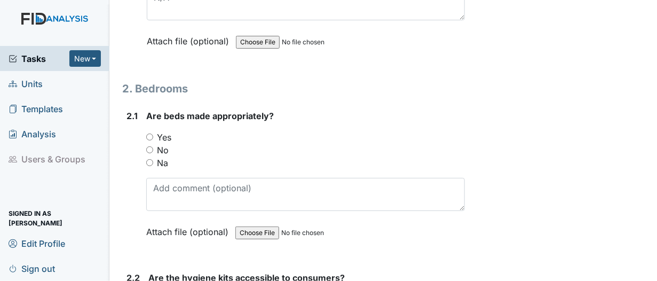
scroll to position [1067, 0]
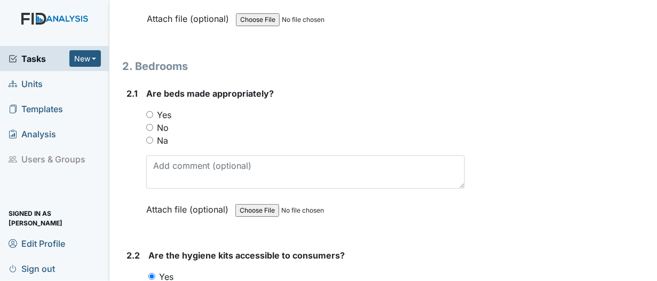
type textarea "N/A"
click at [149, 112] on input "Yes" at bounding box center [149, 114] width 7 height 7
radio input "true"
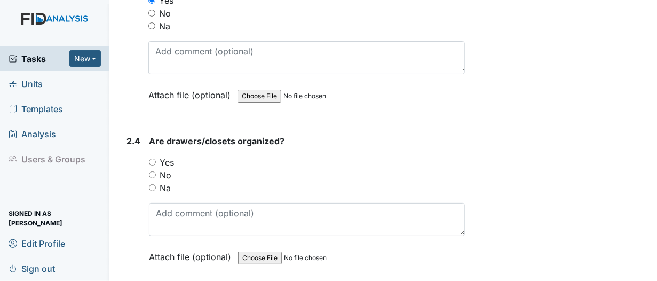
scroll to position [1547, 0]
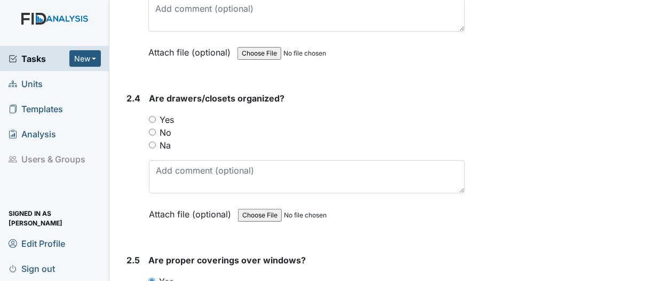
click at [152, 116] on input "Yes" at bounding box center [152, 119] width 7 height 7
radio input "true"
click at [153, 129] on input "No" at bounding box center [152, 132] width 7 height 7
radio input "true"
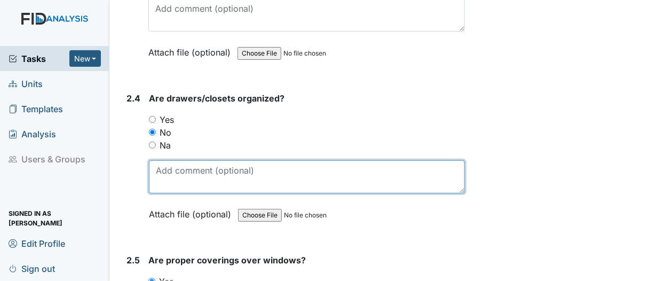
click at [170, 167] on textarea at bounding box center [307, 176] width 316 height 33
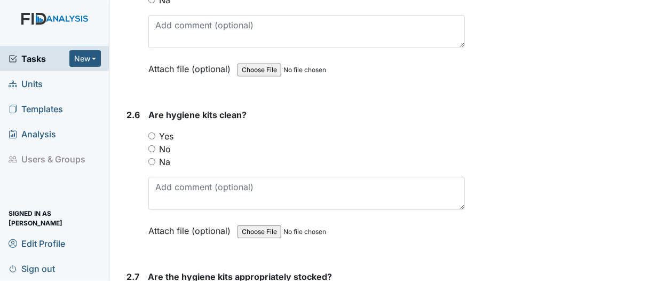
scroll to position [1867, 0]
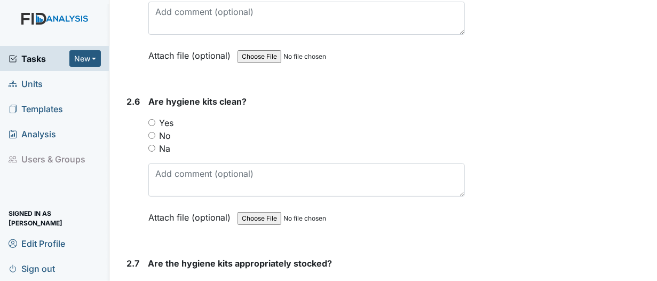
type textarea "RM's dresser needs to be decluttered and placed up neatly."
click at [152, 119] on input "Yes" at bounding box center [151, 122] width 7 height 7
radio input "true"
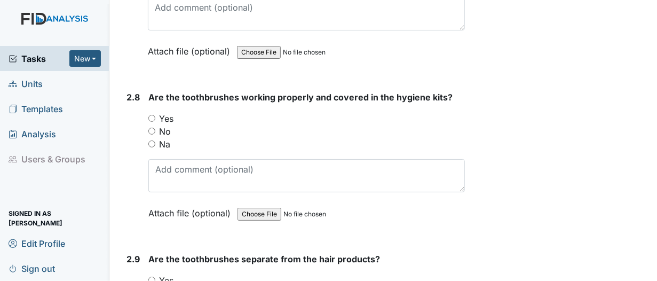
scroll to position [2241, 0]
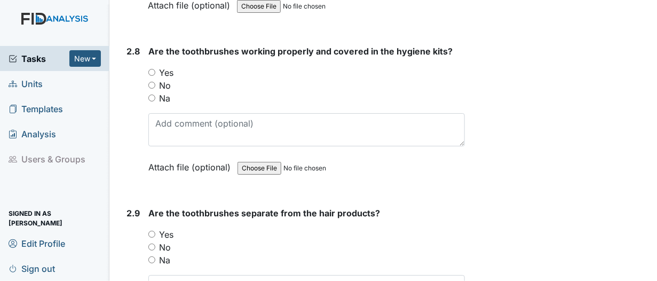
click at [151, 69] on input "Yes" at bounding box center [151, 72] width 7 height 7
radio input "true"
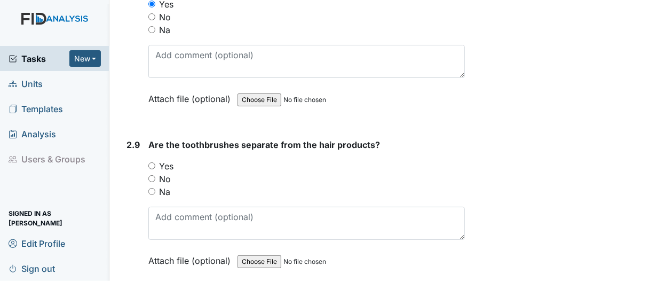
scroll to position [2348, 0]
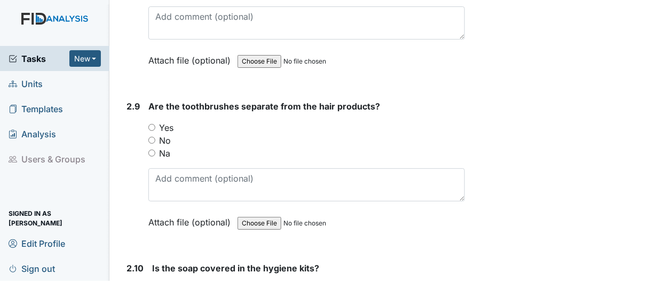
click at [153, 124] on input "Yes" at bounding box center [151, 127] width 7 height 7
radio input "true"
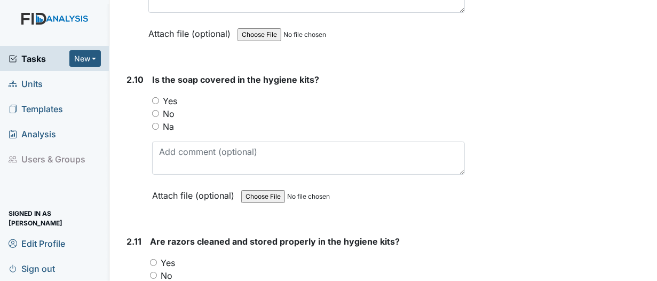
scroll to position [2668, 0]
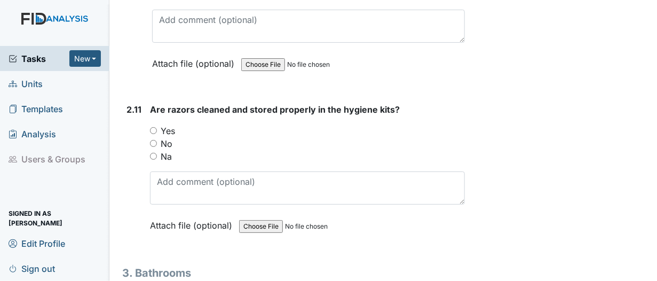
click at [154, 127] on input "Yes" at bounding box center [153, 130] width 7 height 7
radio input "true"
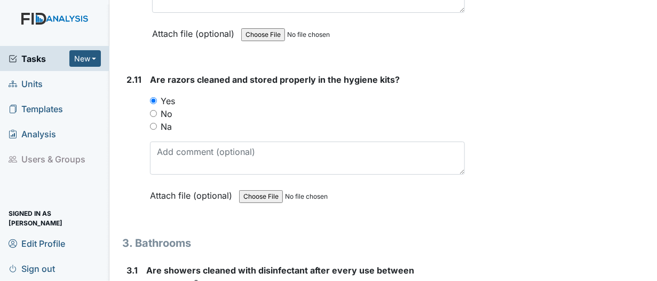
scroll to position [2828, 0]
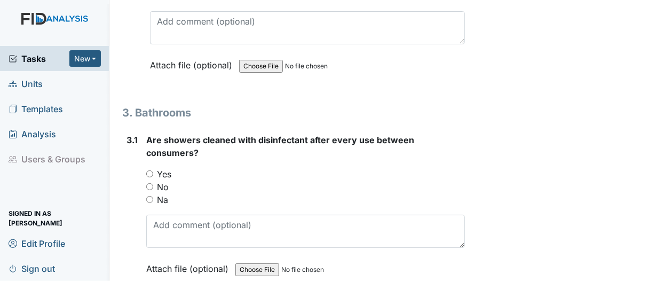
click at [149, 170] on input "Yes" at bounding box center [149, 173] width 7 height 7
radio input "true"
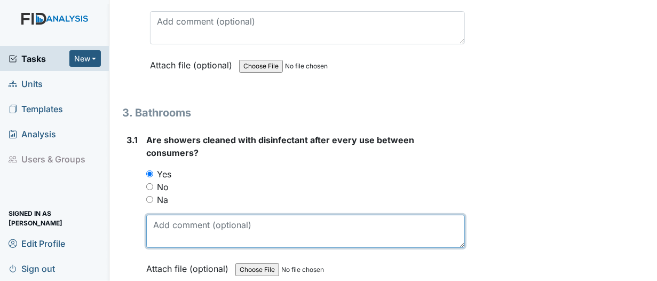
click at [158, 214] on textarea at bounding box center [305, 230] width 319 height 33
click at [152, 214] on textarea "Bathrooms were clean." at bounding box center [305, 230] width 319 height 33
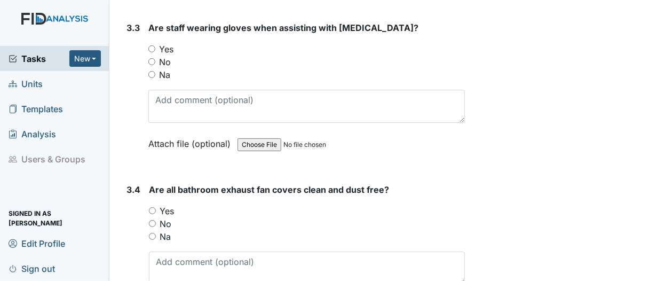
scroll to position [3308, 0]
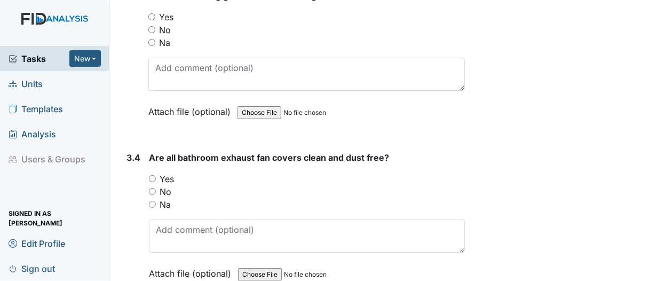
type textarea "Did not monitor the process, but the bathrooms were clean."
click at [153, 175] on input "Yes" at bounding box center [152, 178] width 7 height 7
radio input "true"
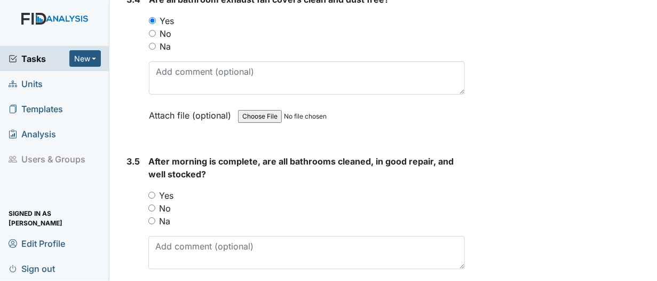
scroll to position [3468, 0]
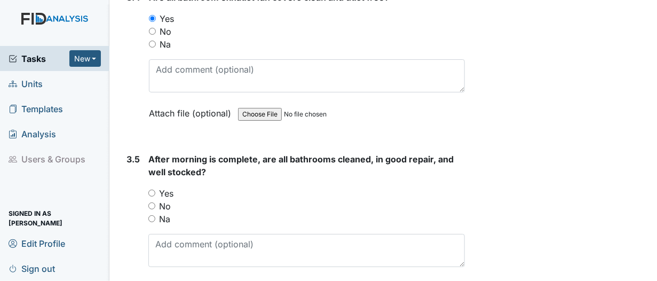
click at [153, 189] on input "Yes" at bounding box center [151, 192] width 7 height 7
radio input "true"
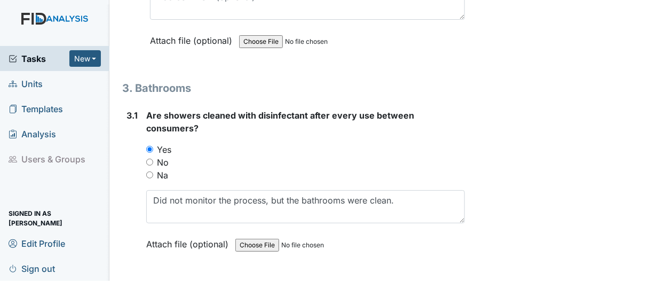
scroll to position [2881, 0]
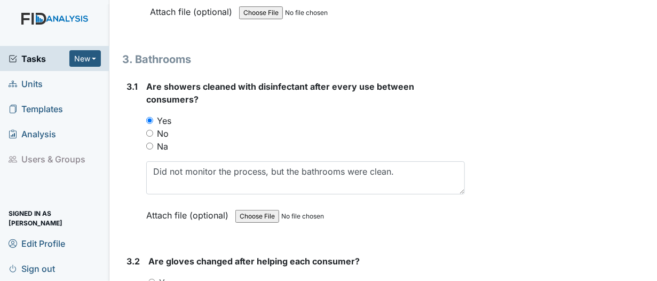
click at [148, 142] on input "Na" at bounding box center [149, 145] width 7 height 7
radio input "true"
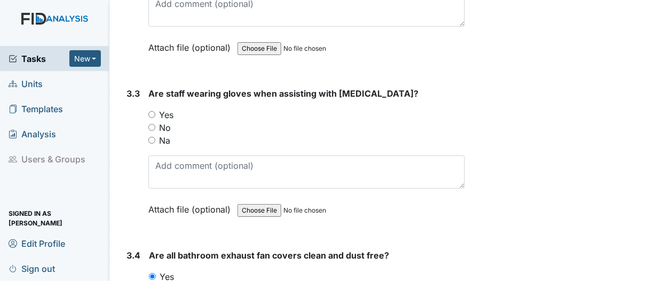
scroll to position [3254, 0]
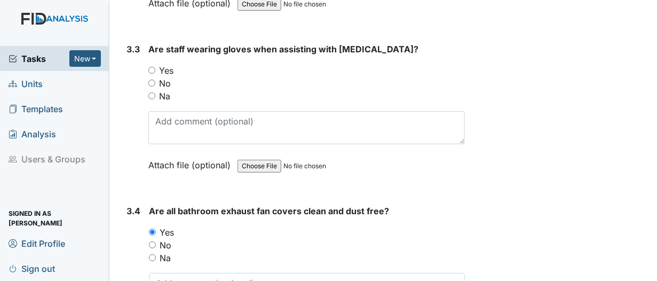
click at [150, 92] on input "Na" at bounding box center [151, 95] width 7 height 7
radio input "true"
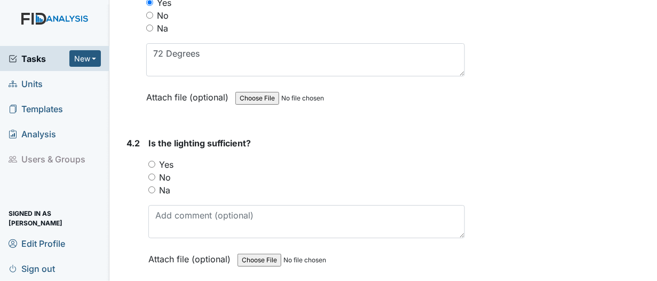
scroll to position [3895, 0]
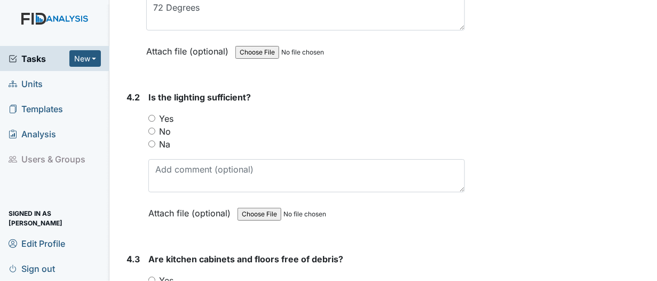
click at [153, 115] on input "Yes" at bounding box center [151, 118] width 7 height 7
radio input "true"
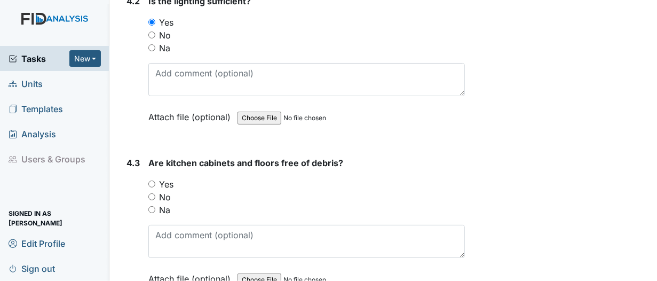
scroll to position [4055, 0]
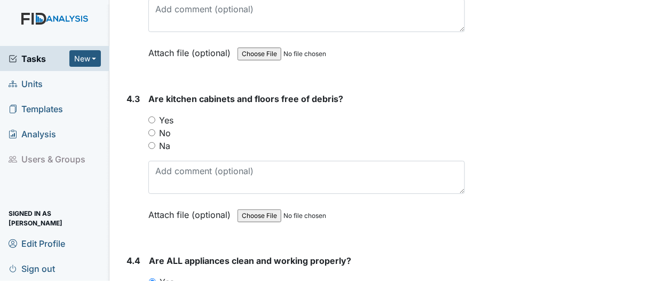
click at [153, 116] on input "Yes" at bounding box center [151, 119] width 7 height 7
radio input "true"
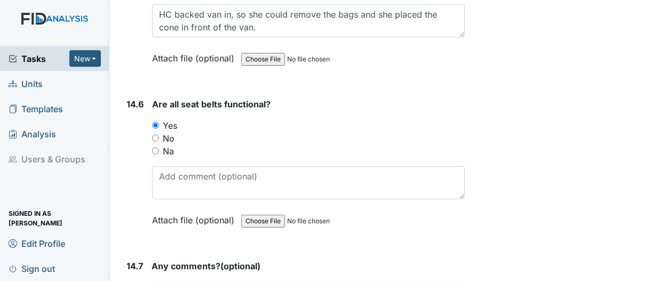
scroll to position [20704, 0]
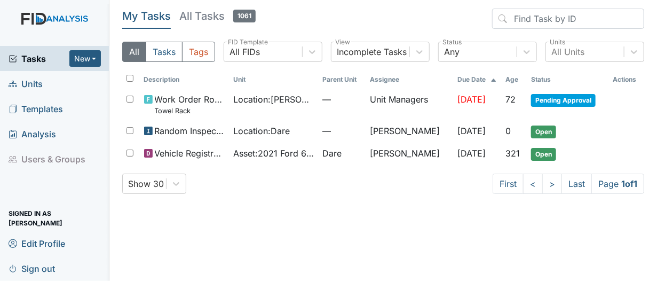
click at [41, 86] on span "Units" at bounding box center [26, 83] width 34 height 17
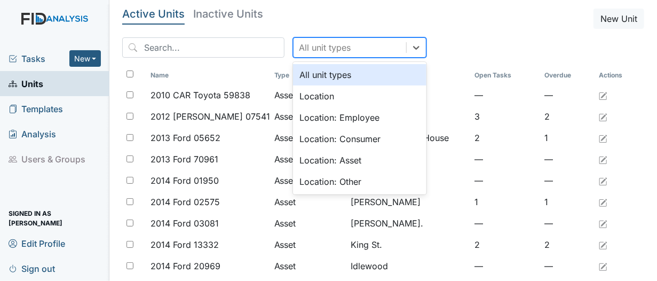
click at [354, 45] on div "All unit types" at bounding box center [349, 47] width 113 height 19
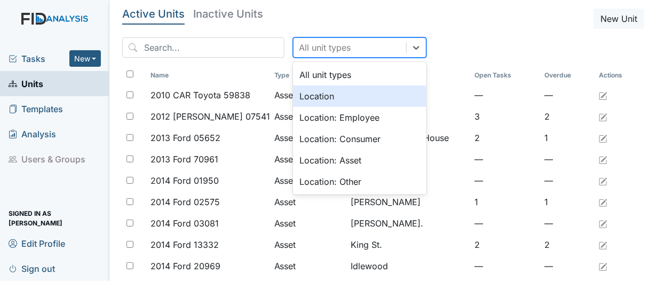
click at [323, 94] on div "Location" at bounding box center [359, 95] width 133 height 21
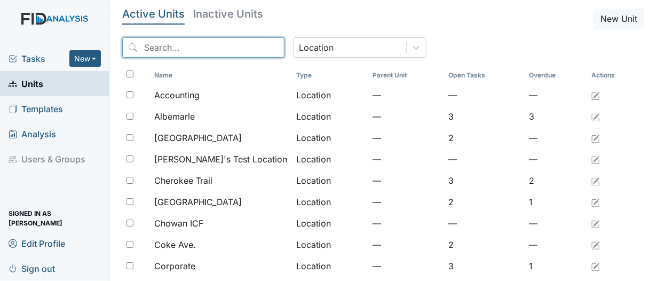
click at [187, 45] on input "search" at bounding box center [203, 47] width 162 height 20
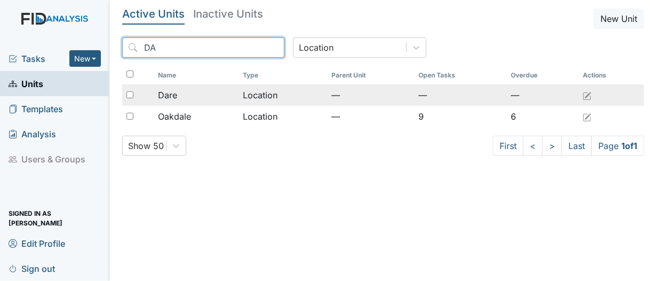
type input "DA"
click at [186, 98] on div "Dare" at bounding box center [196, 95] width 76 height 13
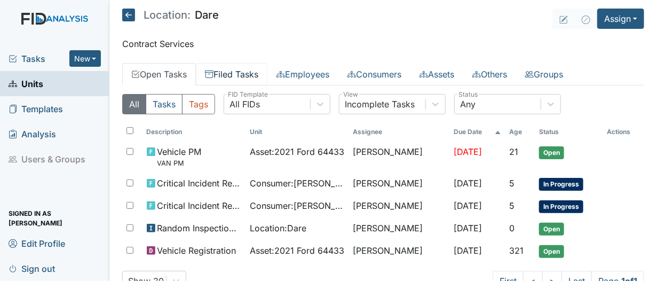
click at [237, 76] on link "Filed Tasks" at bounding box center [231, 74] width 71 height 22
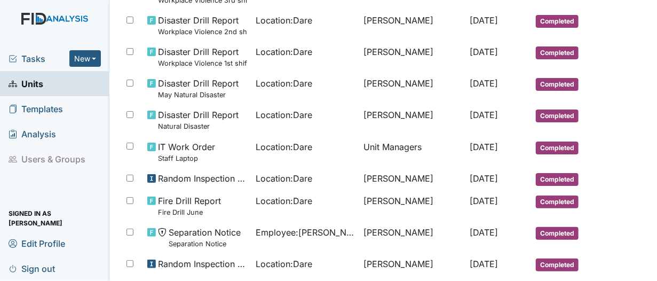
scroll to position [587, 0]
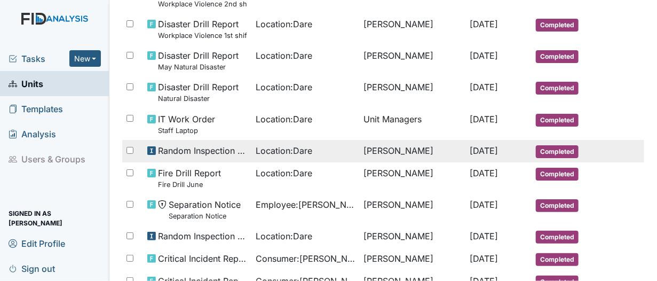
click at [263, 152] on span "Location : Dare" at bounding box center [284, 150] width 57 height 13
click at [238, 148] on span "Random Inspection for AM" at bounding box center [202, 150] width 89 height 13
click at [146, 148] on td "Random Inspection for AM" at bounding box center [197, 151] width 108 height 22
click at [129, 149] on input "checkbox" at bounding box center [129, 150] width 7 height 7
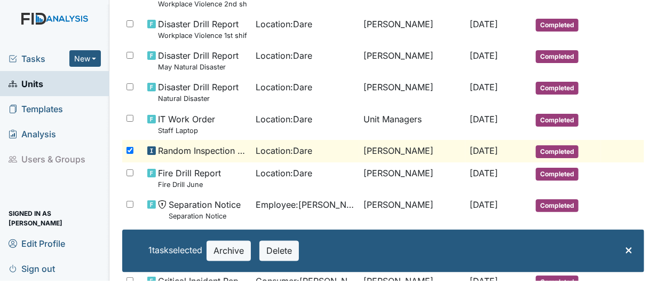
click at [133, 147] on div at bounding box center [132, 150] width 21 height 21
checkbox input "false"
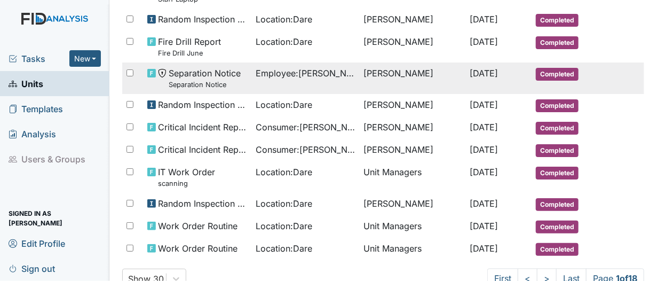
scroll to position [747, 0]
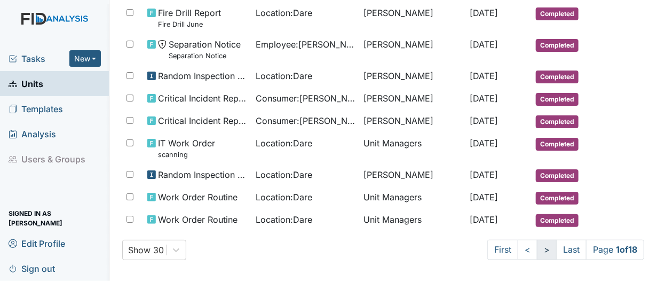
click at [537, 247] on link ">" at bounding box center [547, 250] width 20 height 20
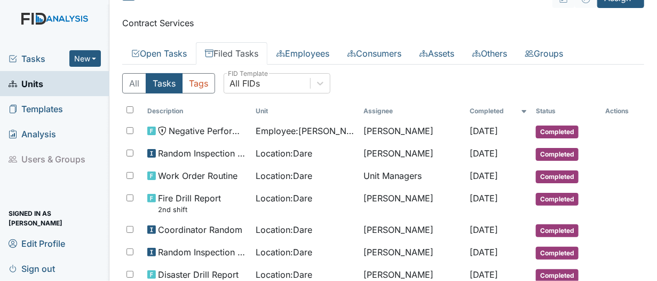
scroll to position [0, 0]
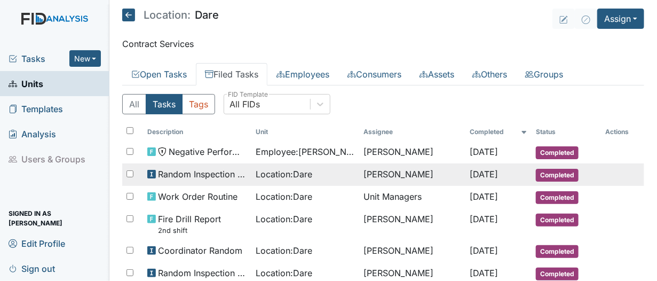
click at [257, 174] on span "Location : Dare" at bounding box center [284, 174] width 57 height 13
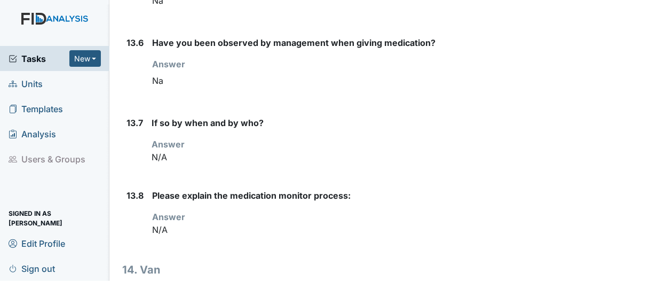
scroll to position [10967, 0]
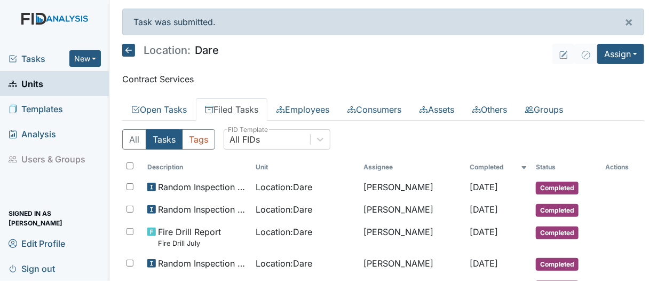
click at [31, 57] on span "Tasks" at bounding box center [39, 58] width 61 height 13
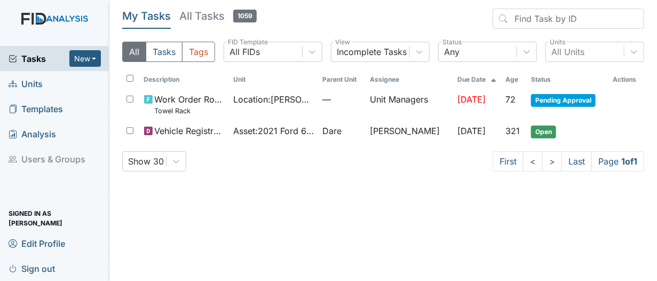
click at [43, 266] on span "Sign out" at bounding box center [32, 268] width 46 height 17
